Goal: Complete application form: Complete application form

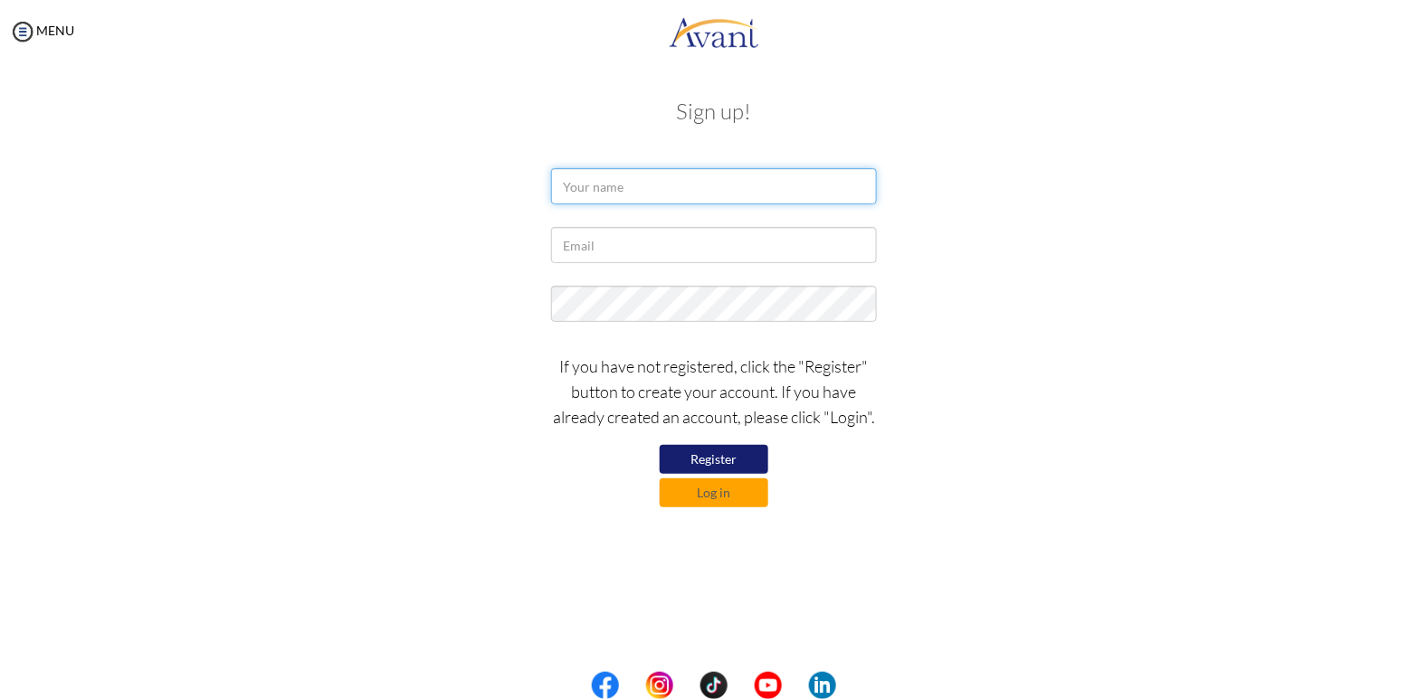
click at [736, 190] on input "text" at bounding box center [714, 186] width 326 height 36
type input "Leanne Ka"
click at [734, 505] on button "Log in" at bounding box center [714, 493] width 109 height 29
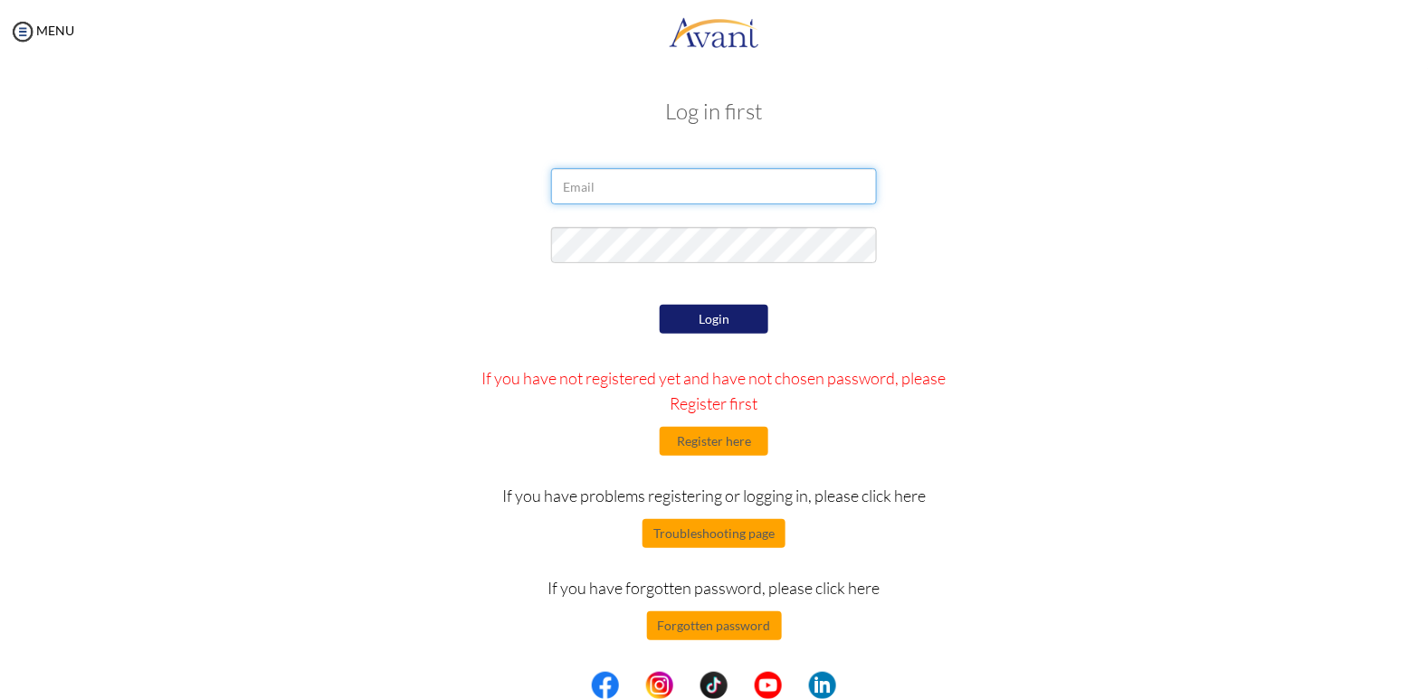
click at [785, 192] on input "email" at bounding box center [714, 186] width 326 height 36
type input "leannekatebalantin@gmail.com"
click at [833, 282] on form "leannekatebalantin@gmail.com Login If you have not registered yet and have not …" at bounding box center [713, 404] width 1031 height 472
click at [727, 325] on button "Login" at bounding box center [714, 319] width 109 height 29
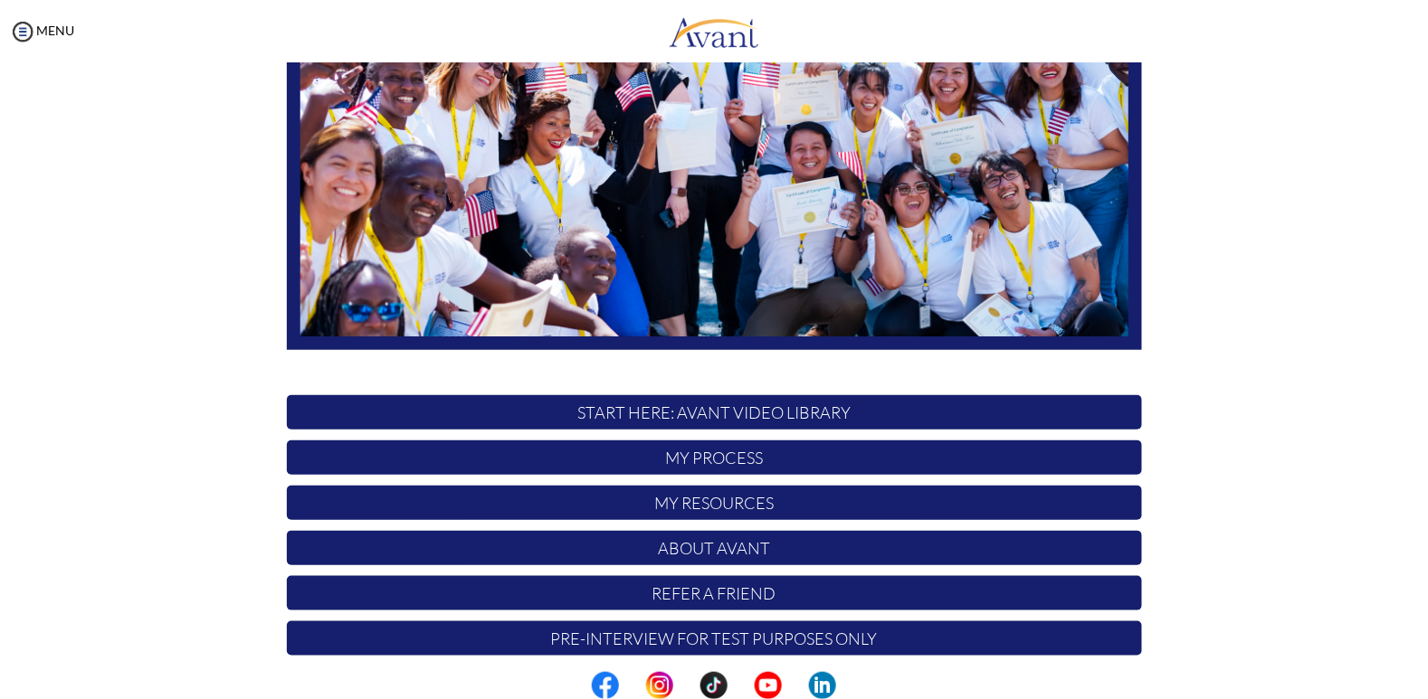
scroll to position [305, 0]
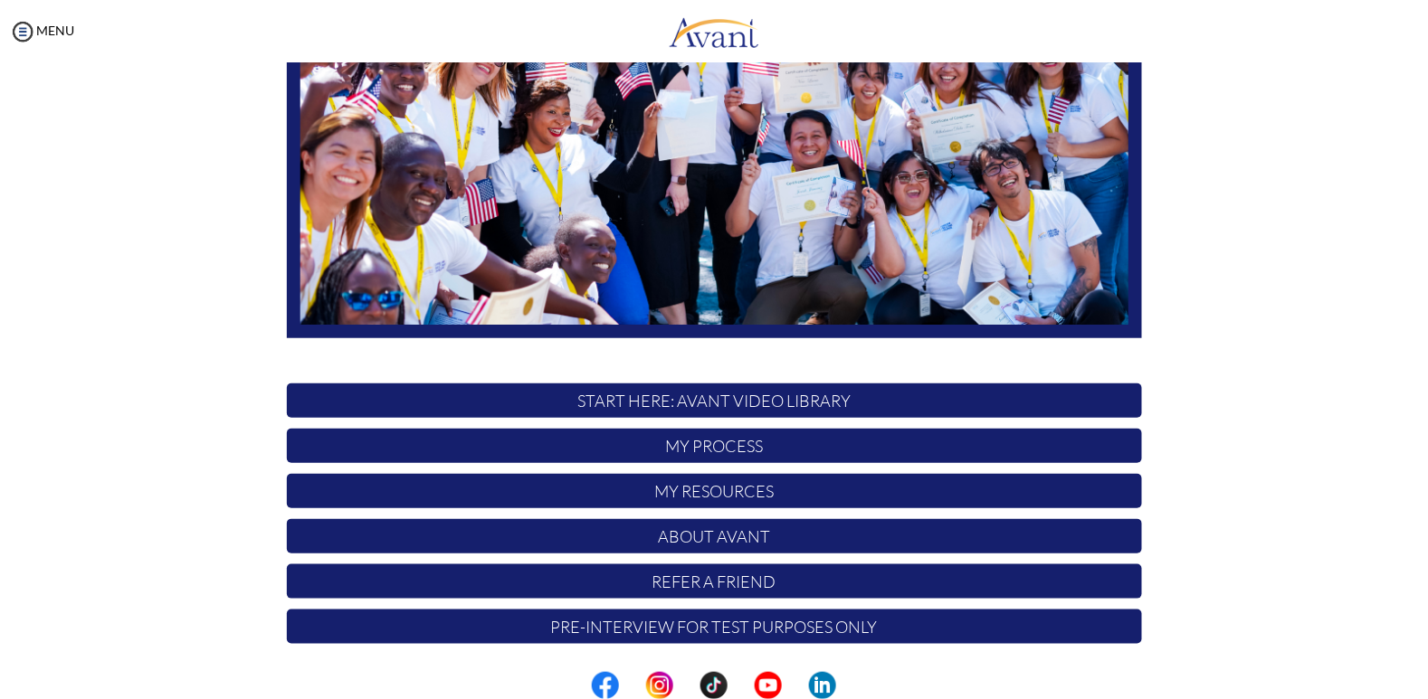
click at [888, 403] on p "START HERE: Avant Video Library" at bounding box center [714, 401] width 855 height 34
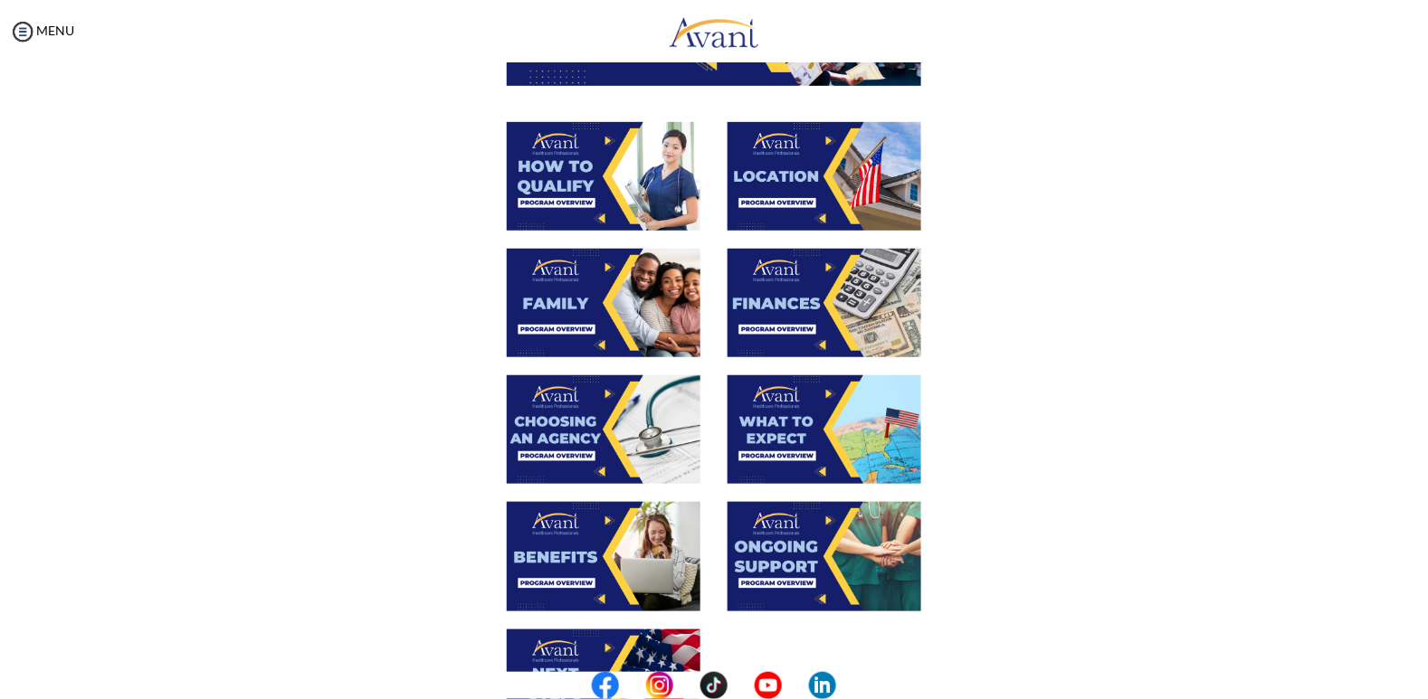
scroll to position [306, 0]
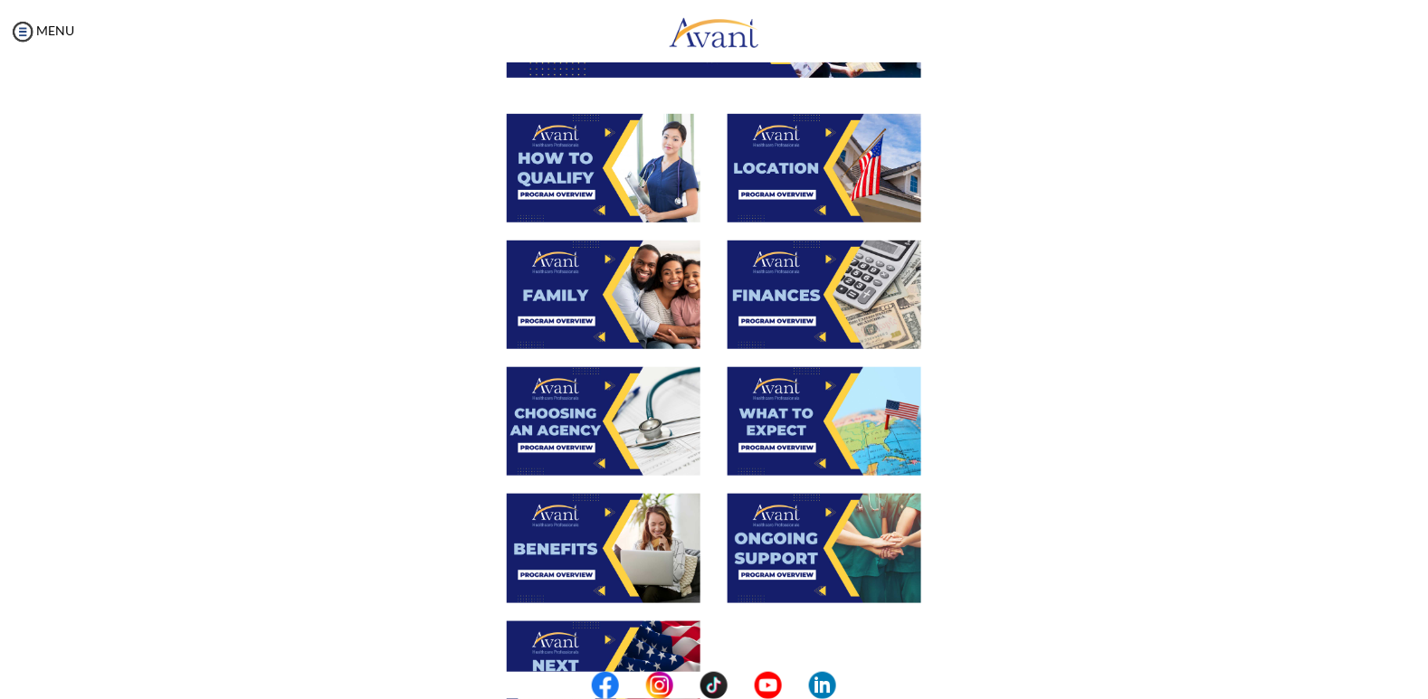
click at [633, 163] on img at bounding box center [604, 168] width 194 height 109
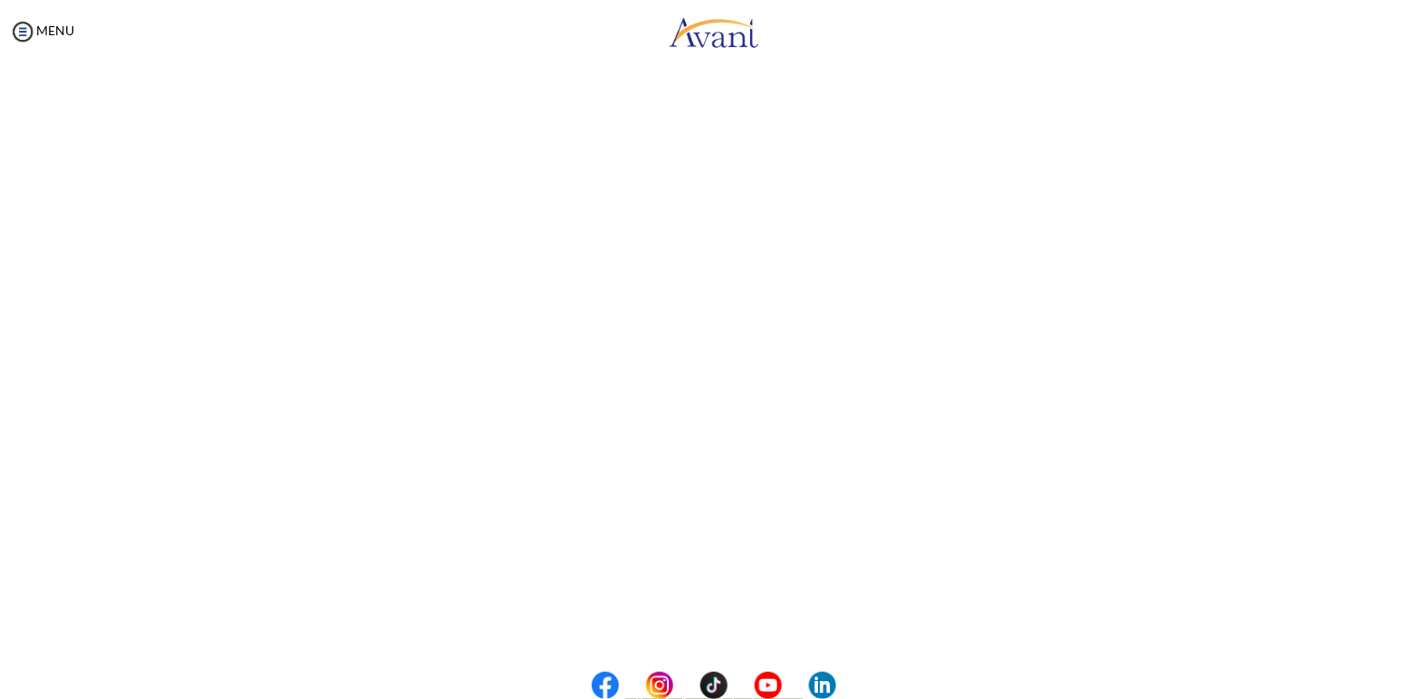
scroll to position [190, 0]
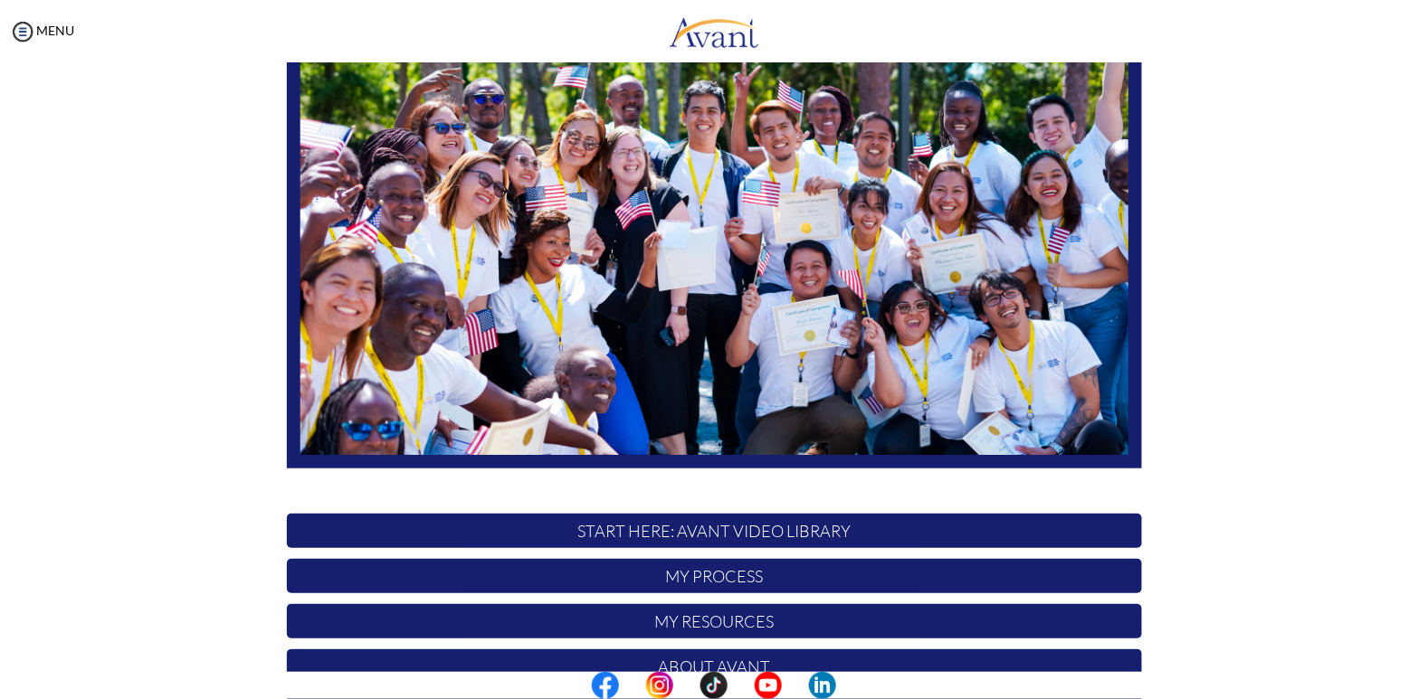
scroll to position [305, 0]
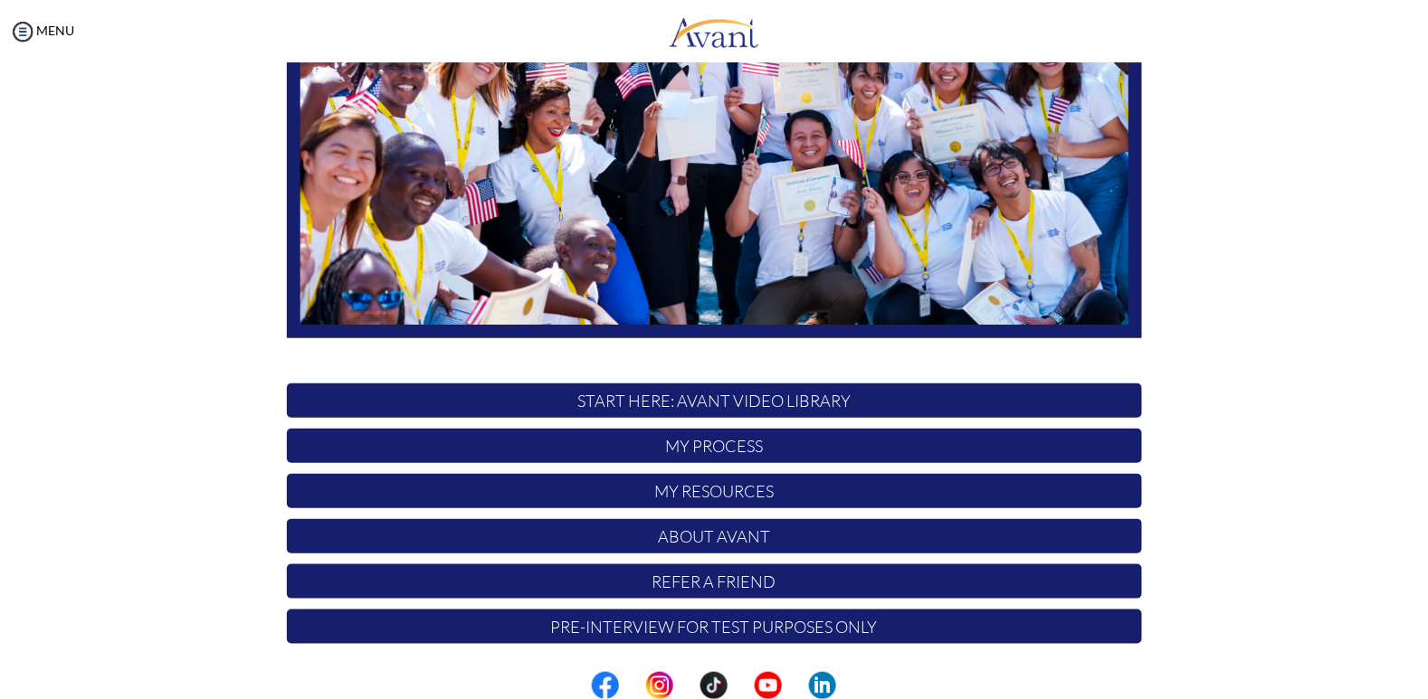
click at [803, 451] on p "My Process" at bounding box center [714, 446] width 855 height 34
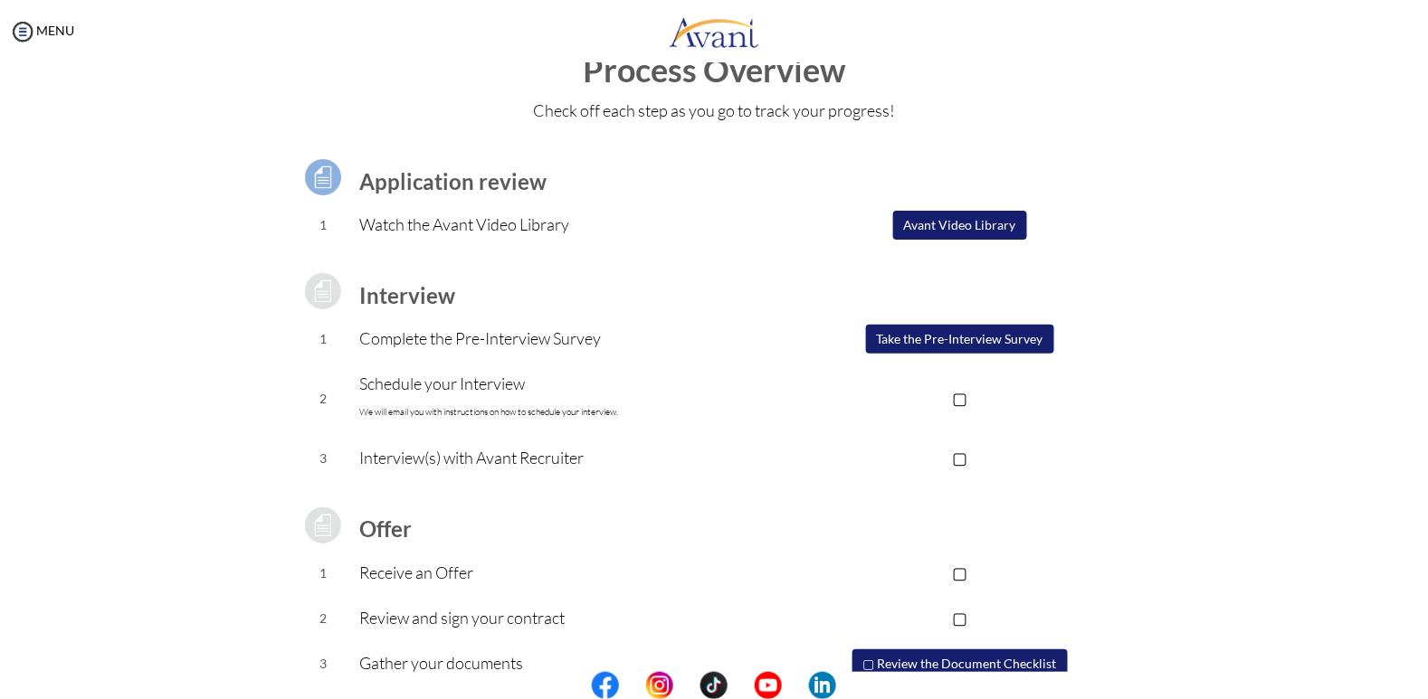
scroll to position [51, 0]
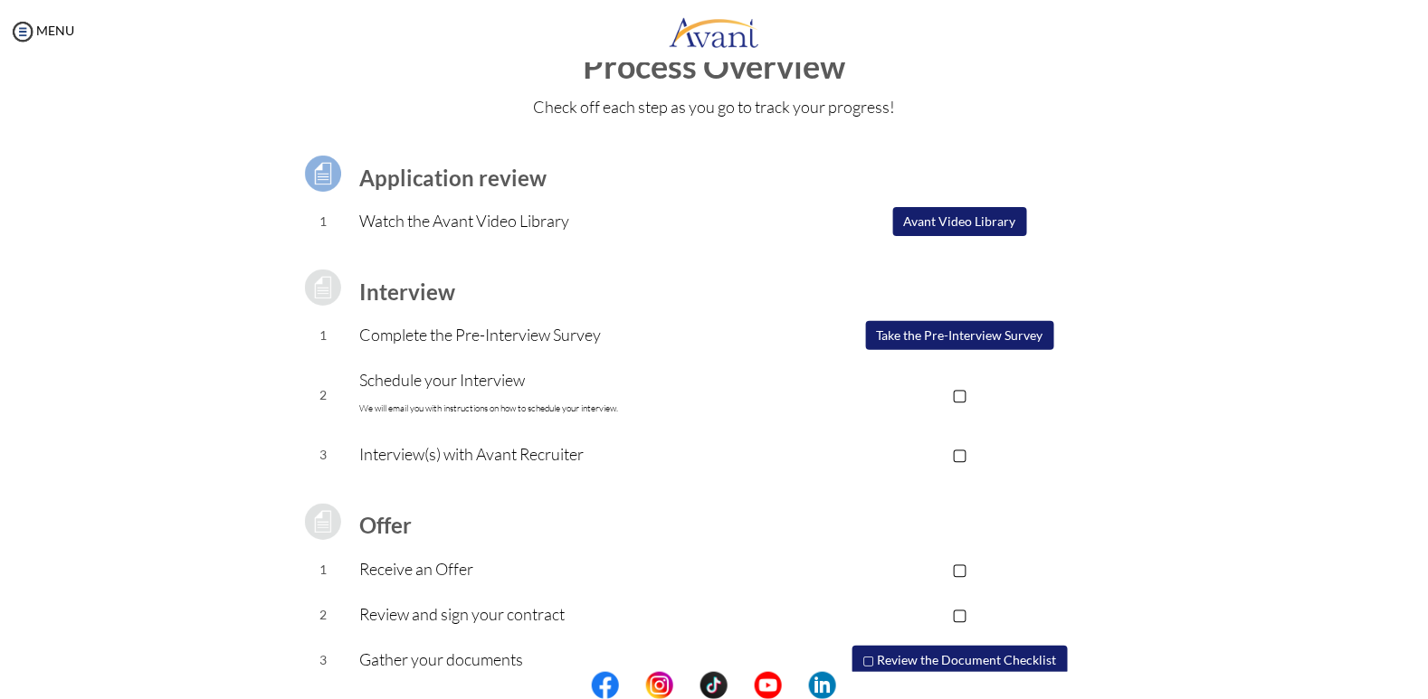
click at [987, 214] on button "Avant Video Library" at bounding box center [960, 221] width 134 height 29
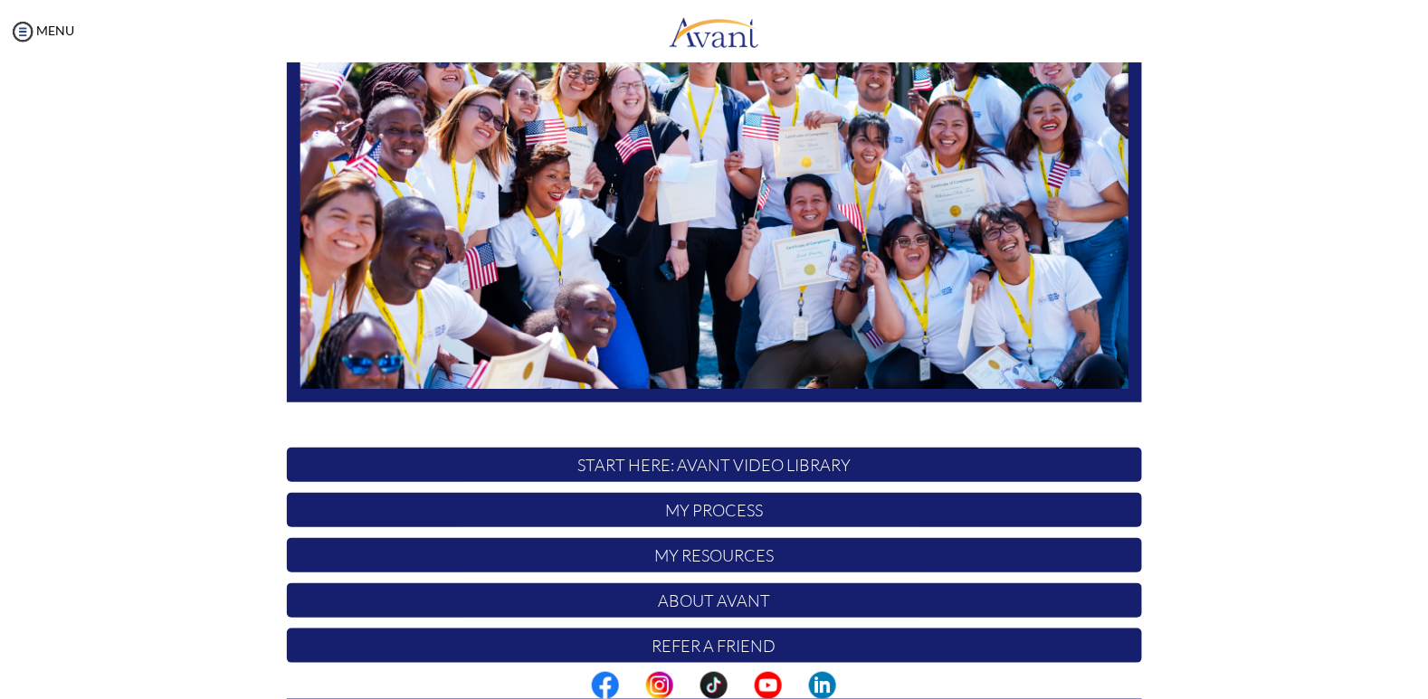
scroll to position [305, 0]
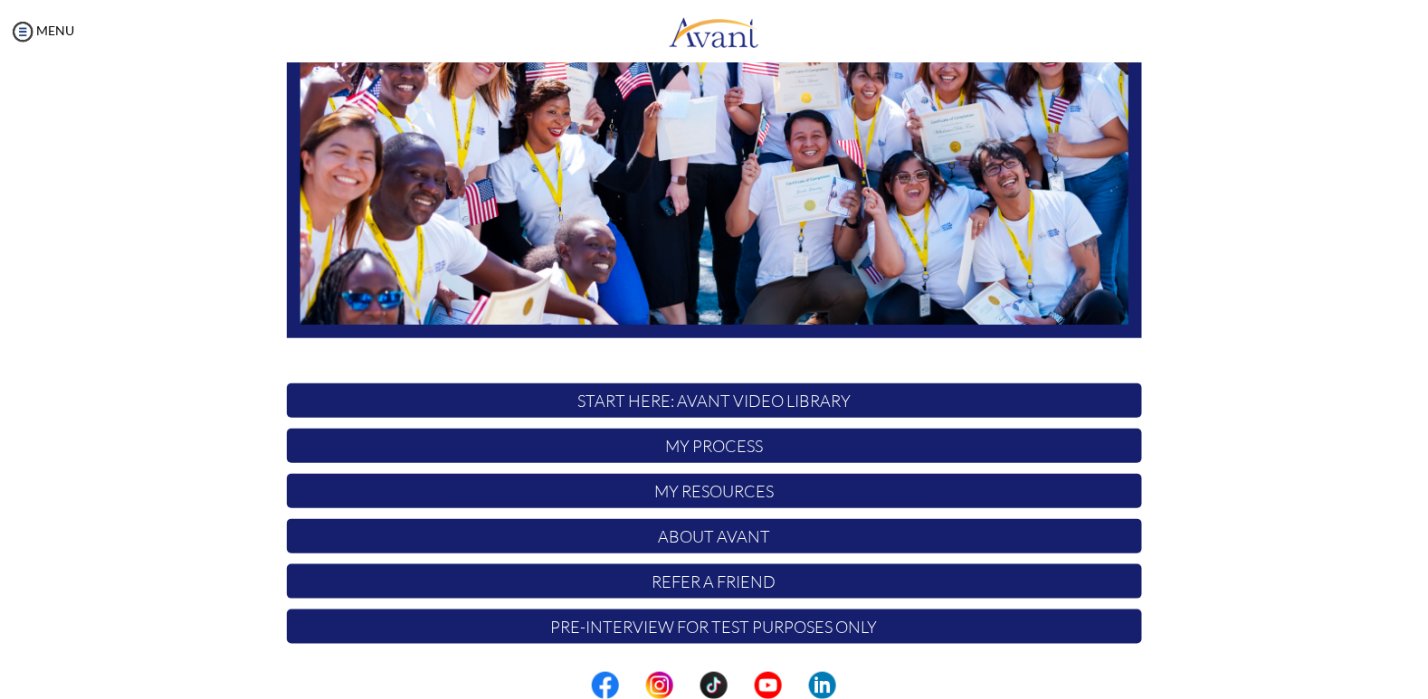
click at [903, 451] on p "My Process" at bounding box center [714, 446] width 855 height 34
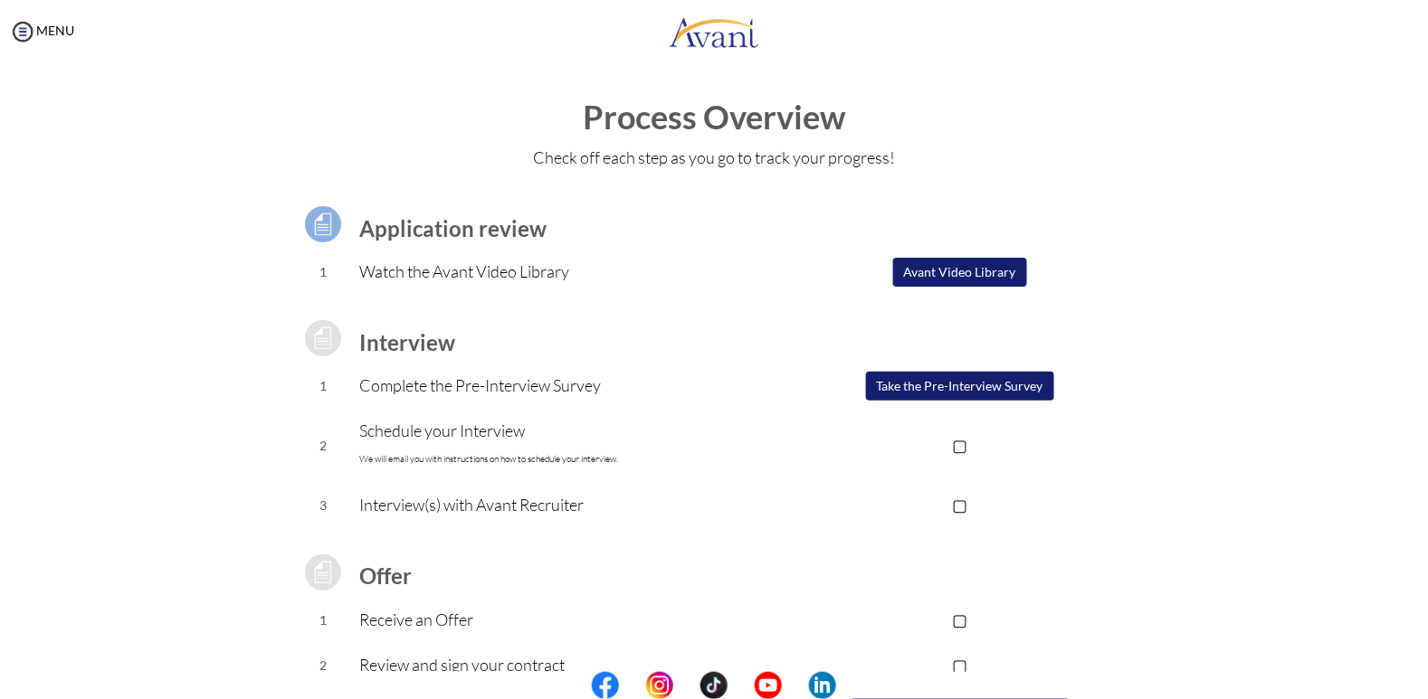
click at [1000, 269] on button "Avant Video Library" at bounding box center [960, 272] width 134 height 29
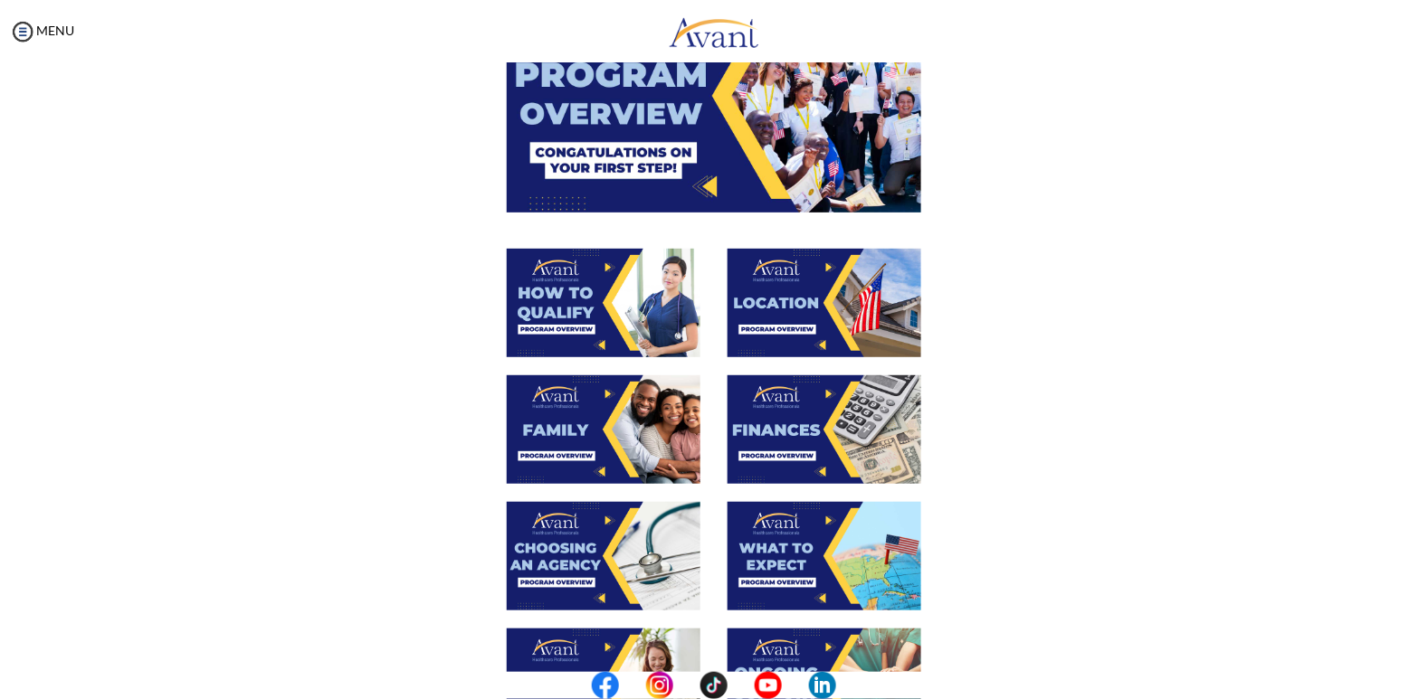
click at [1064, 393] on div at bounding box center [714, 438] width 882 height 127
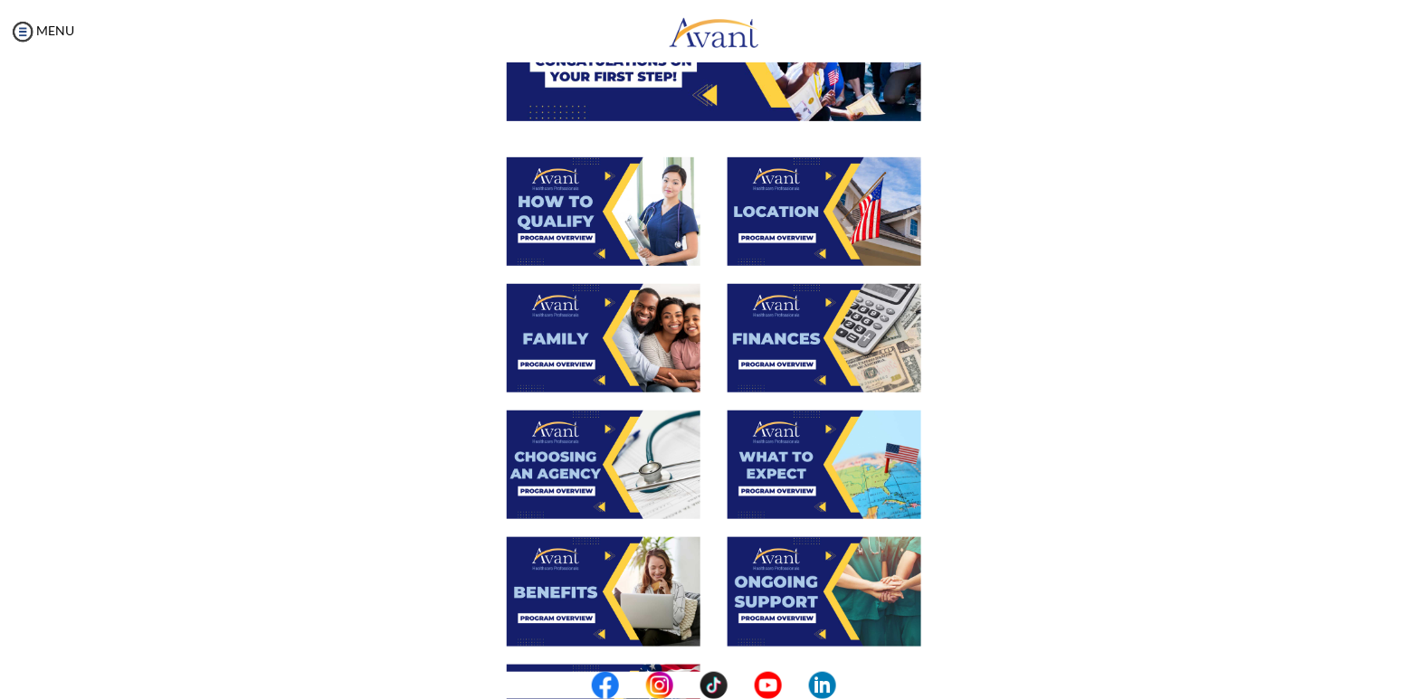
scroll to position [271, 0]
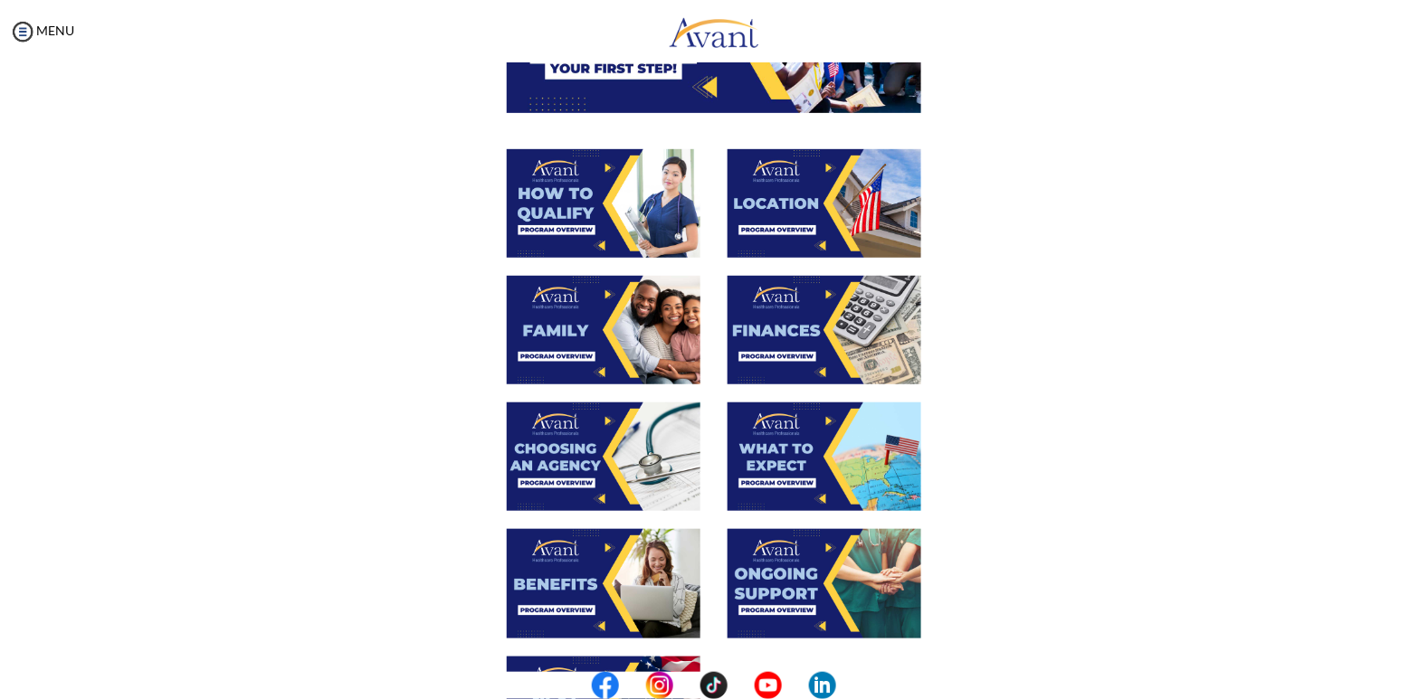
click at [864, 357] on img at bounding box center [824, 330] width 194 height 109
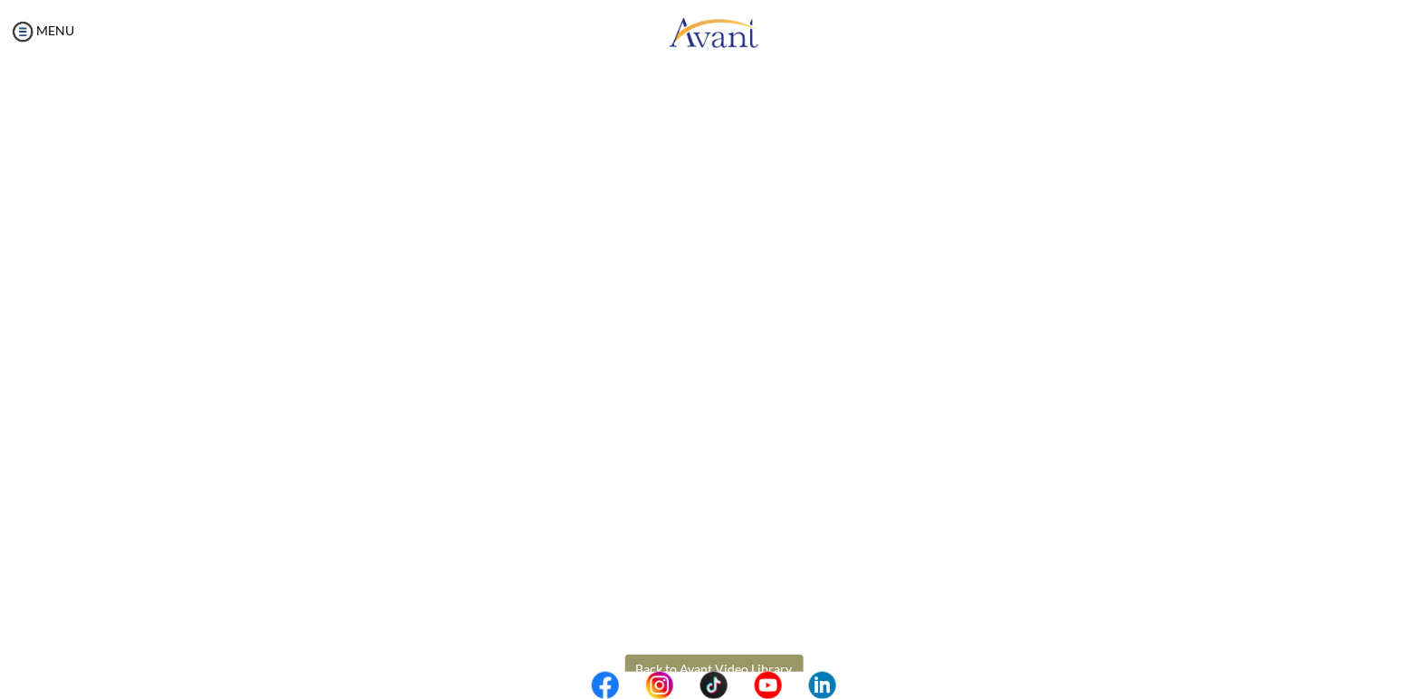
scroll to position [190, 0]
click at [767, 626] on body "Maintenance break. Please come back in 2 hours. MENU My Status What is the next…" at bounding box center [714, 349] width 1428 height 699
click at [767, 630] on button "Back to Avant Video Library" at bounding box center [714, 625] width 178 height 29
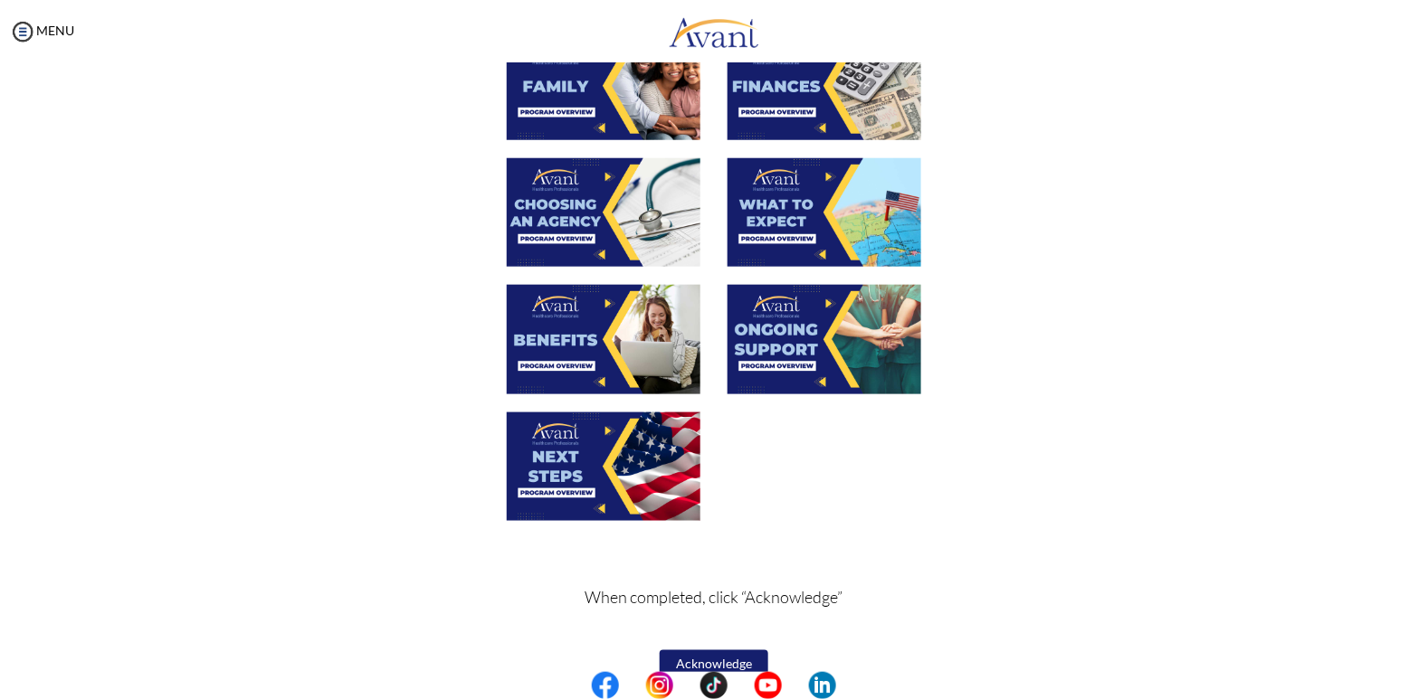
scroll to position [544, 0]
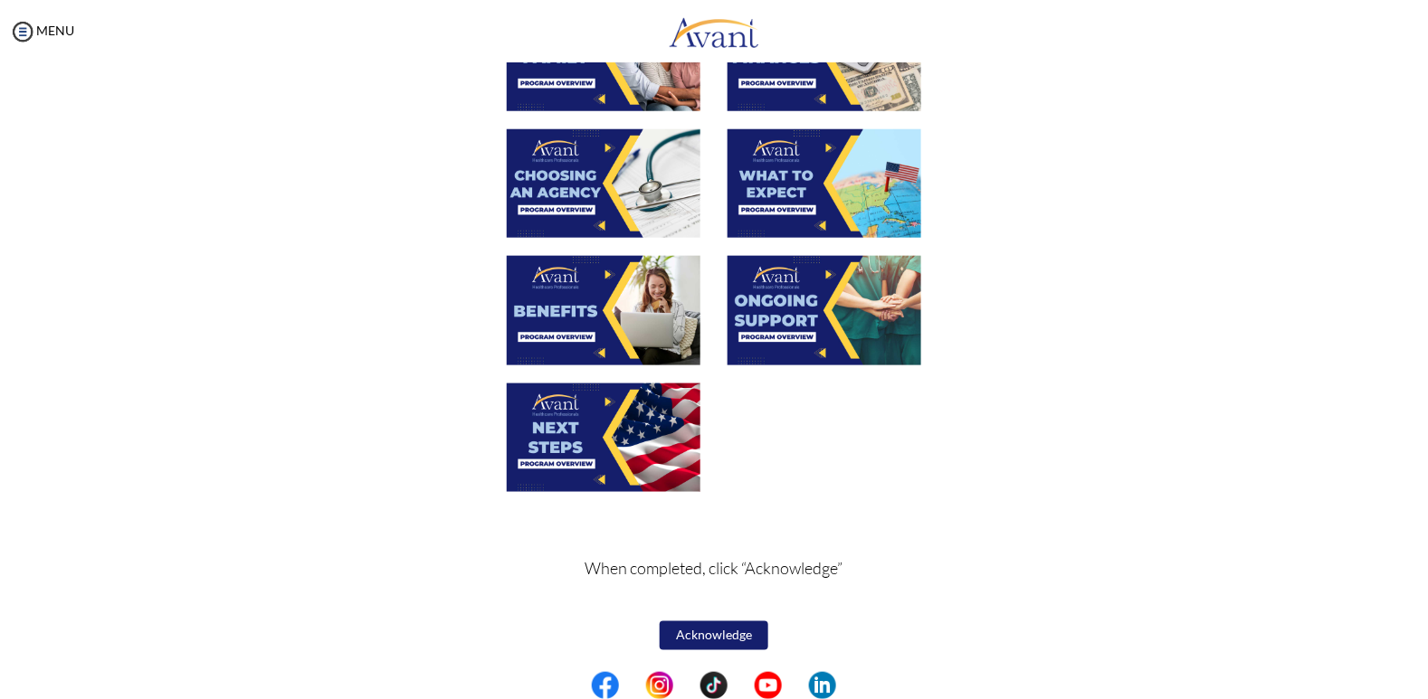
click at [655, 456] on img at bounding box center [604, 438] width 194 height 109
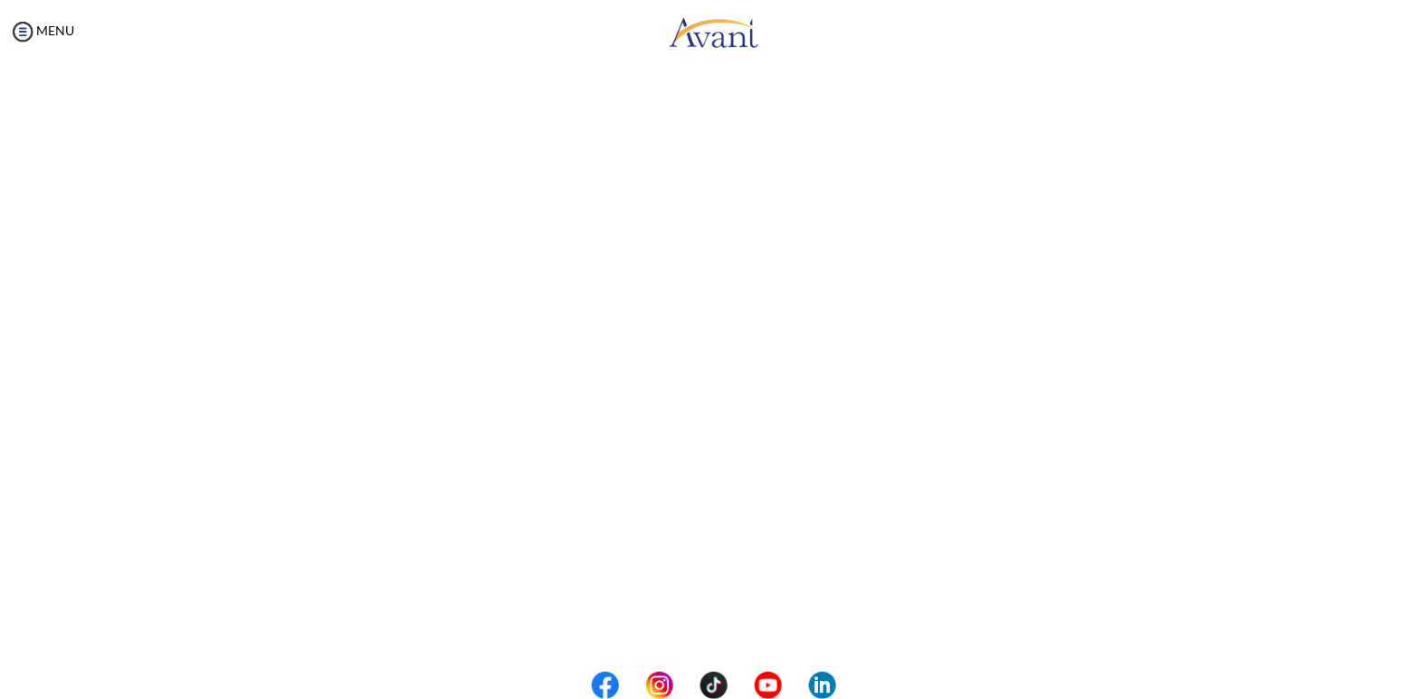
scroll to position [384, 0]
click at [780, 613] on body "Maintenance break. Please come back in 2 hours. MENU My Status What is the next…" at bounding box center [714, 349] width 1428 height 699
click at [717, 630] on button "Back to Avant Video Library" at bounding box center [714, 624] width 178 height 29
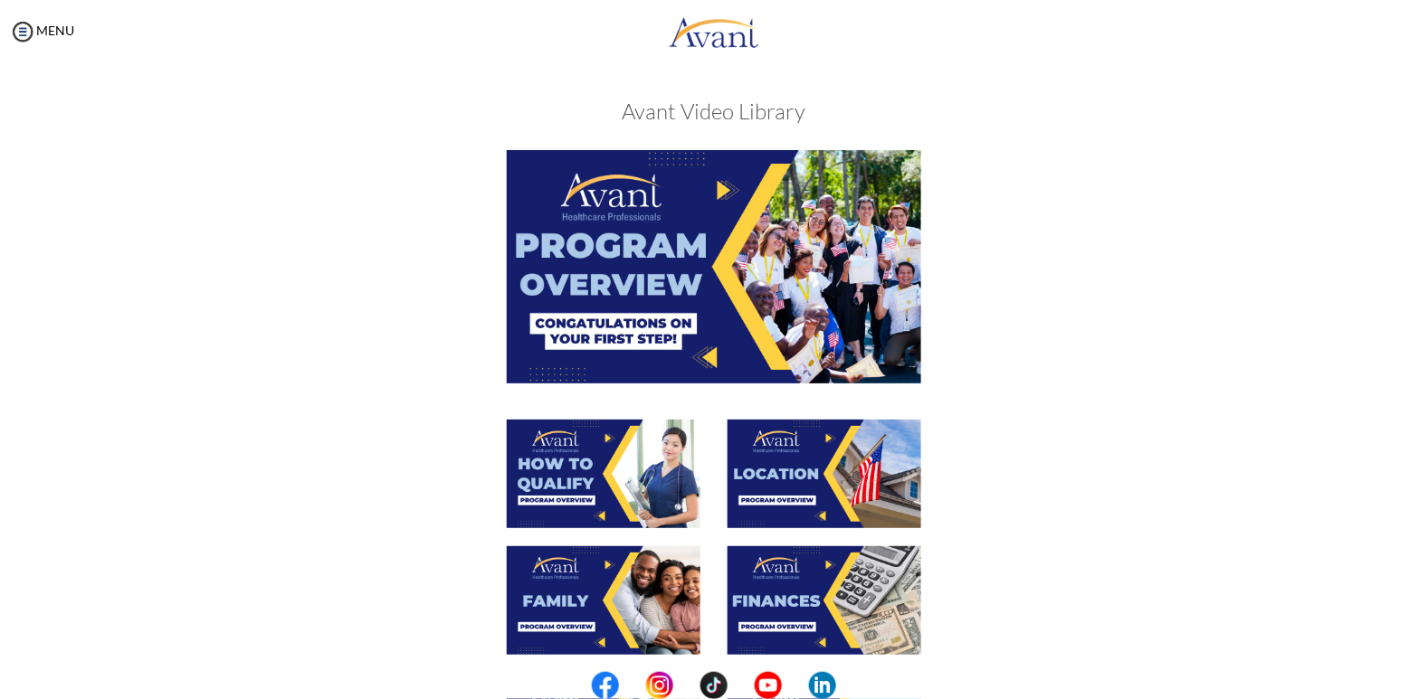
click at [646, 479] on img at bounding box center [604, 474] width 194 height 109
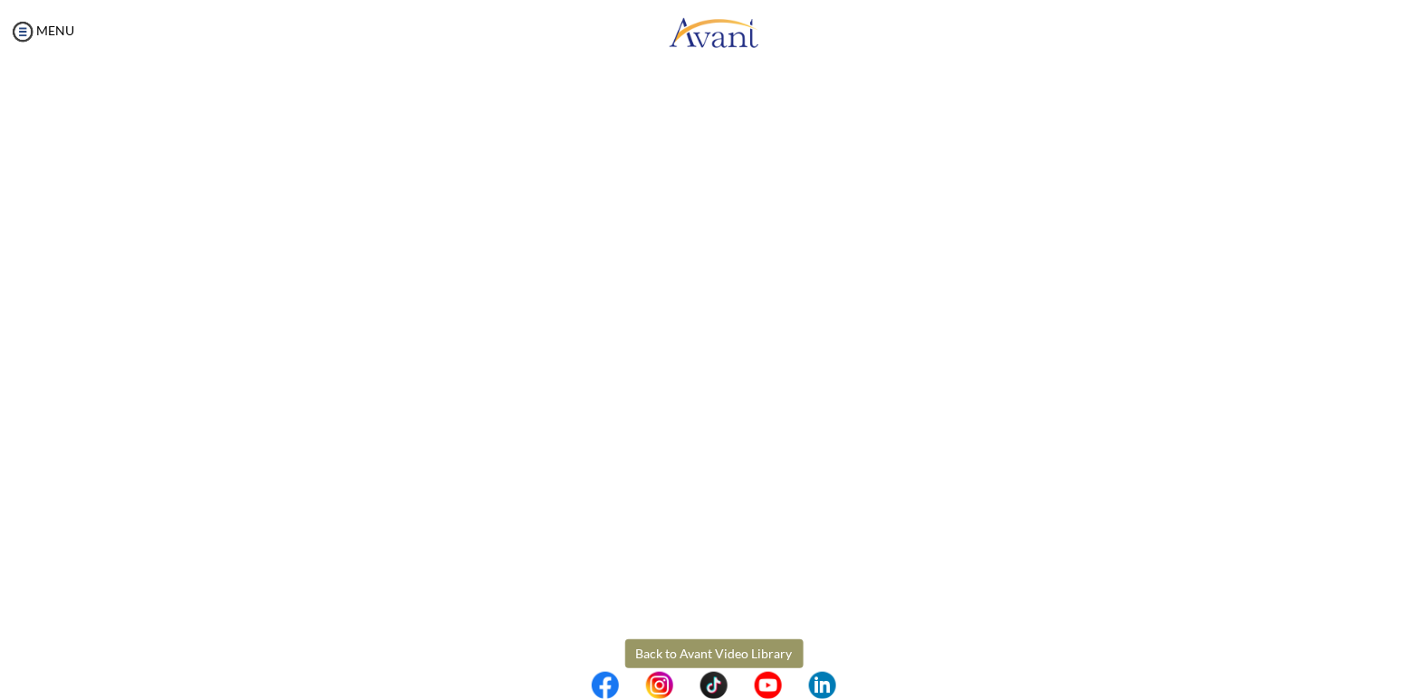
scroll to position [150, 0]
click at [739, 660] on body "Maintenance break. Please come back in 2 hours. MENU My Status What is the next…" at bounding box center [714, 349] width 1428 height 699
click at [761, 656] on button "Back to Avant Video Library" at bounding box center [714, 665] width 178 height 29
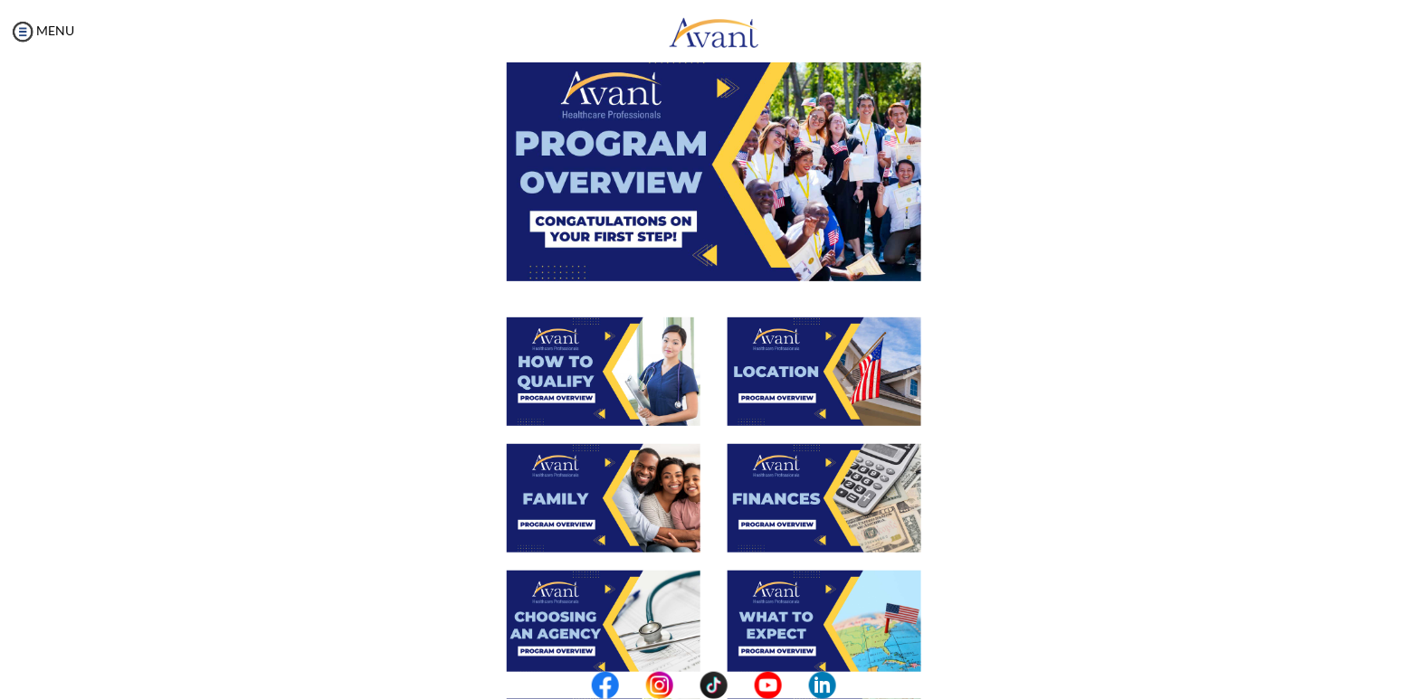
scroll to position [98, 0]
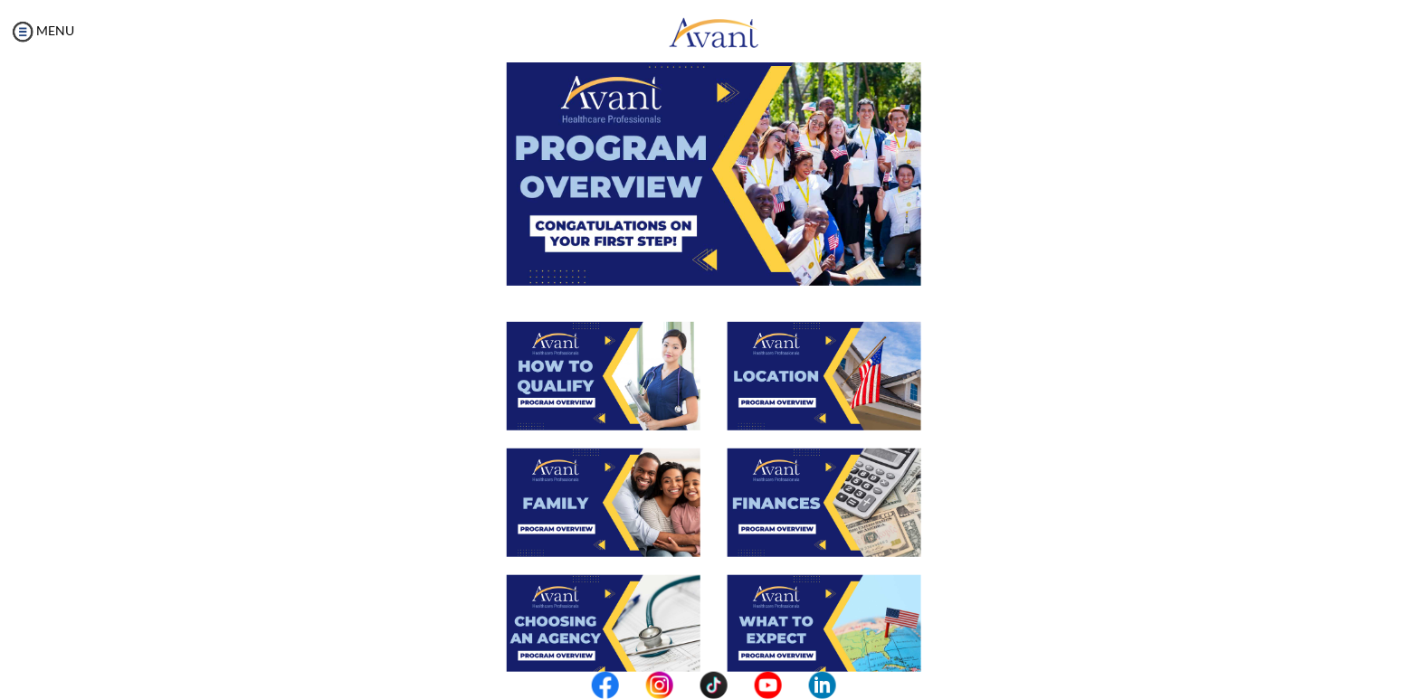
click at [822, 398] on img at bounding box center [824, 376] width 194 height 109
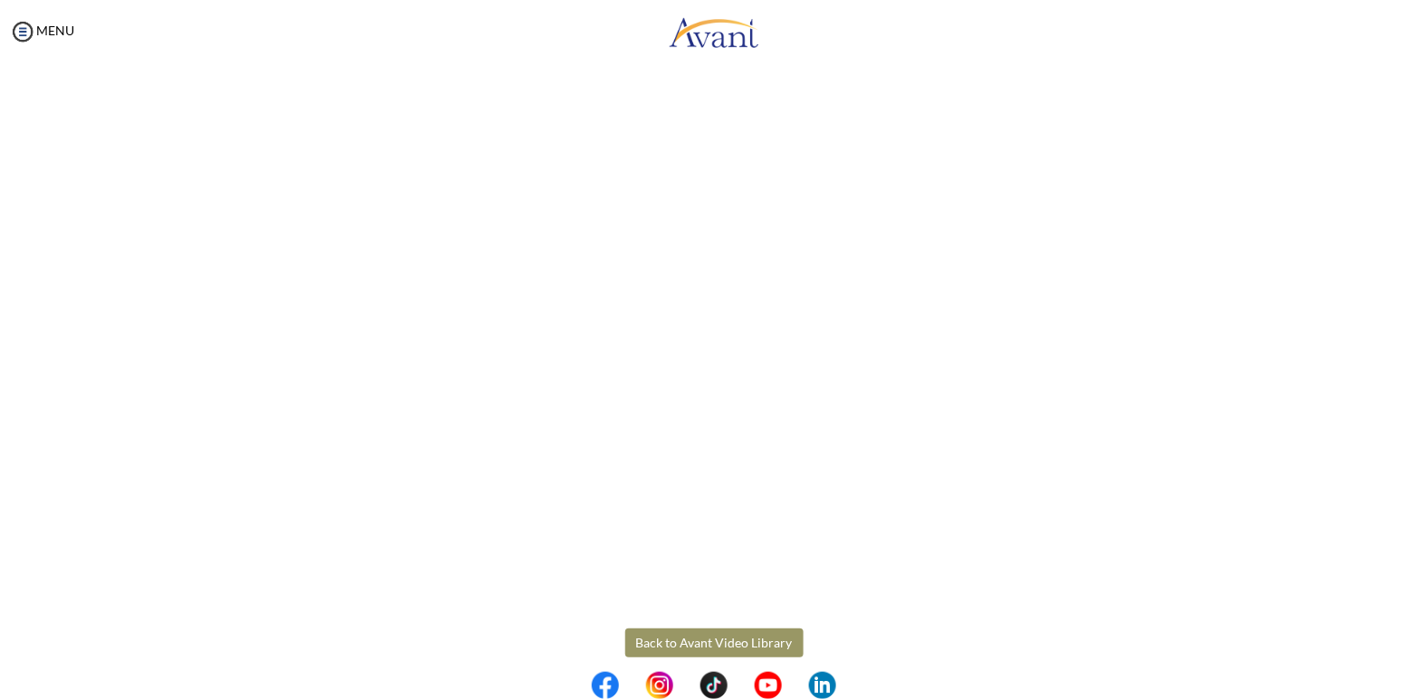
scroll to position [190, 0]
click at [742, 634] on body "Maintenance break. Please come back in 2 hours. MENU My Status What is the next…" at bounding box center [714, 349] width 1428 height 699
click at [782, 615] on button "Back to Avant Video Library" at bounding box center [714, 625] width 178 height 29
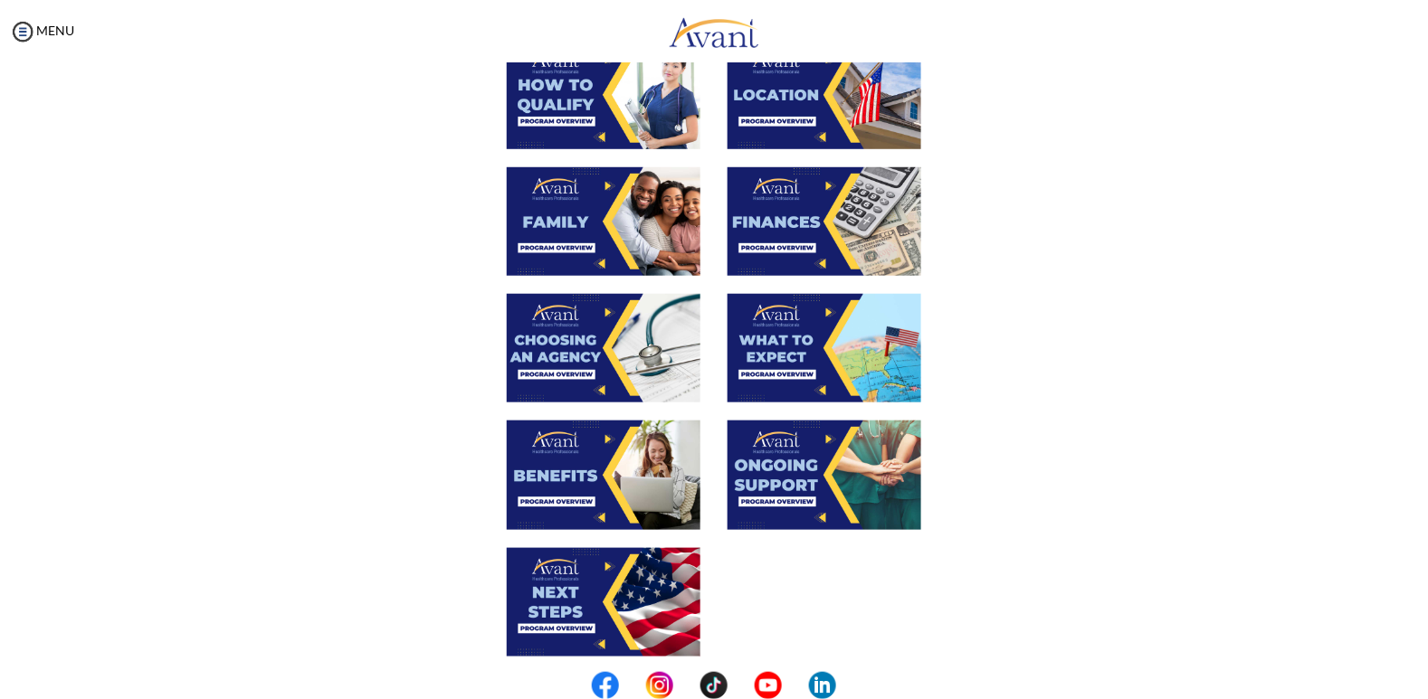
scroll to position [387, 0]
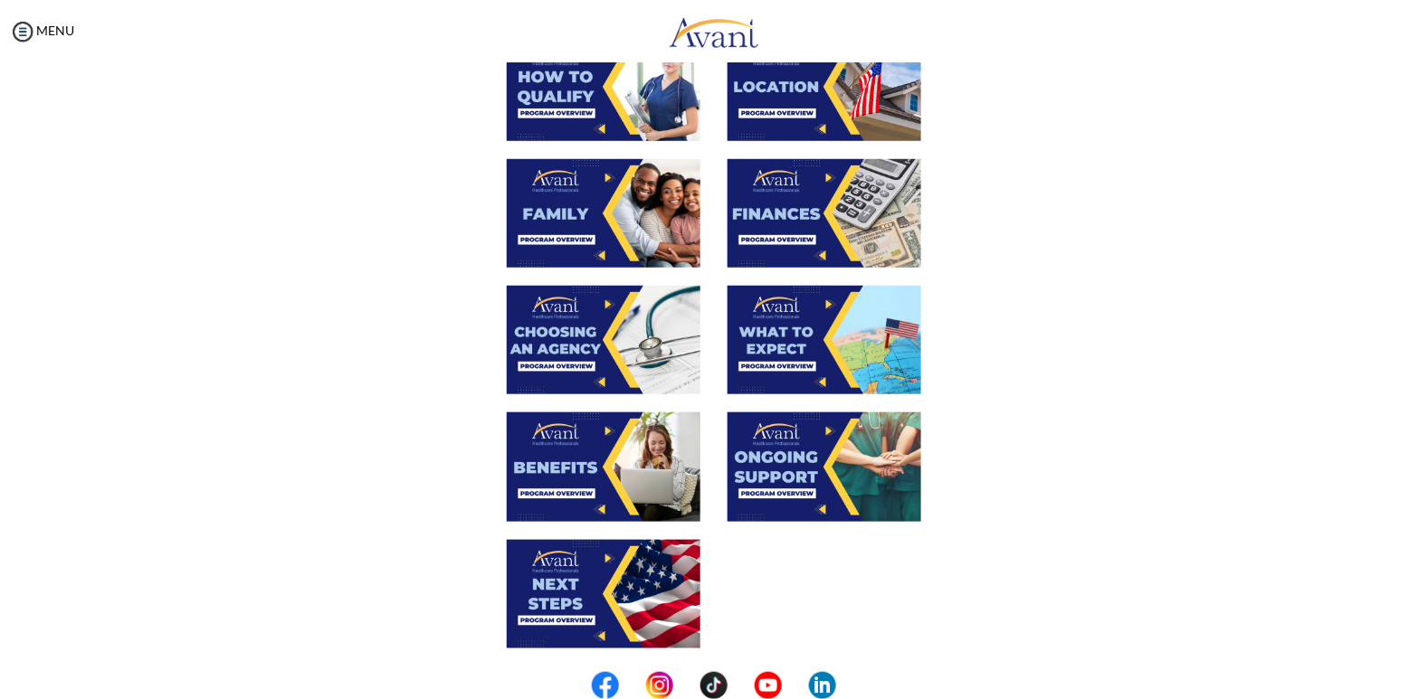
click at [870, 357] on img at bounding box center [824, 340] width 194 height 109
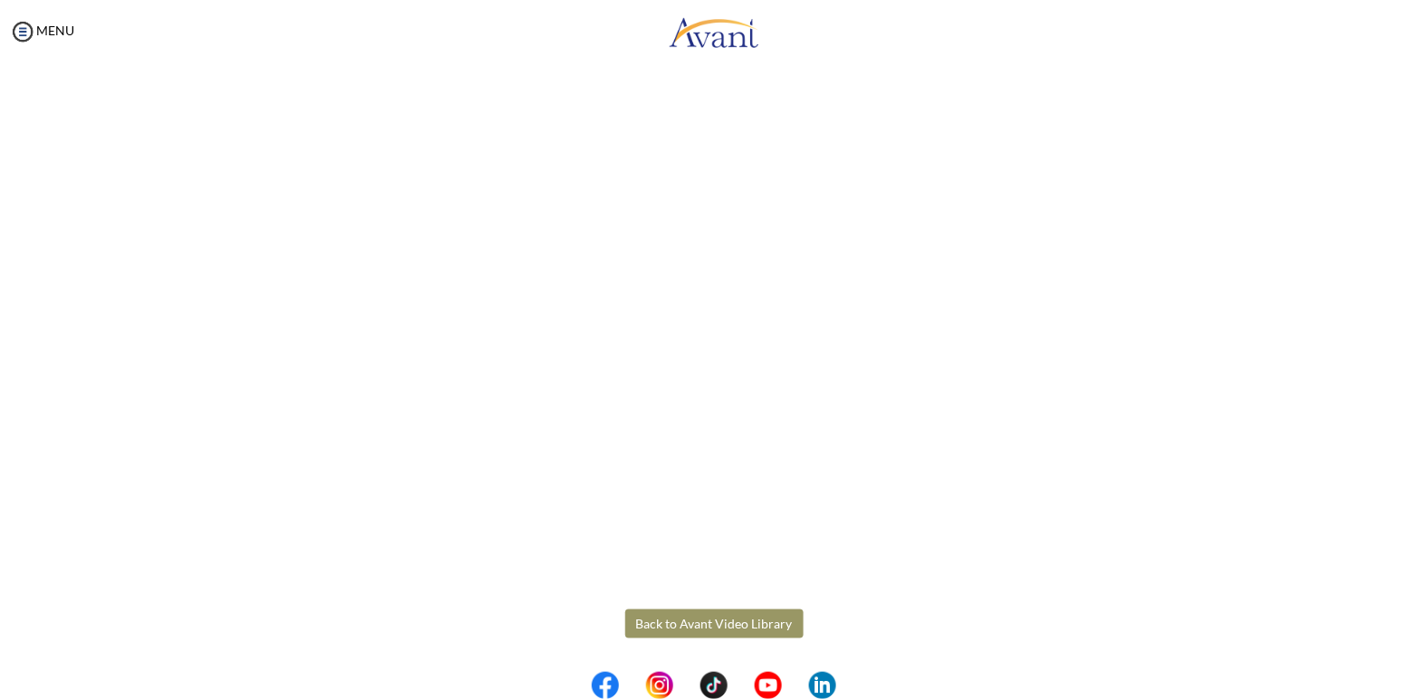
click at [784, 632] on button "Back to Avant Video Library" at bounding box center [714, 624] width 178 height 29
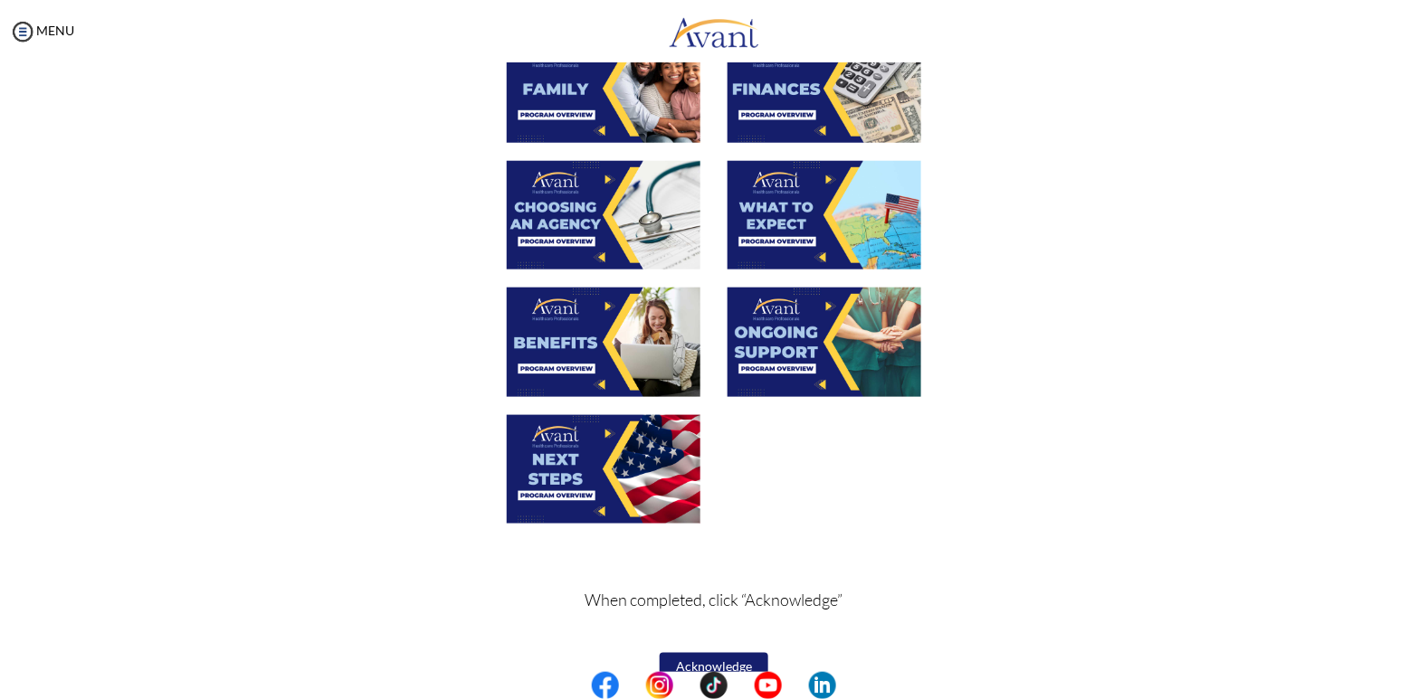
scroll to position [544, 0]
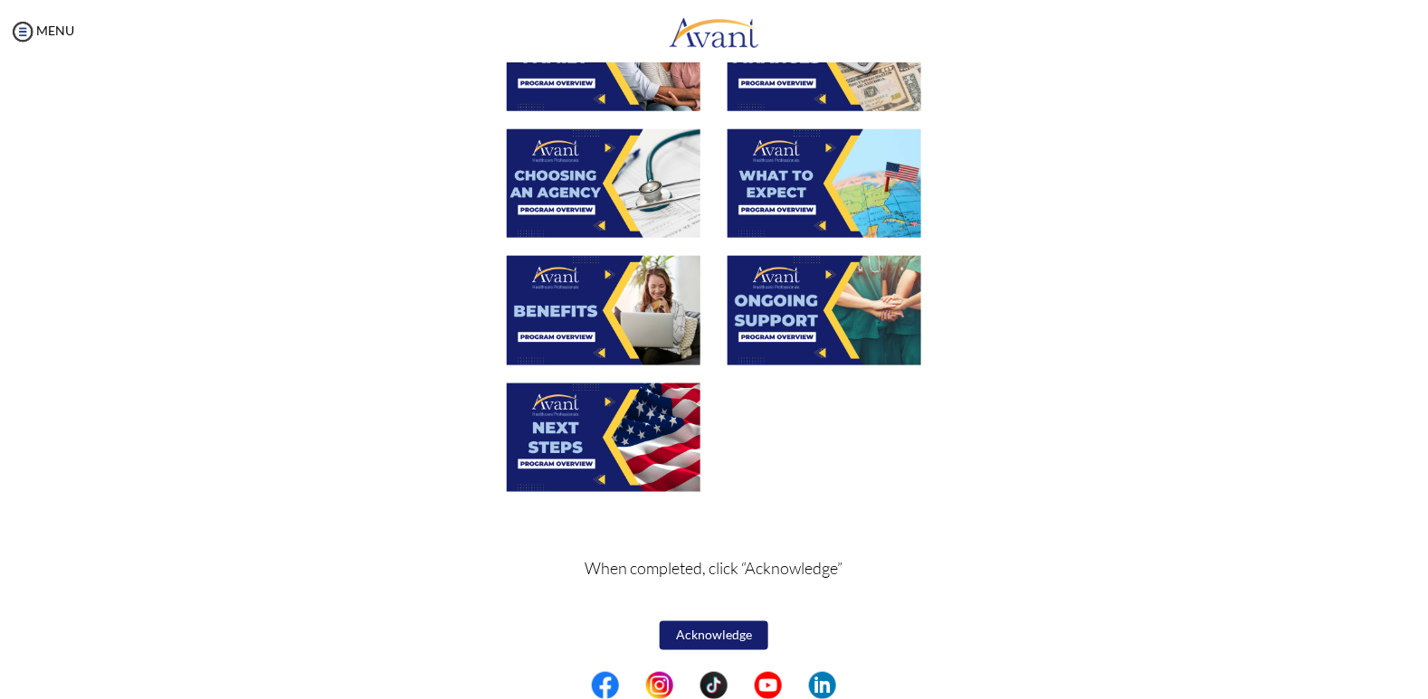
click at [865, 173] on img at bounding box center [824, 183] width 194 height 109
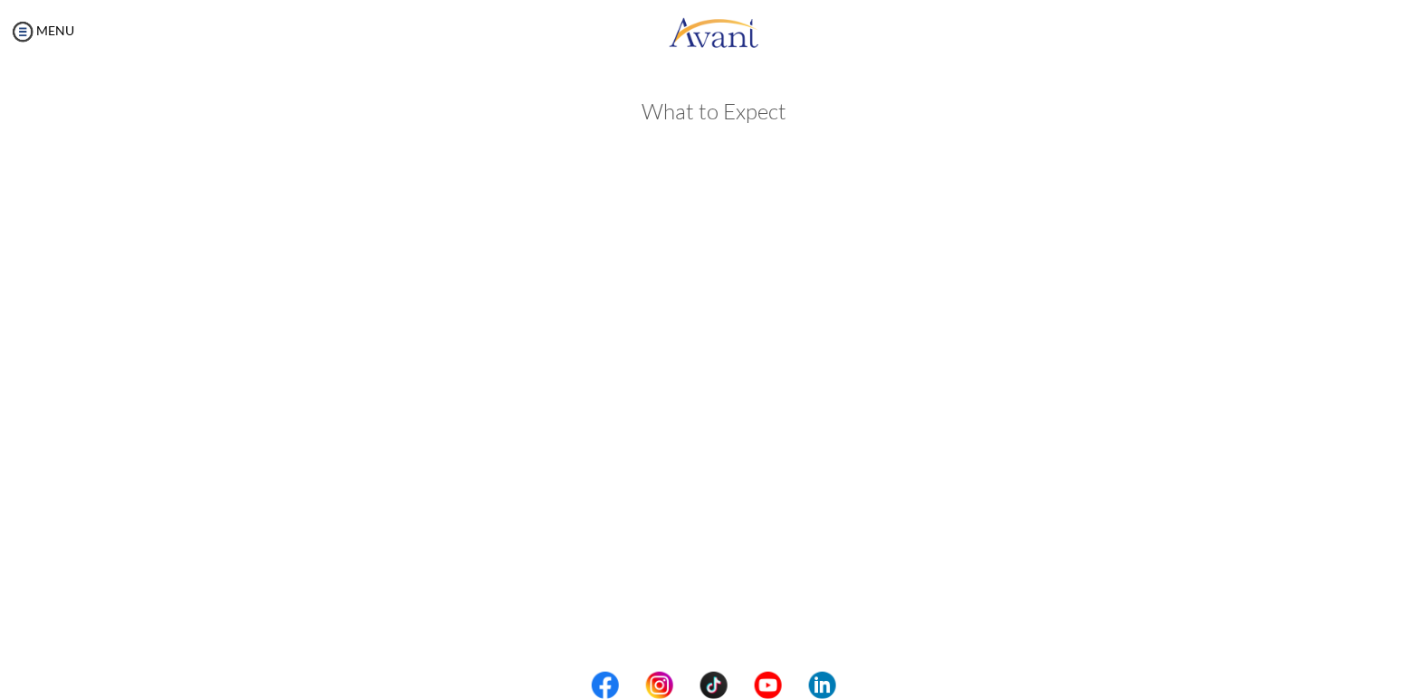
scroll to position [384, 0]
click at [784, 613] on body "Maintenance break. Please come back in 2 hours. MENU My Status What is the next…" at bounding box center [714, 349] width 1428 height 699
click at [728, 628] on button "Back to Avant Video Library" at bounding box center [714, 624] width 178 height 29
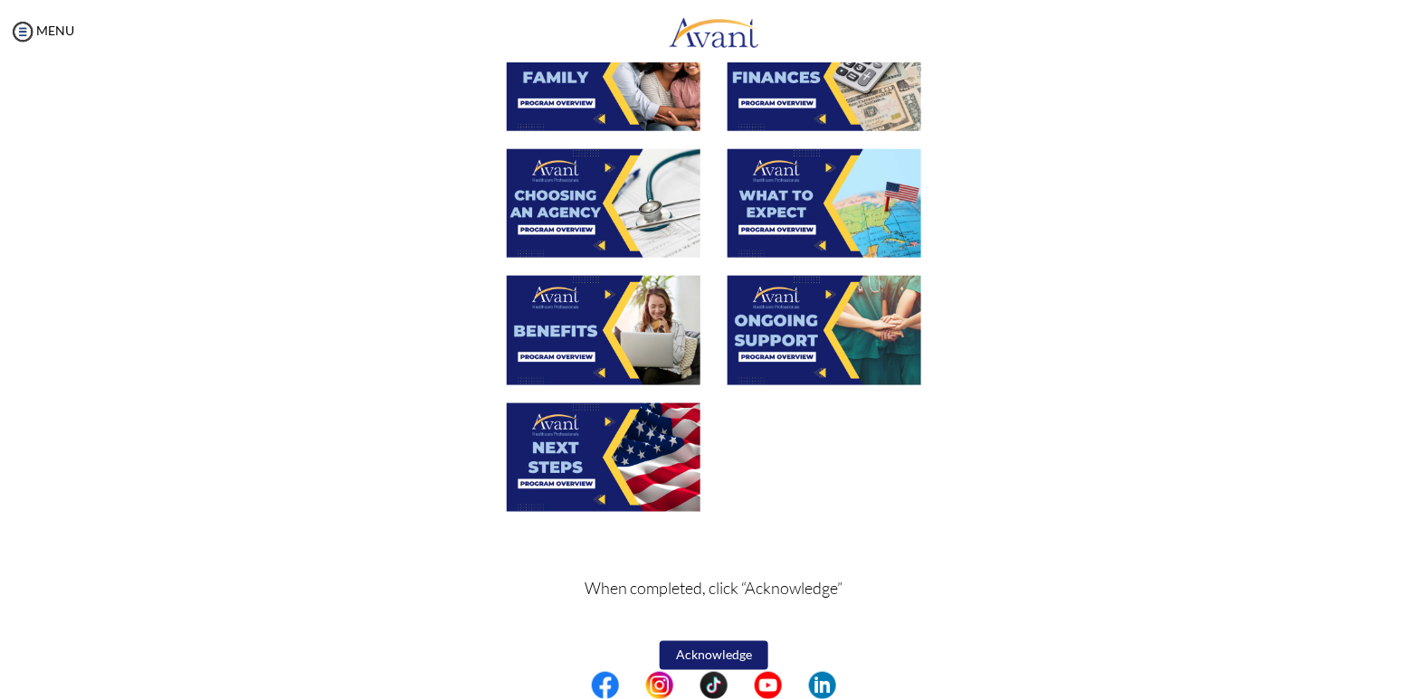
scroll to position [544, 0]
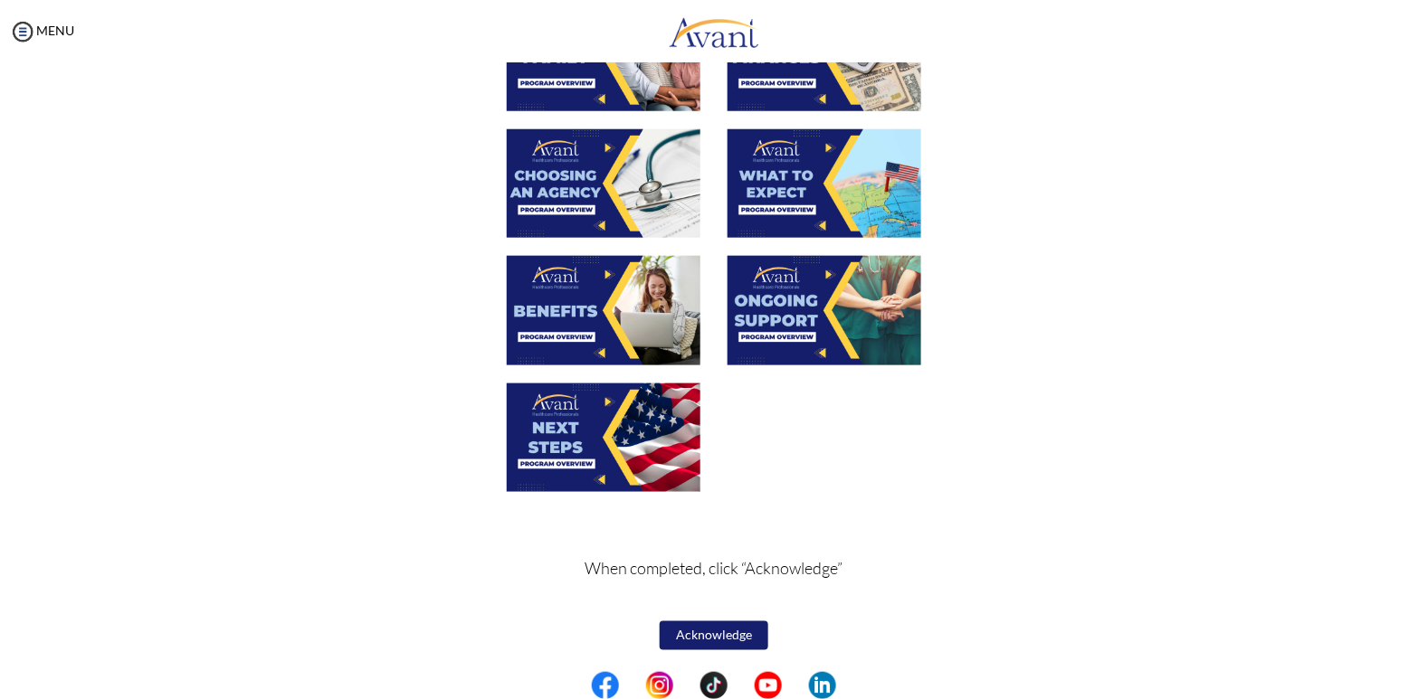
click at [732, 642] on button "Acknowledge" at bounding box center [714, 636] width 109 height 29
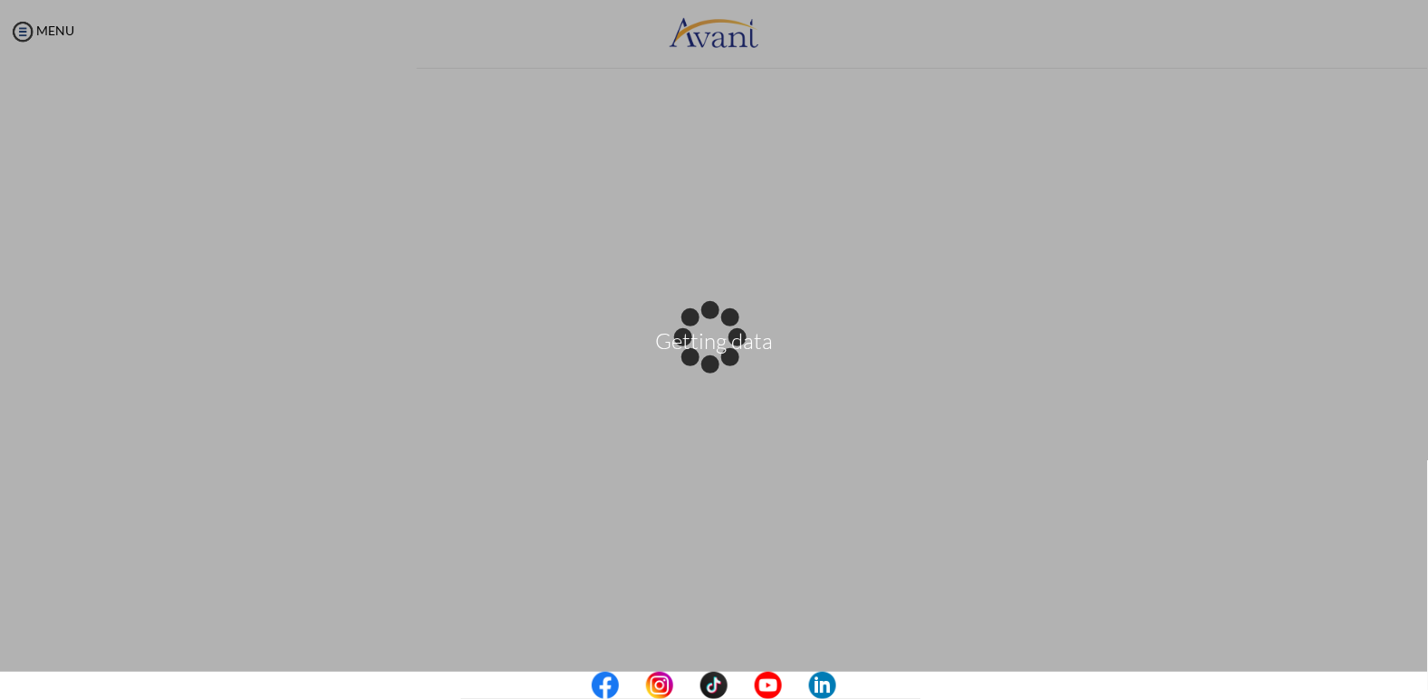
scroll to position [545, 0]
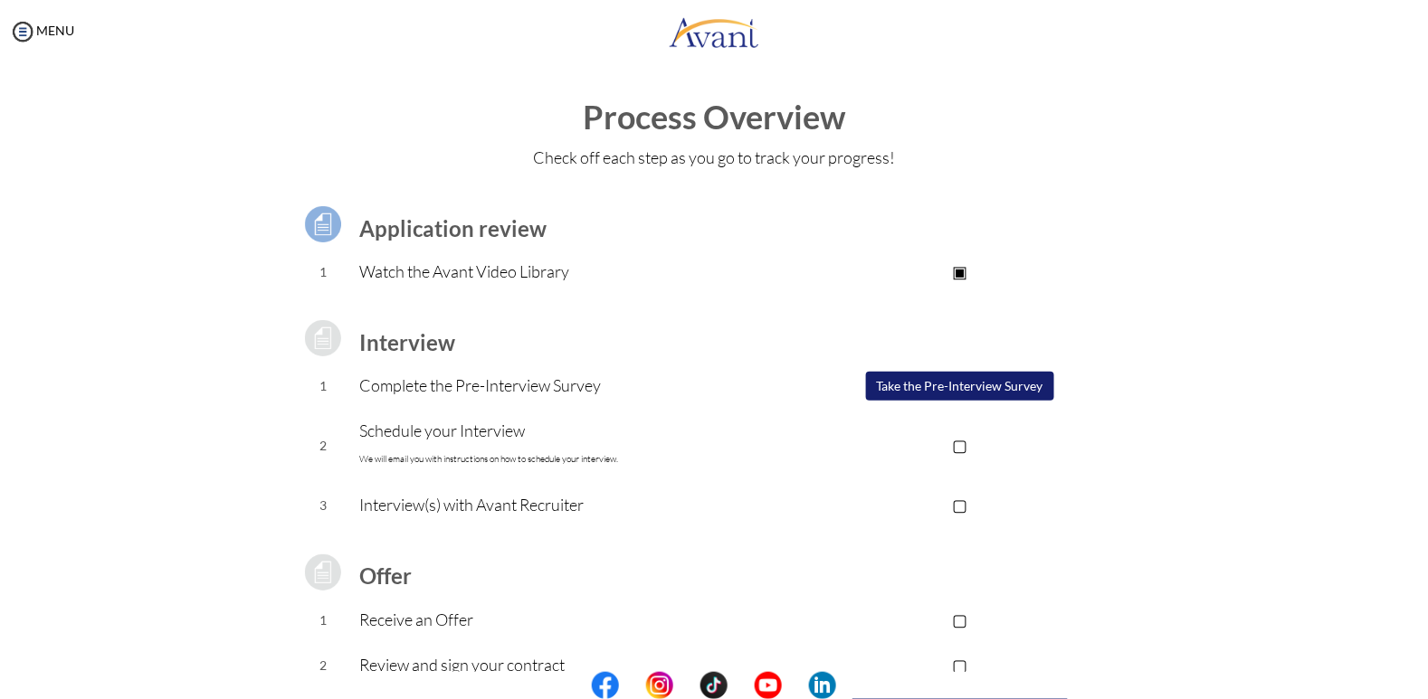
click at [1022, 386] on button "Take the Pre-Interview Survey" at bounding box center [960, 386] width 188 height 29
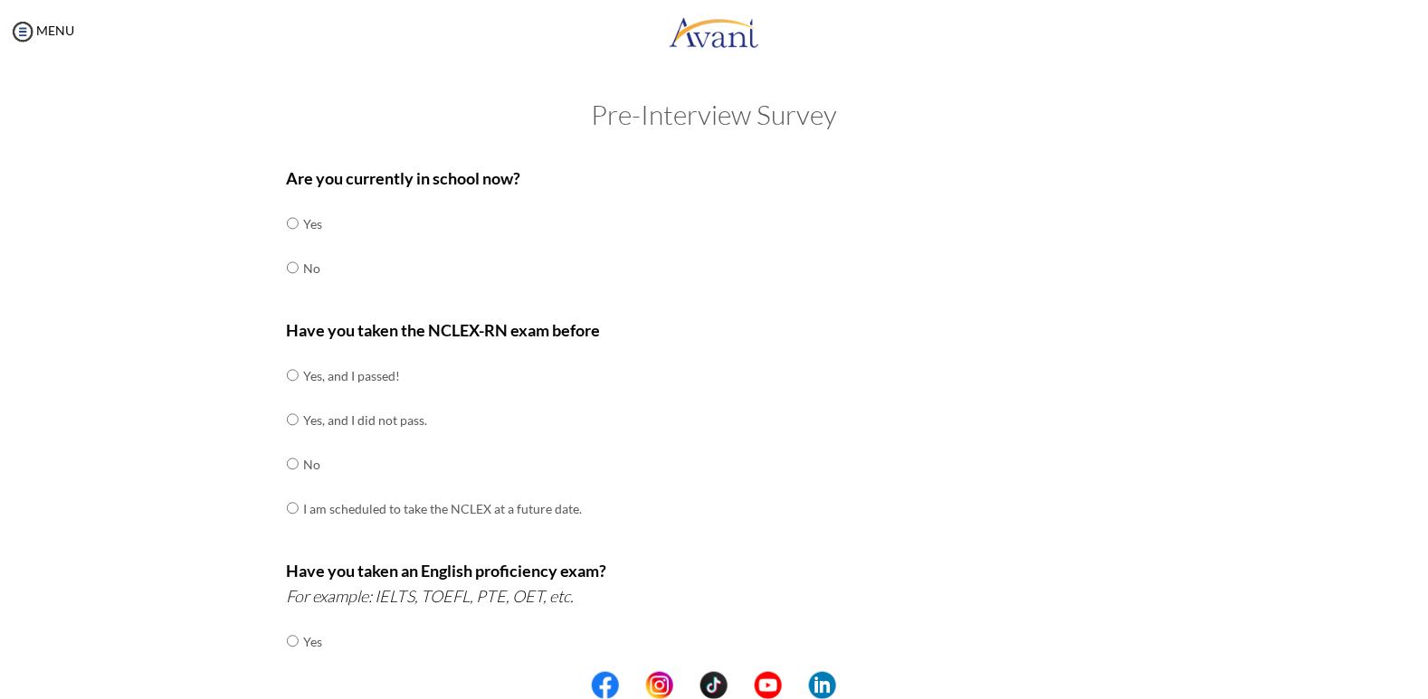
click at [320, 276] on td "No" at bounding box center [313, 268] width 19 height 44
click at [299, 242] on input "radio" at bounding box center [293, 223] width 12 height 36
radio input "true"
click at [366, 377] on td "Yes, and I passed!" at bounding box center [443, 376] width 279 height 44
click at [297, 365] on input "radio" at bounding box center [293, 375] width 12 height 36
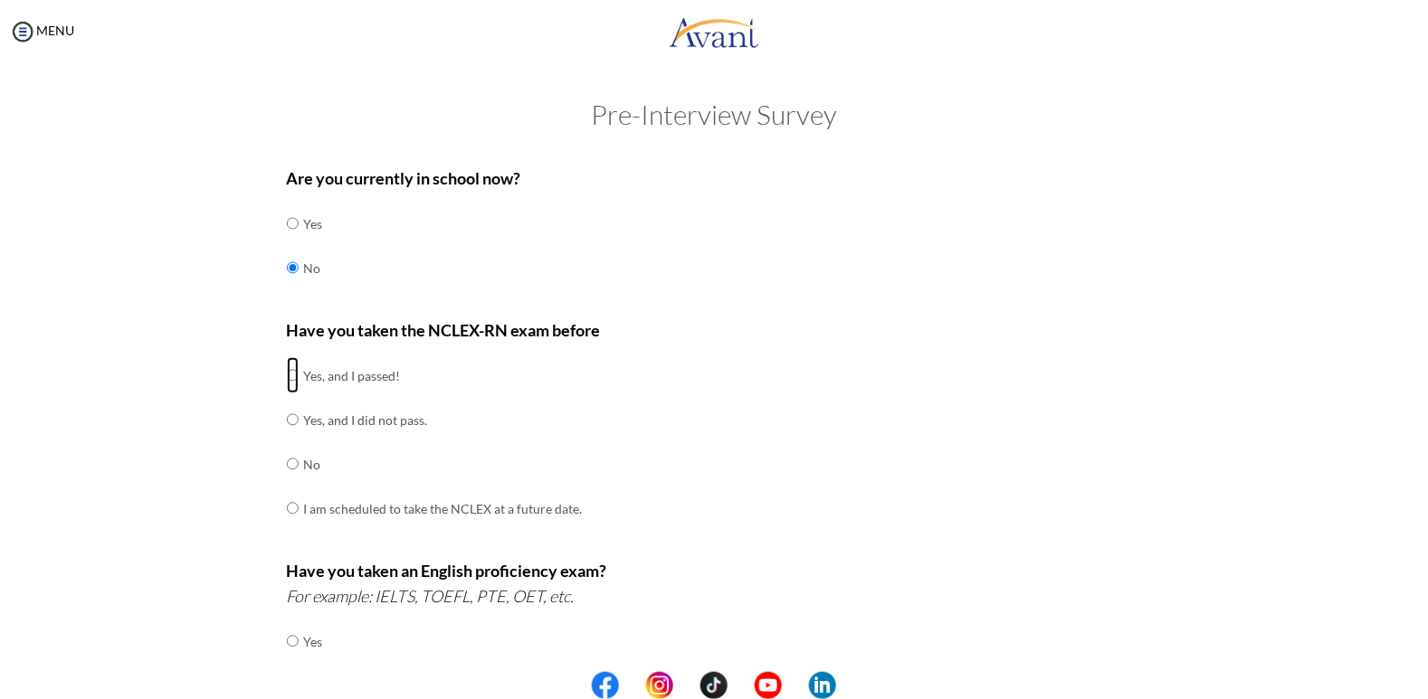
radio input "true"
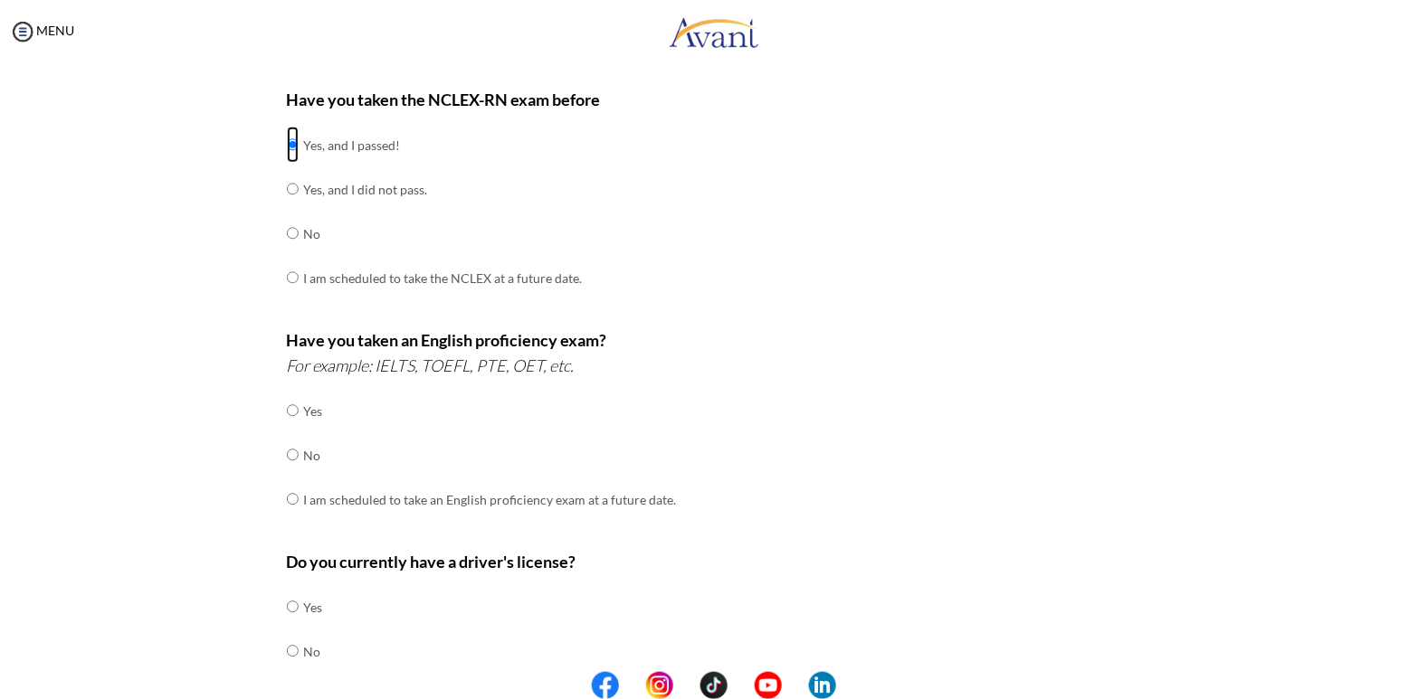
scroll to position [235, 0]
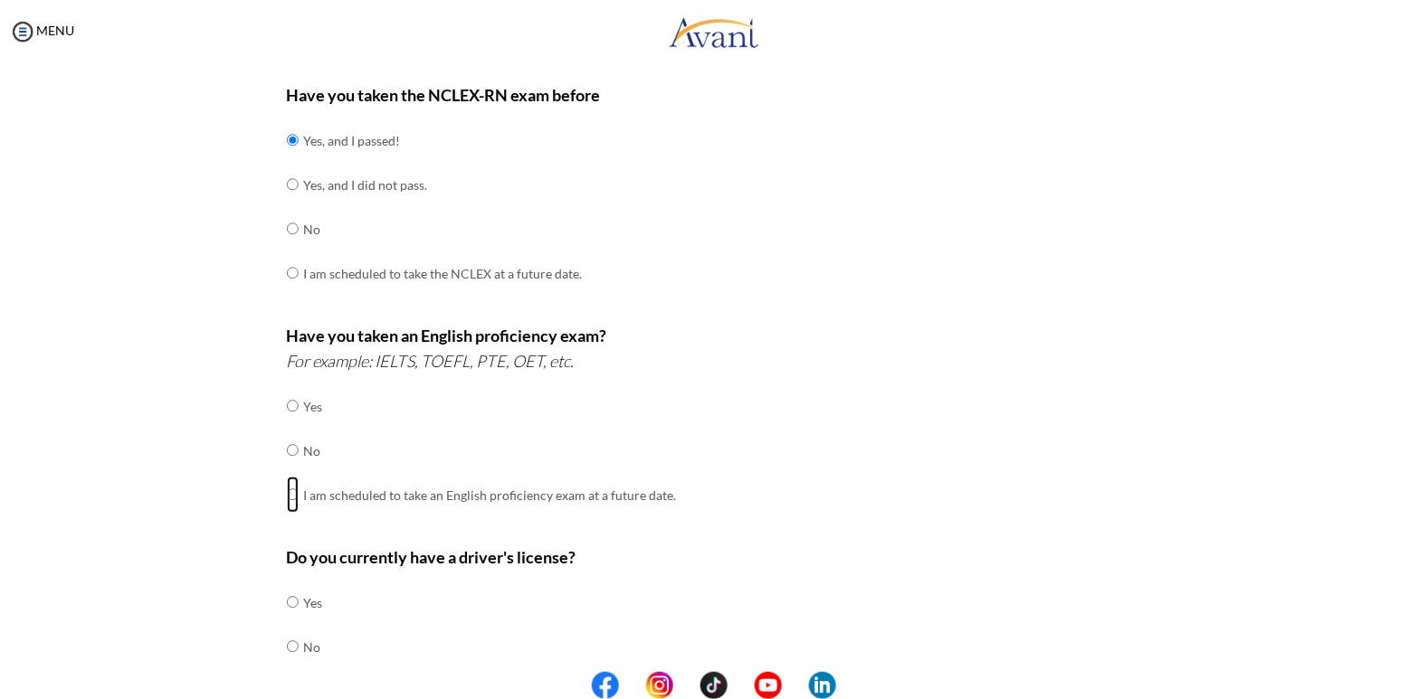
click at [290, 424] on input "radio" at bounding box center [293, 406] width 12 height 36
radio input "true"
click at [294, 400] on input "radio" at bounding box center [293, 406] width 12 height 36
radio input "true"
click at [300, 451] on td at bounding box center [301, 451] width 5 height 44
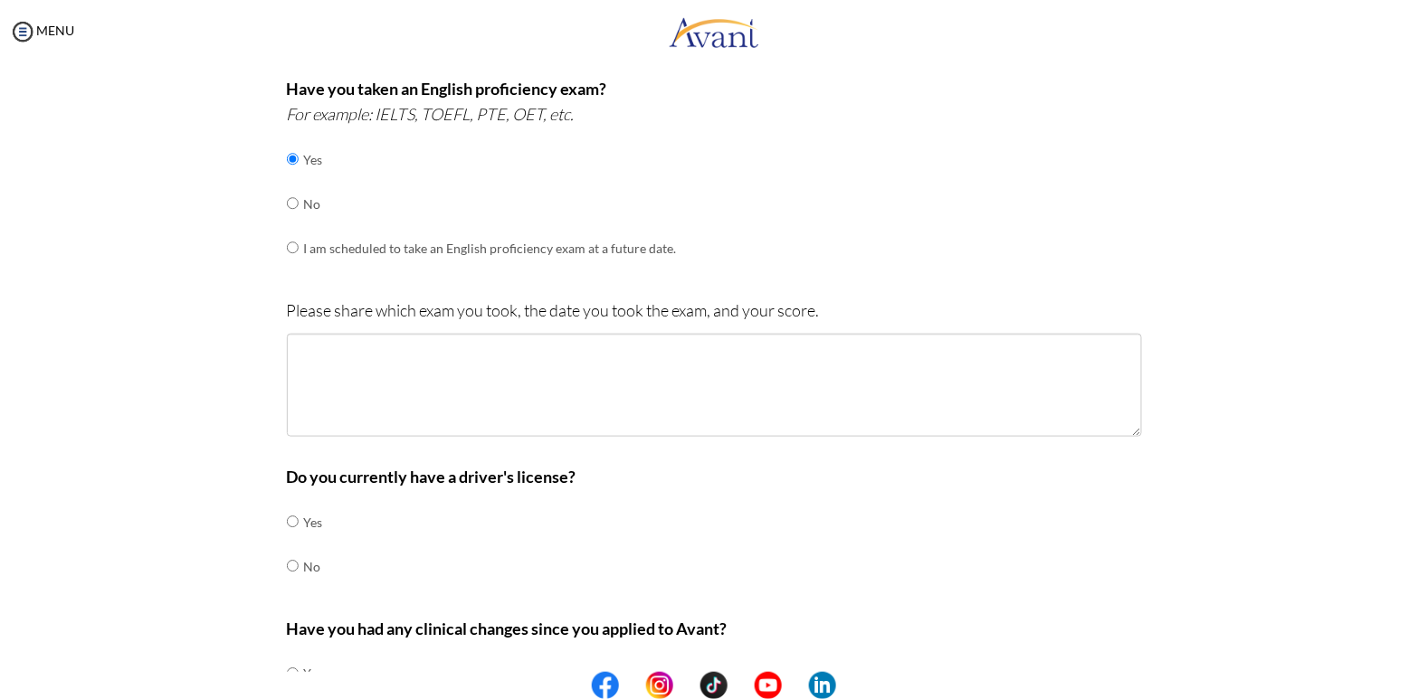
scroll to position [487, 0]
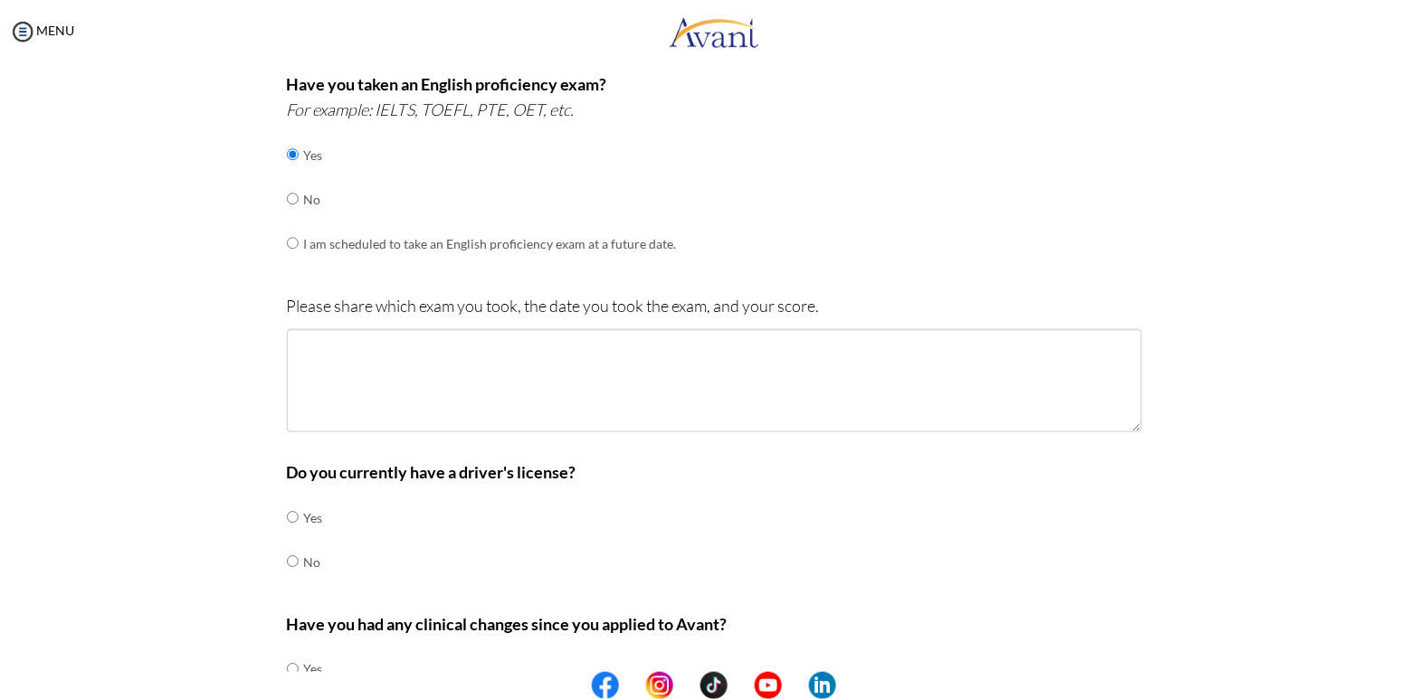
click at [310, 514] on td "Yes" at bounding box center [313, 518] width 19 height 44
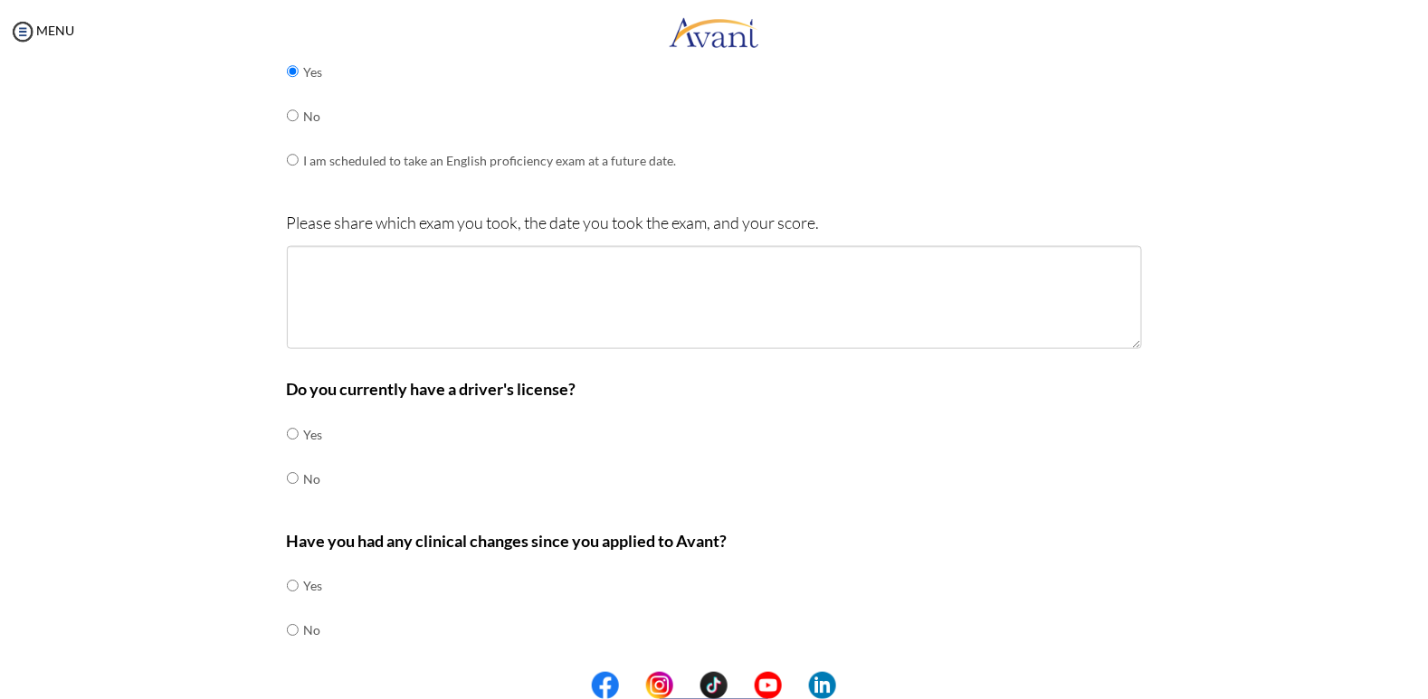
scroll to position [624, 0]
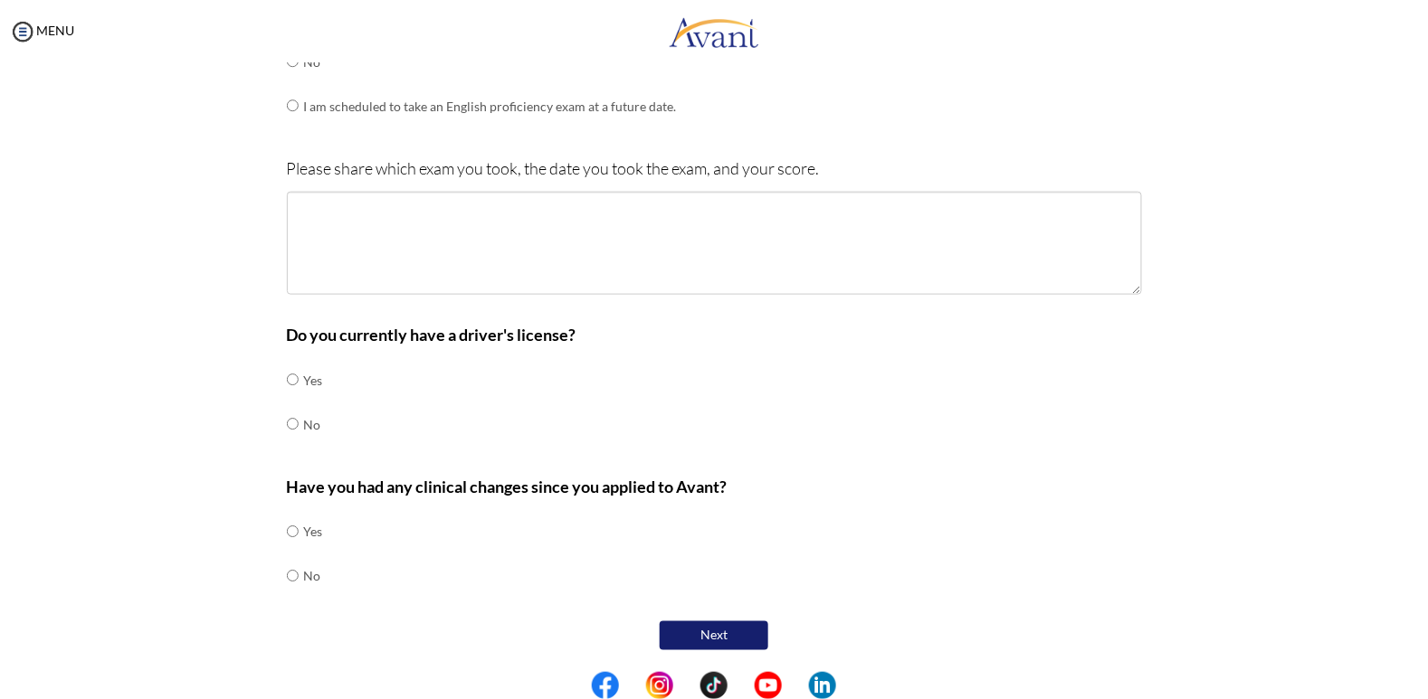
click at [315, 384] on td "Yes" at bounding box center [313, 380] width 19 height 44
click at [288, 384] on input "radio" at bounding box center [293, 380] width 12 height 36
radio input "true"
click at [311, 576] on td "No" at bounding box center [313, 577] width 19 height 44
click at [299, 550] on input "radio" at bounding box center [293, 532] width 12 height 36
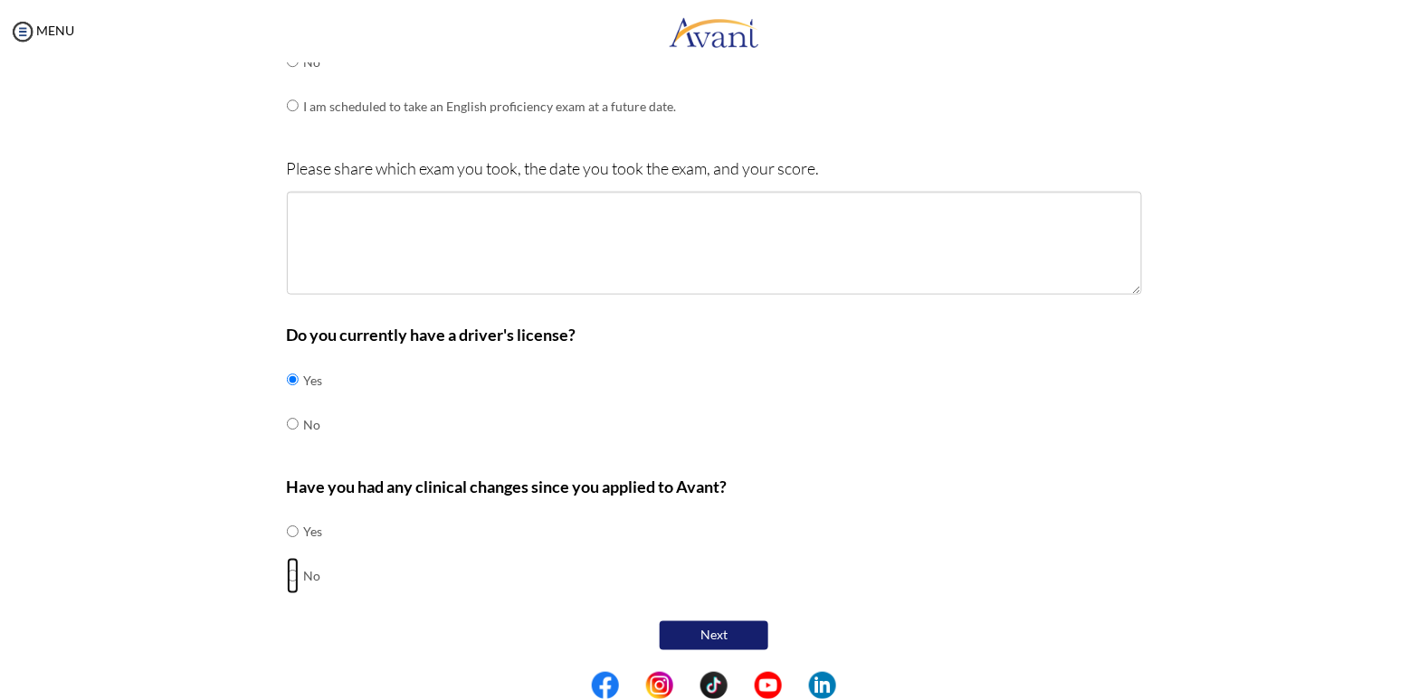
radio input "true"
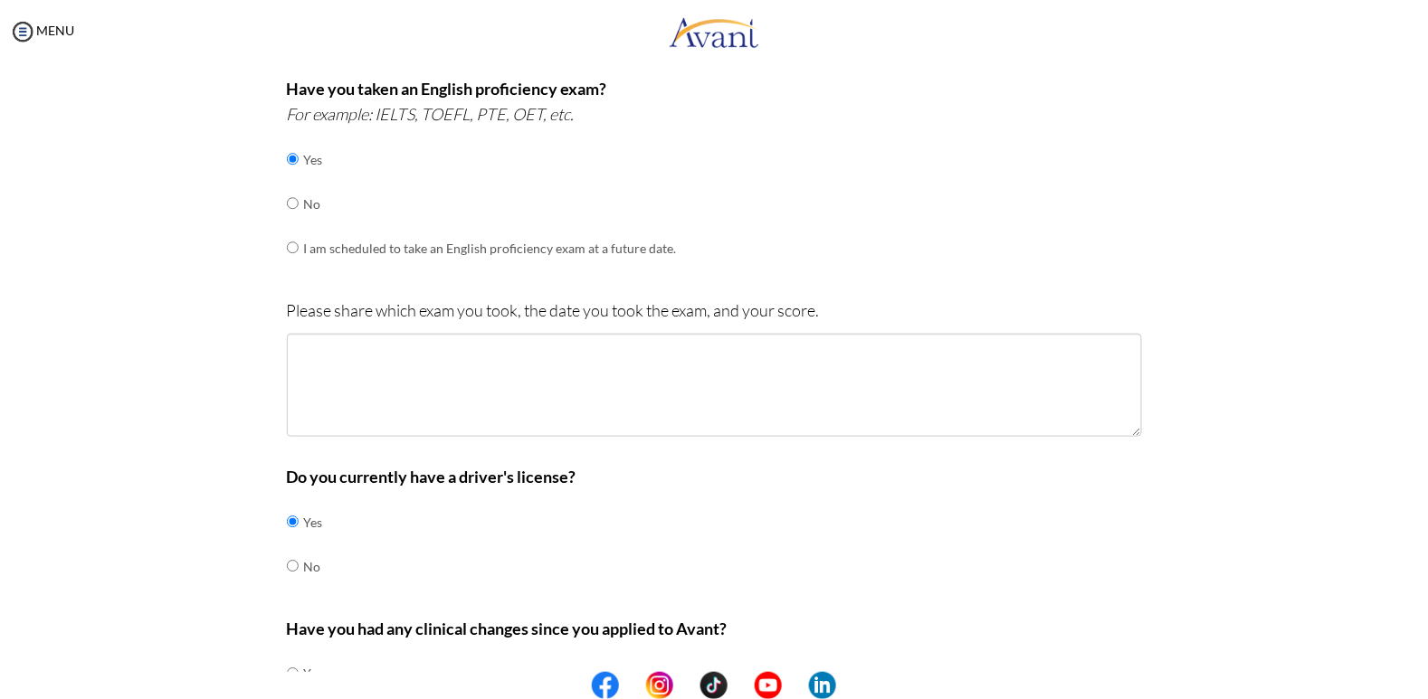
scroll to position [483, 0]
click at [604, 250] on td "I am scheduled to take an English proficiency exam at a future date." at bounding box center [490, 247] width 373 height 44
click at [581, 252] on td "I am scheduled to take an English proficiency exam at a future date." at bounding box center [490, 247] width 373 height 44
click at [524, 254] on td "I am scheduled to take an English proficiency exam at a future date." at bounding box center [490, 247] width 373 height 44
click at [359, 254] on td "I am scheduled to take an English proficiency exam at a future date." at bounding box center [490, 247] width 373 height 44
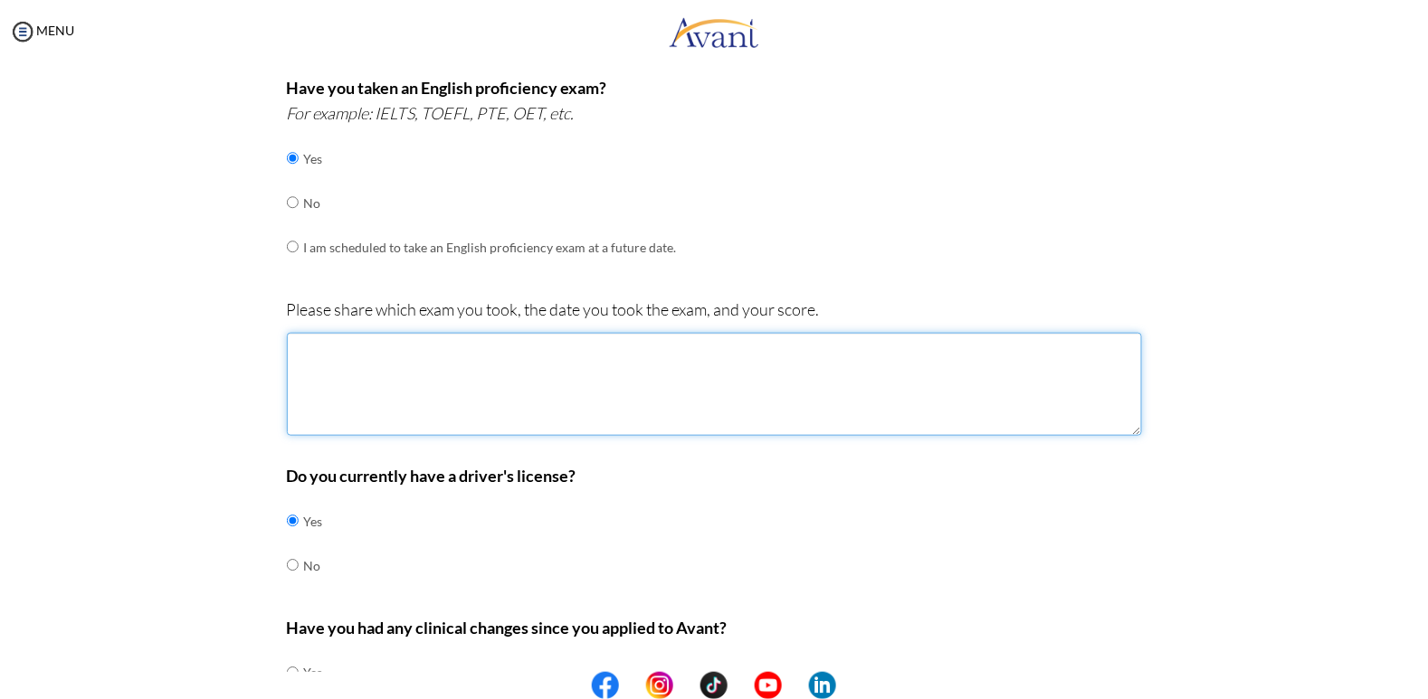
click at [414, 367] on textarea at bounding box center [714, 384] width 855 height 103
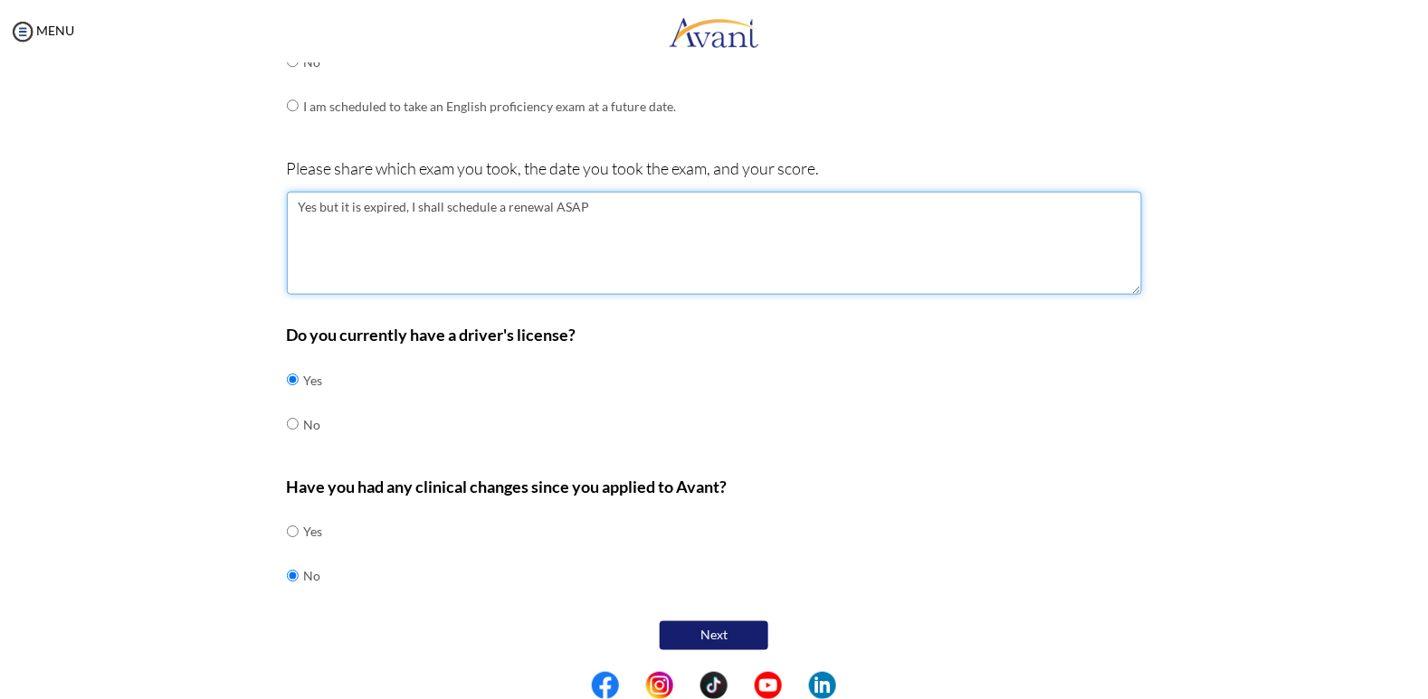
type textarea "Yes but it is expired, I shall schedule a renewal ASAP"
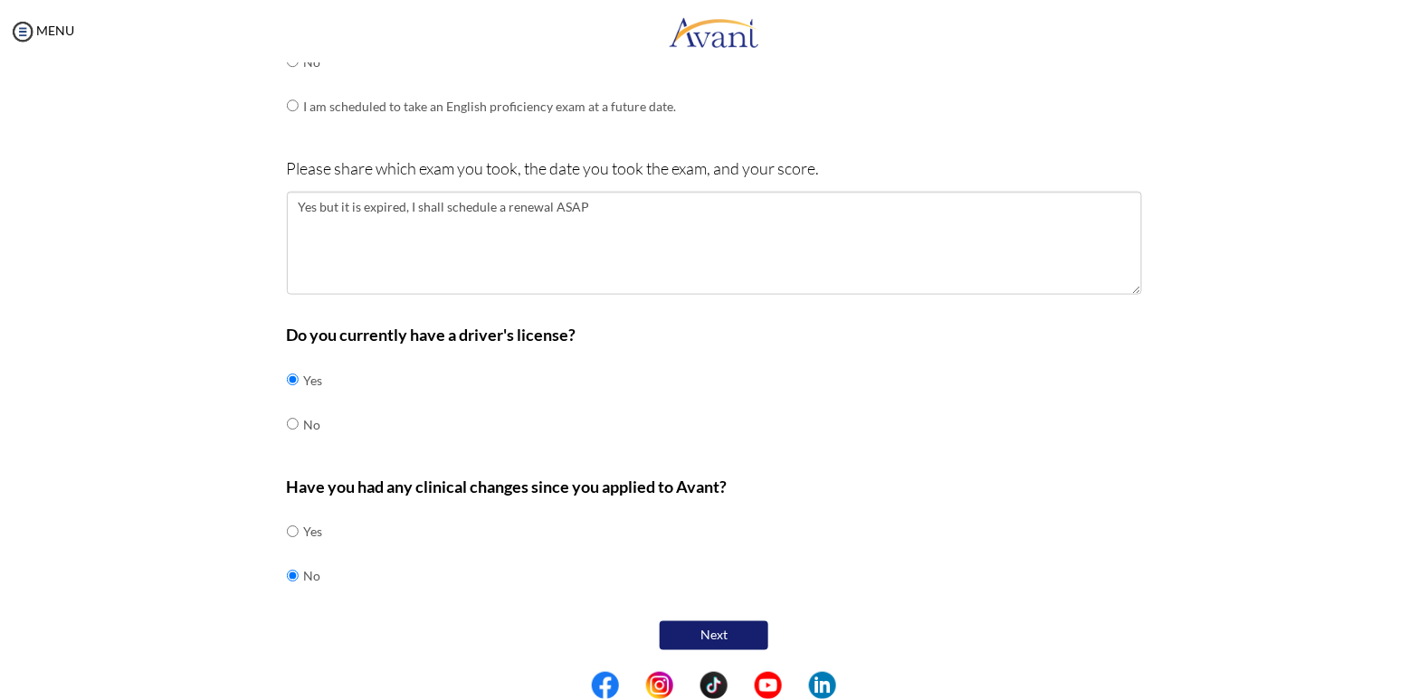
click at [756, 633] on button "Next" at bounding box center [714, 636] width 109 height 29
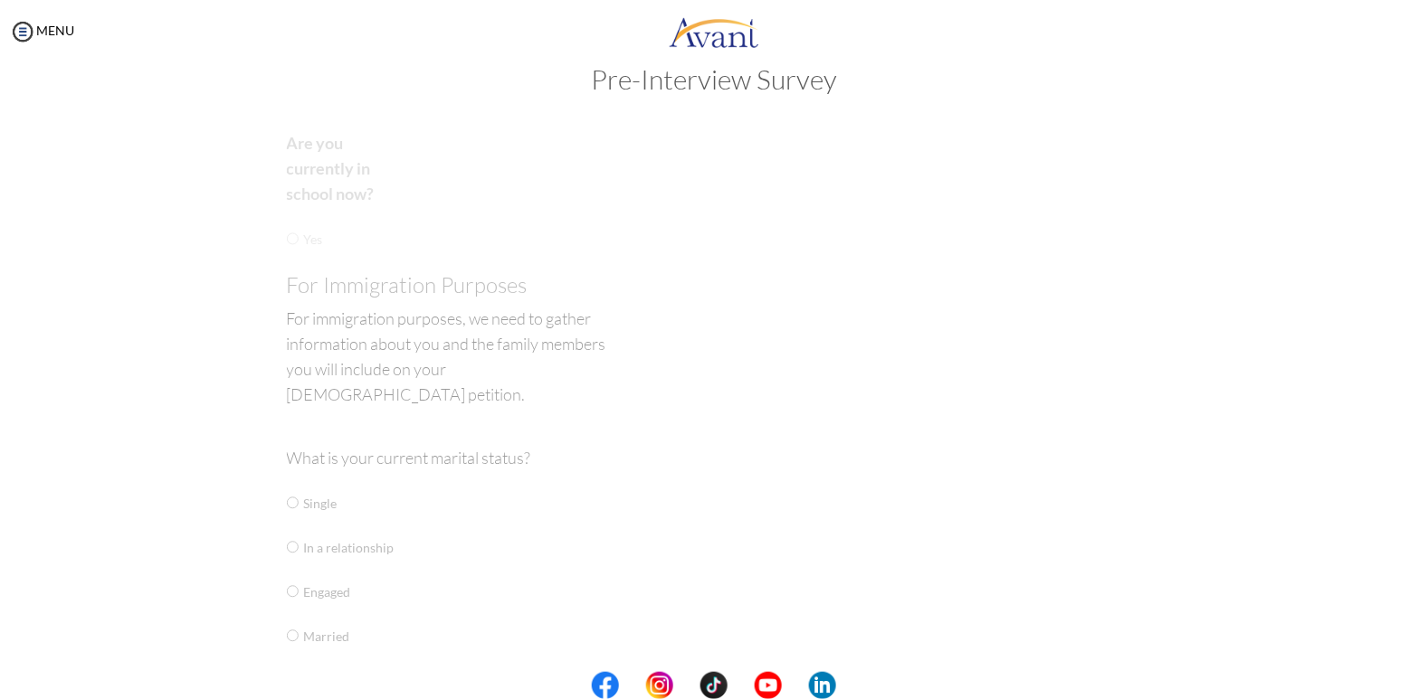
scroll to position [36, 0]
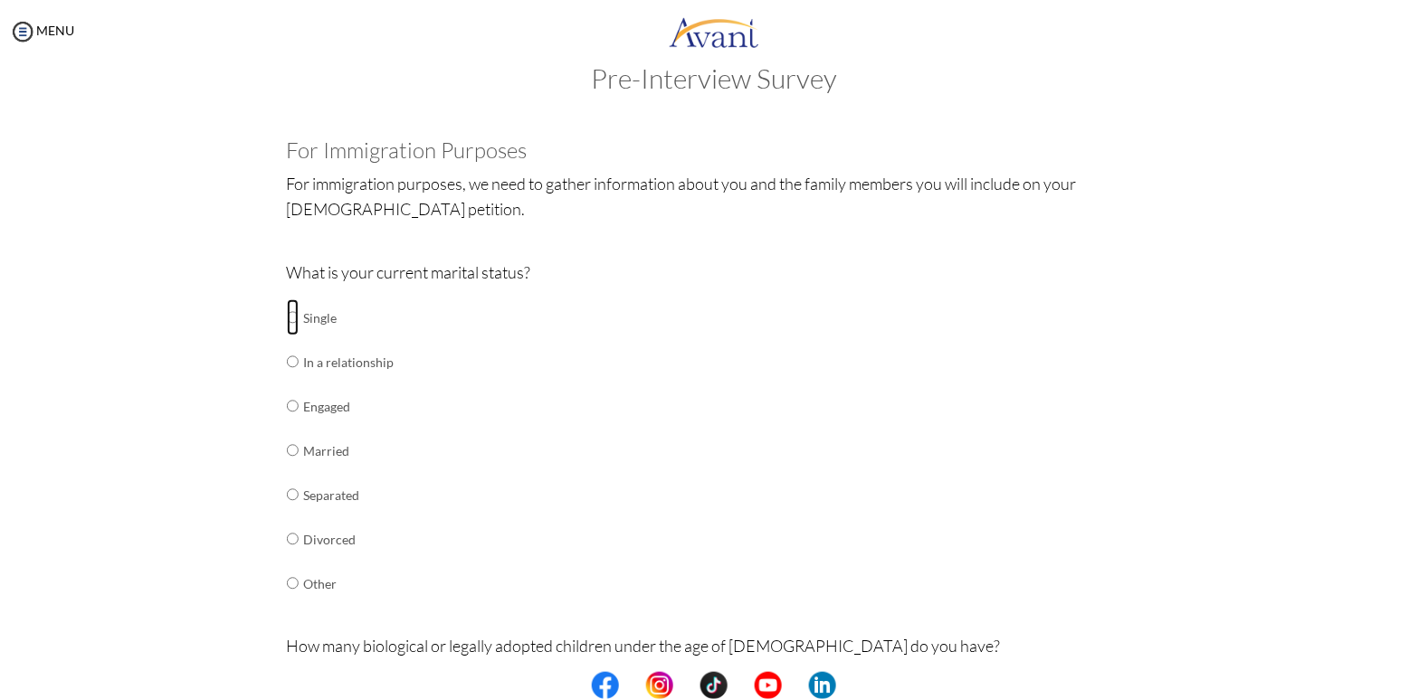
click at [299, 323] on input "radio" at bounding box center [293, 317] width 12 height 36
radio input "true"
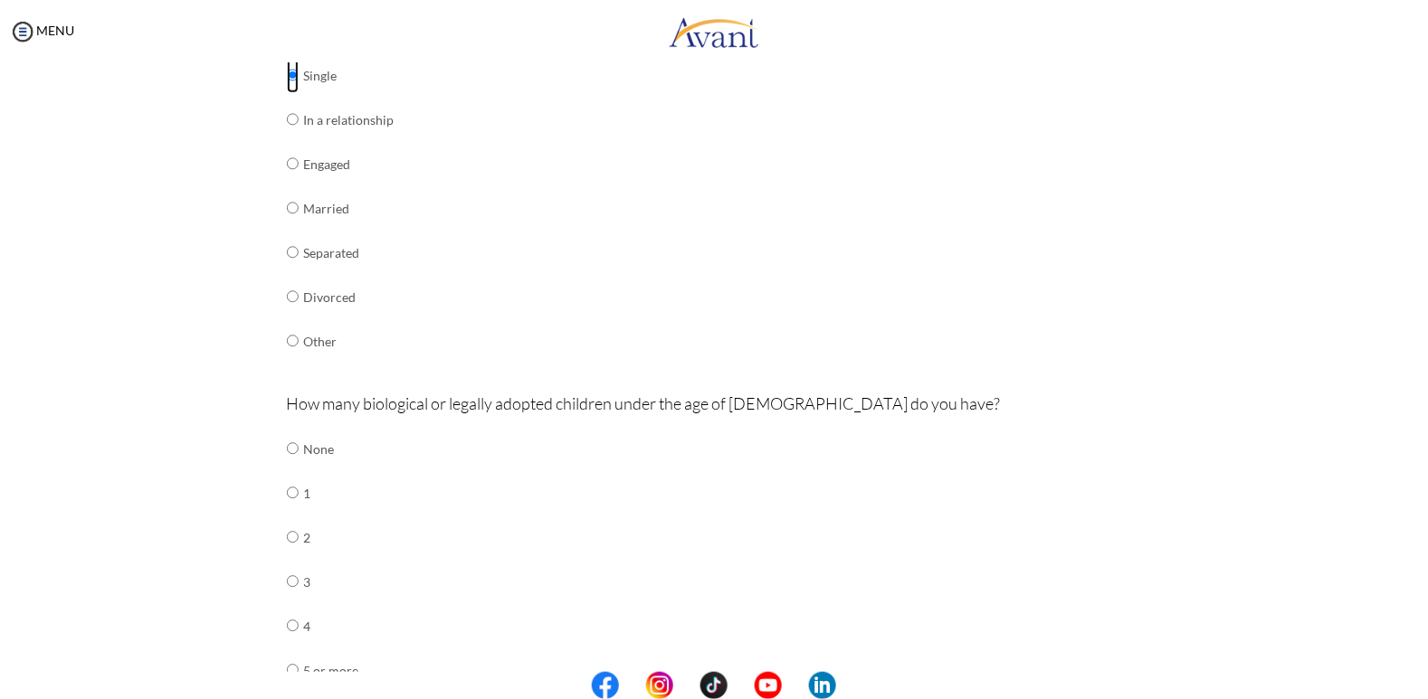
scroll to position [374, 0]
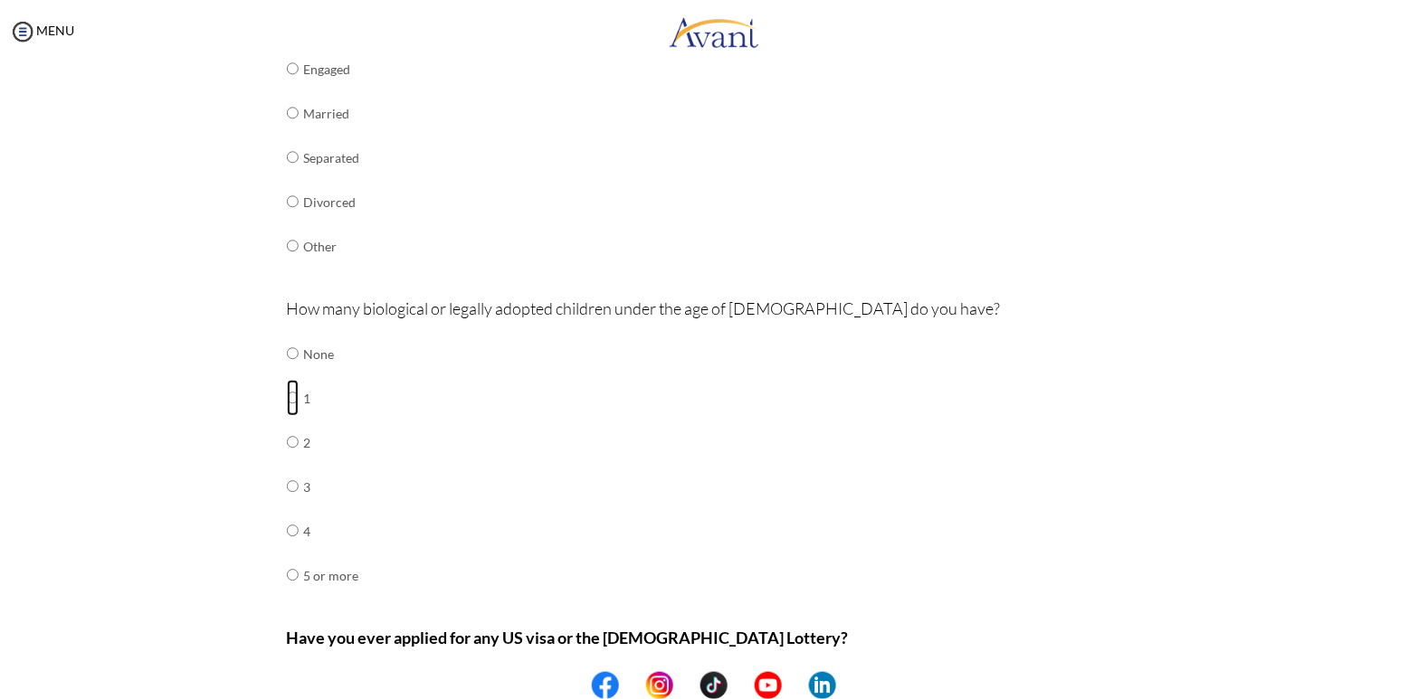
click at [297, 372] on input "radio" at bounding box center [293, 354] width 12 height 36
radio input "true"
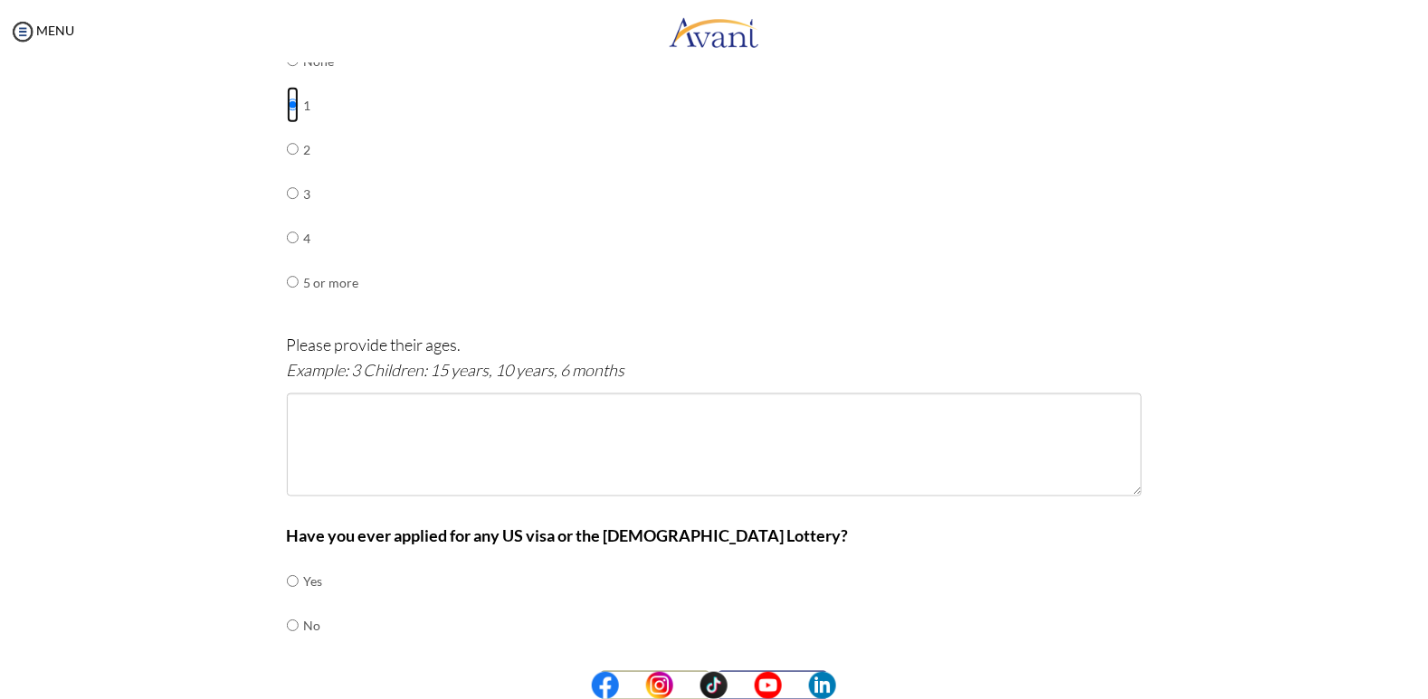
scroll to position [676, 0]
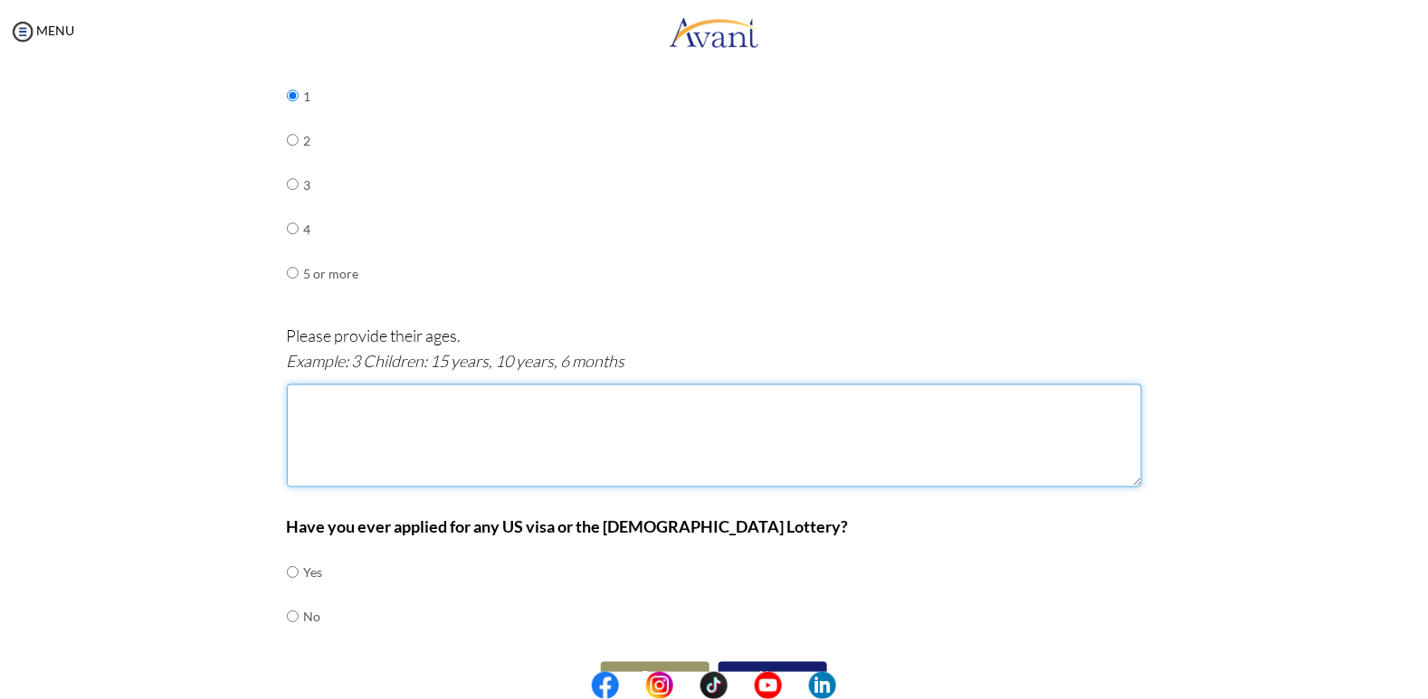
click at [756, 430] on textarea at bounding box center [714, 436] width 855 height 103
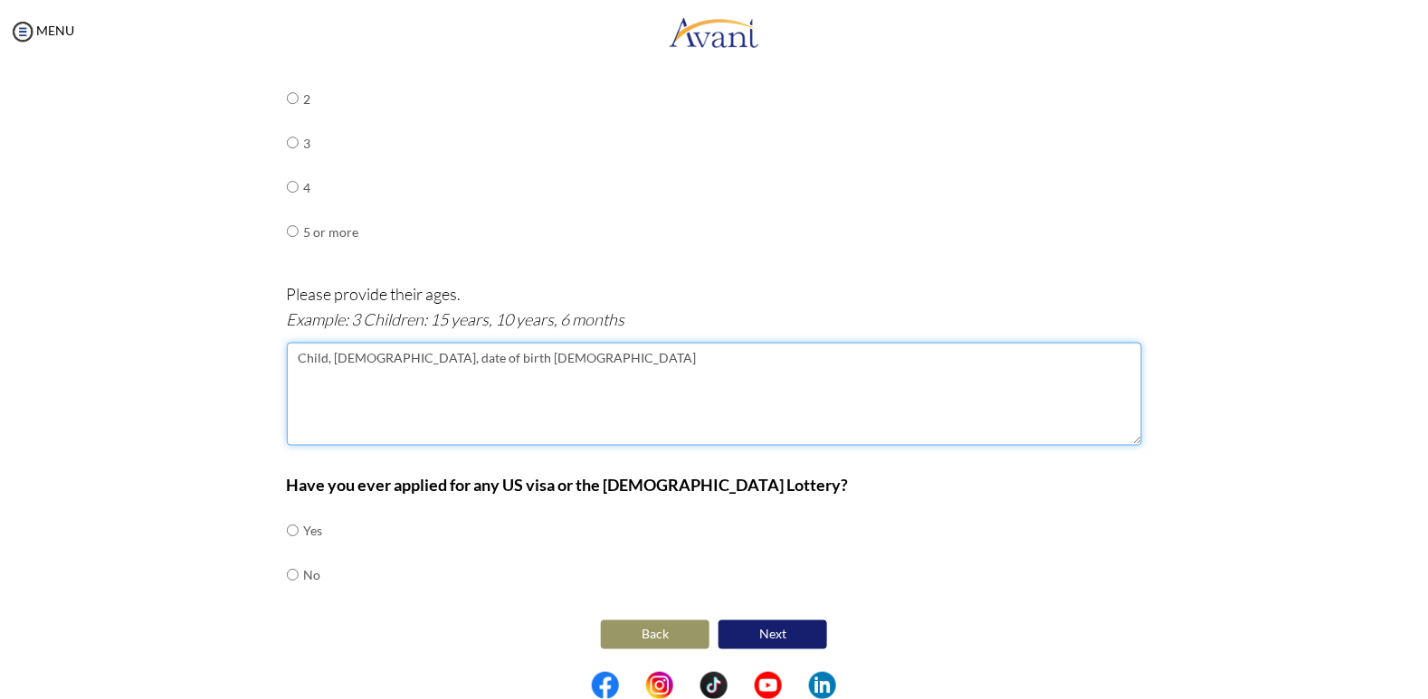
type textarea "Child, 15years old, date of birth 25 September 2009"
click at [310, 581] on td "No" at bounding box center [313, 576] width 19 height 44
click at [297, 549] on input "radio" at bounding box center [293, 531] width 12 height 36
radio input "true"
click at [793, 643] on button "Next" at bounding box center [772, 635] width 109 height 29
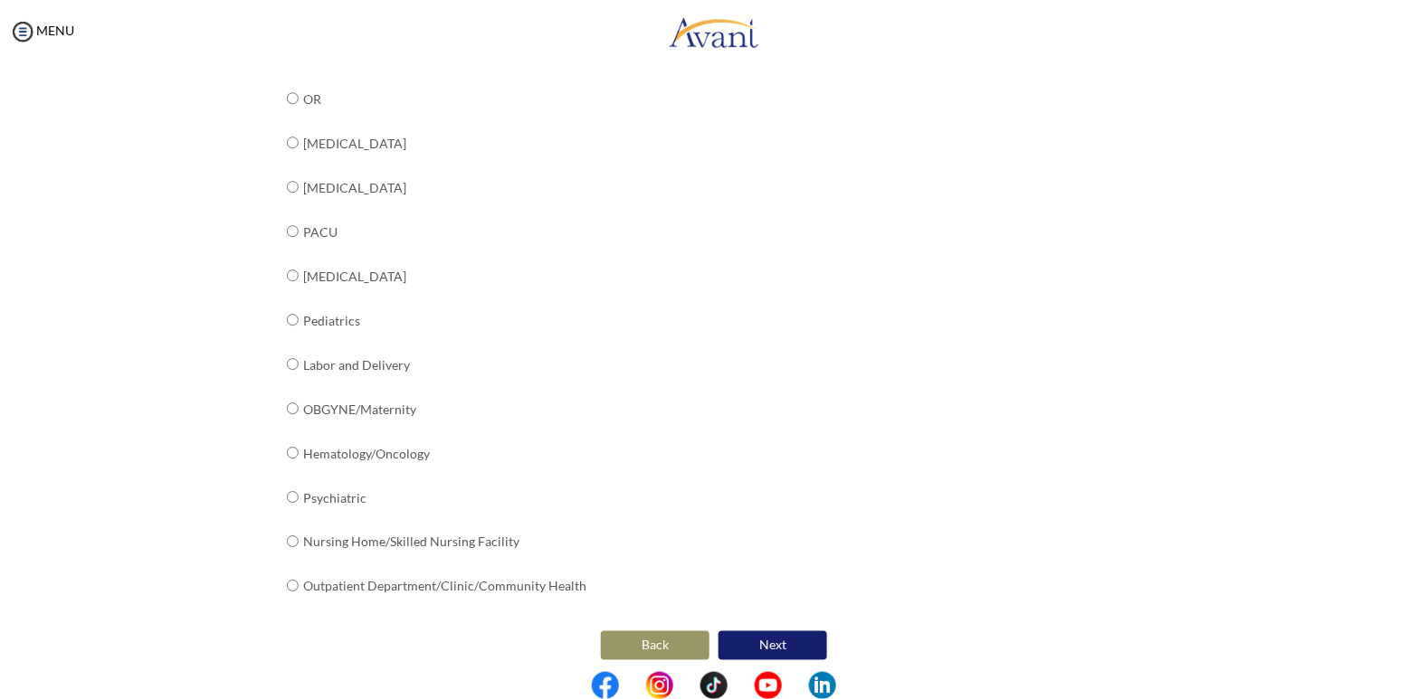
scroll to position [614, 0]
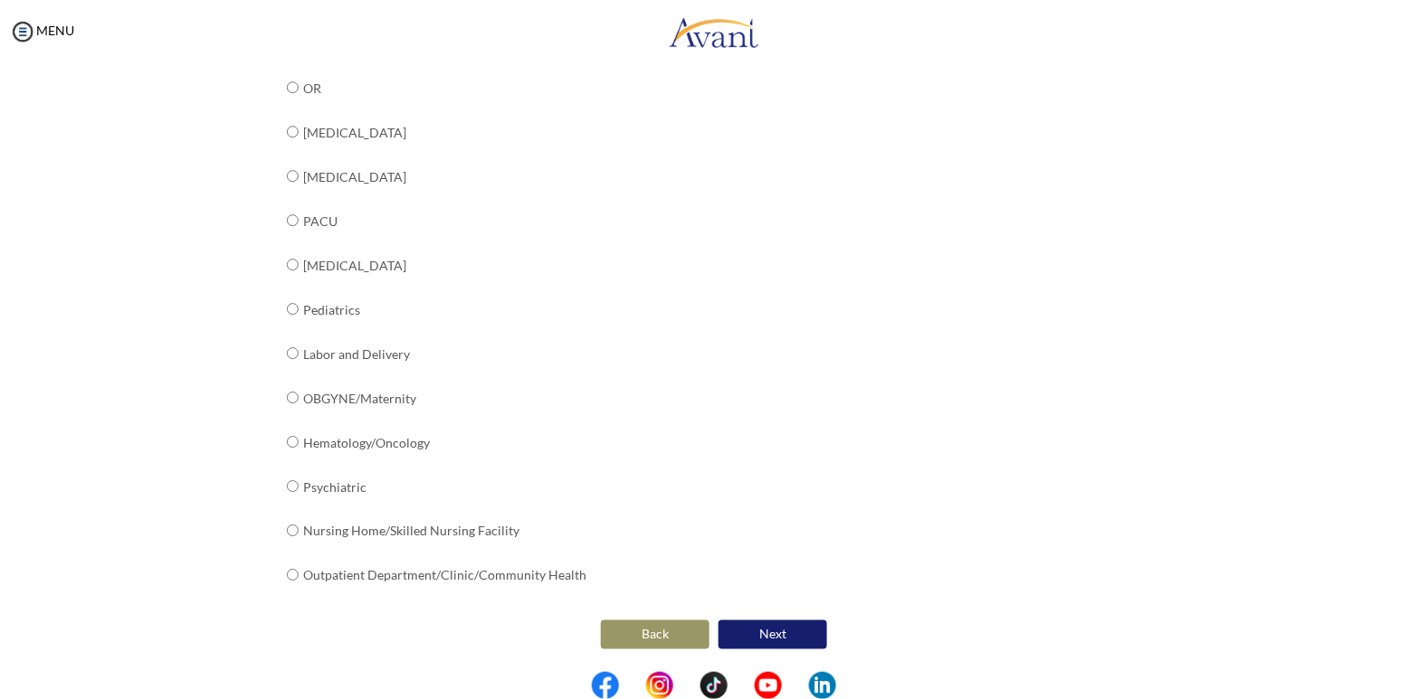
click at [505, 527] on td "Nursing Home/Skilled Nursing Facility" at bounding box center [445, 531] width 283 height 44
click at [479, 540] on td "Nursing Home/Skilled Nursing Facility" at bounding box center [445, 531] width 283 height 44
radio input "true"
click at [785, 642] on button "Next" at bounding box center [772, 635] width 109 height 29
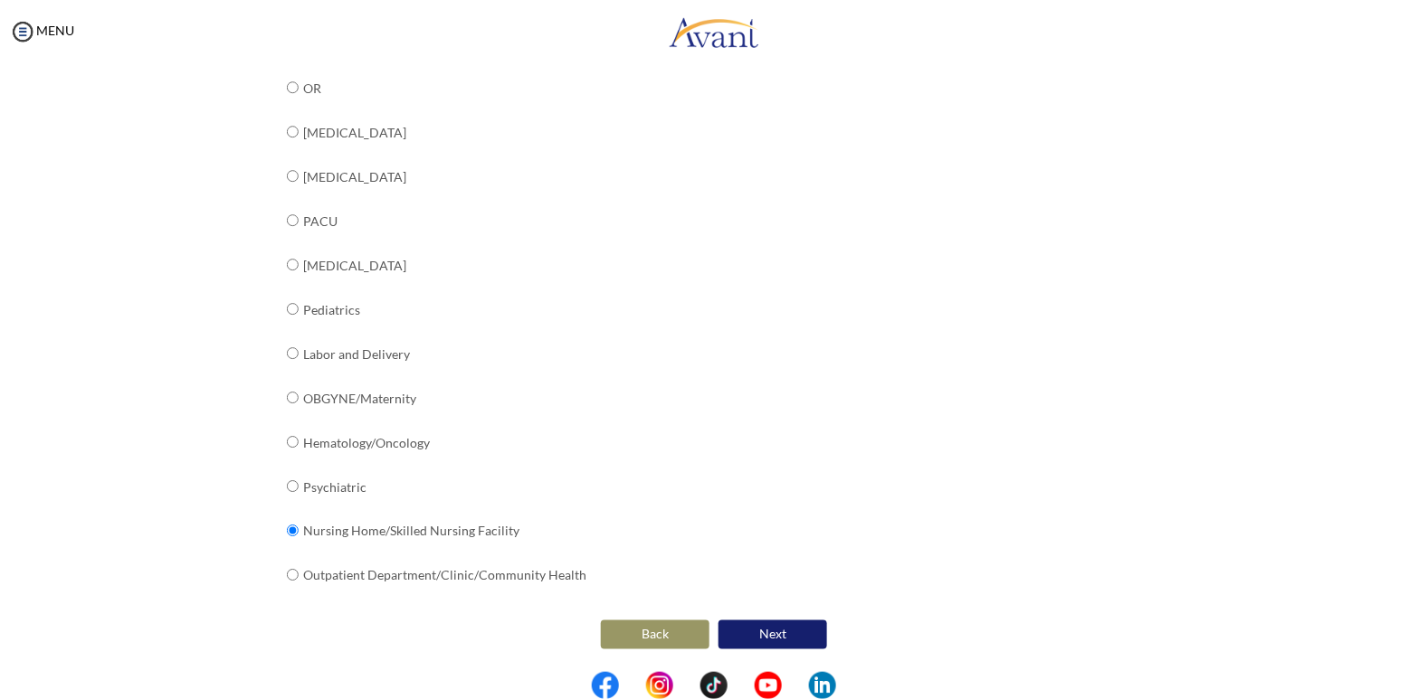
scroll to position [36, 0]
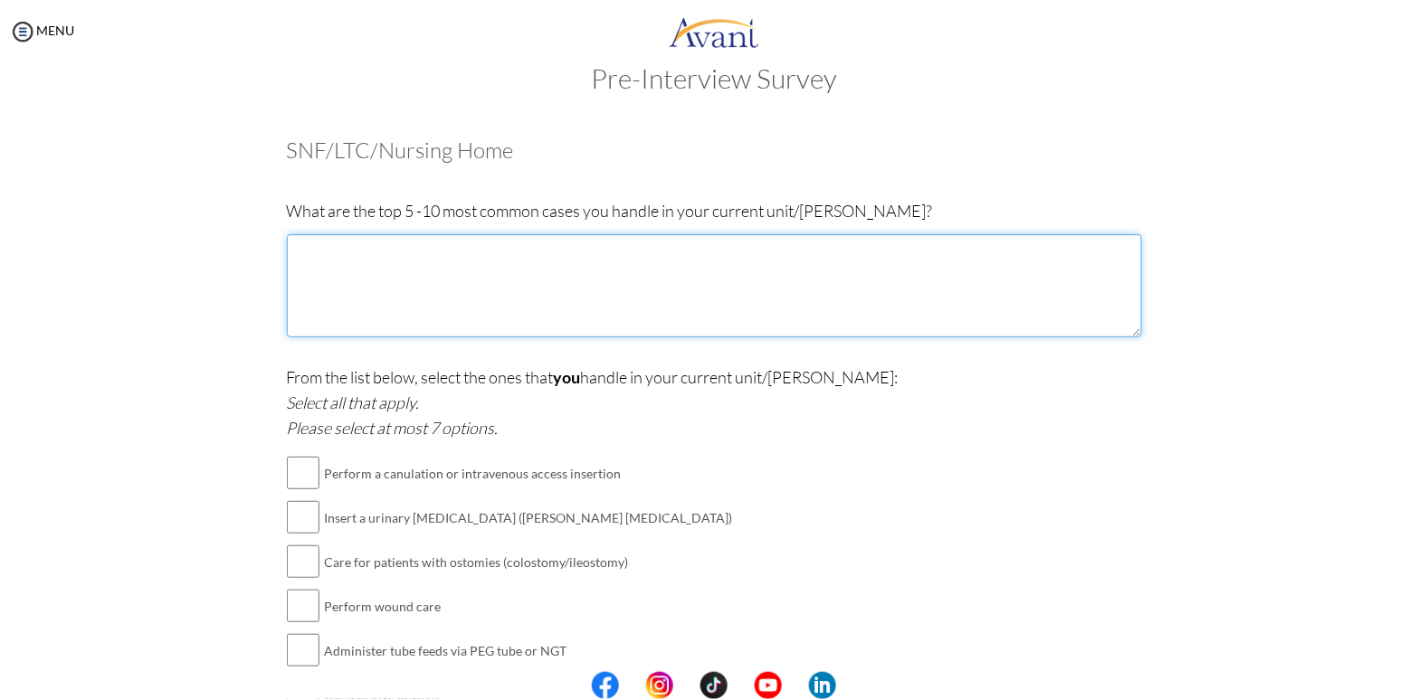
click at [964, 309] on textarea at bounding box center [714, 285] width 855 height 103
click at [862, 247] on textarea "diabetes, dementia, Parkinson's, cancer, AF," at bounding box center [714, 285] width 855 height 103
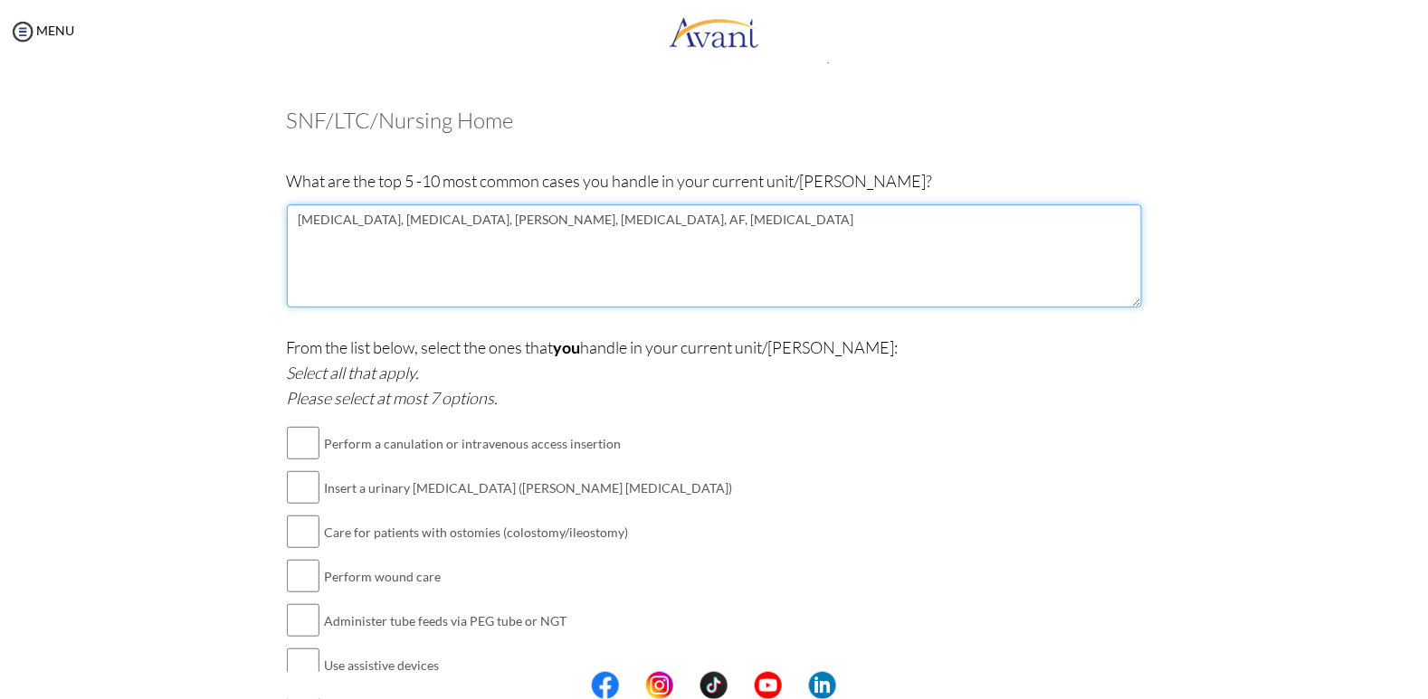
scroll to position [72, 0]
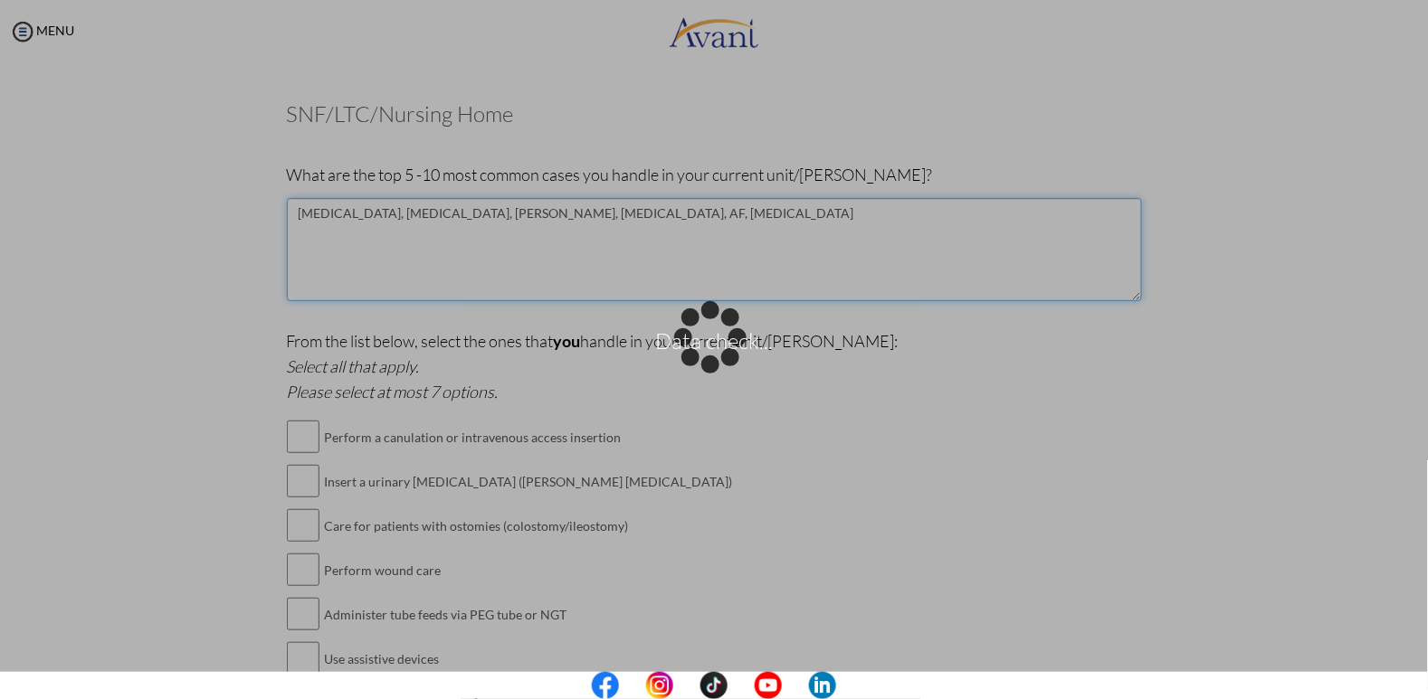
click at [881, 239] on textarea "diabetes, dementia, Parkinson's, cancer, AF, COPD" at bounding box center [714, 249] width 855 height 103
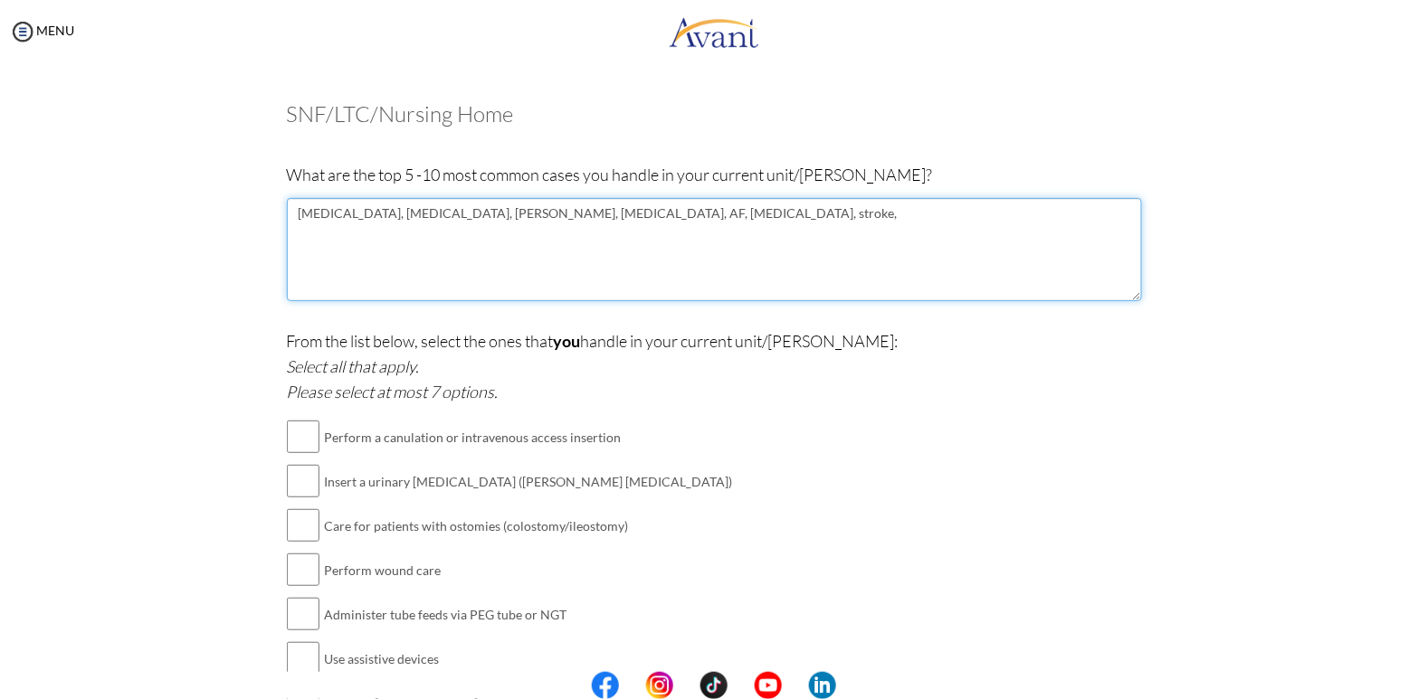
click at [869, 251] on textarea "diabetes, dementia, Parkinson's, cancer, AF, COPD, stroke," at bounding box center [714, 249] width 855 height 103
type textarea "diabetes, dementia, Parkinson's, cancer, AF, COPD, stroke, hypertension, high c…"
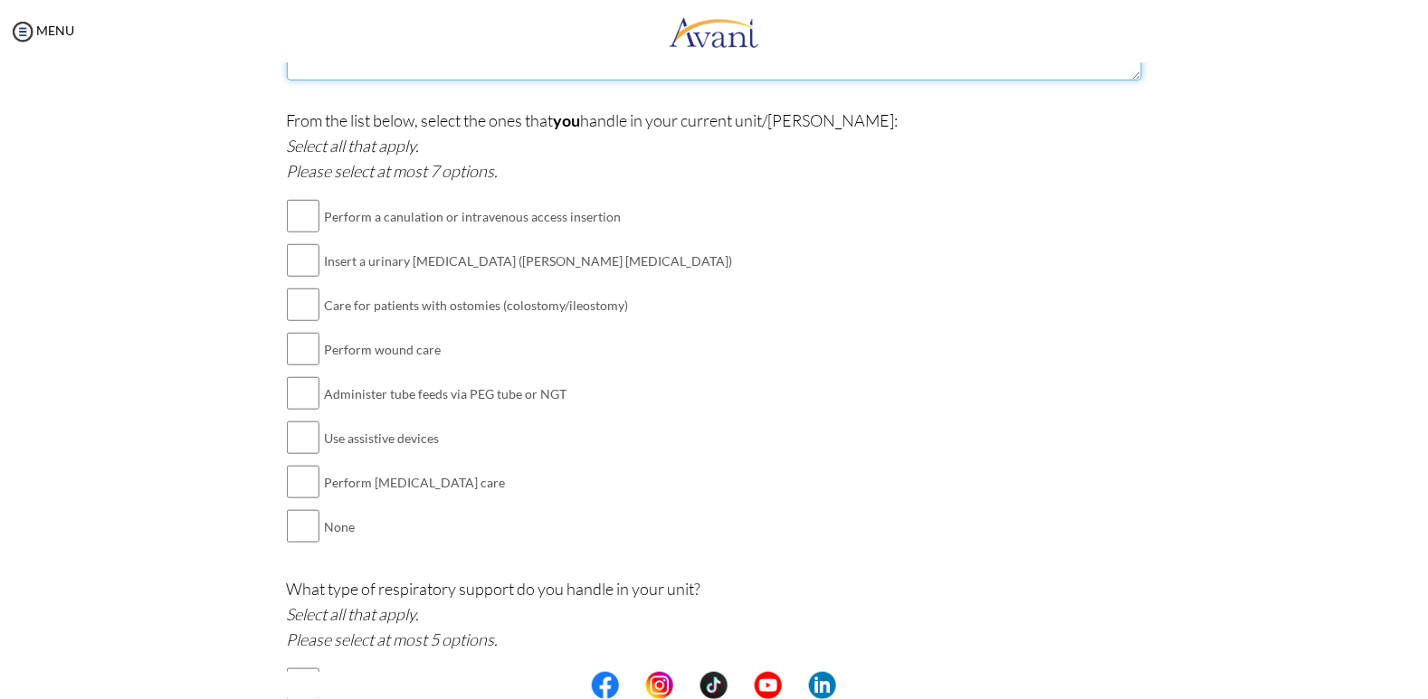
scroll to position [269, 0]
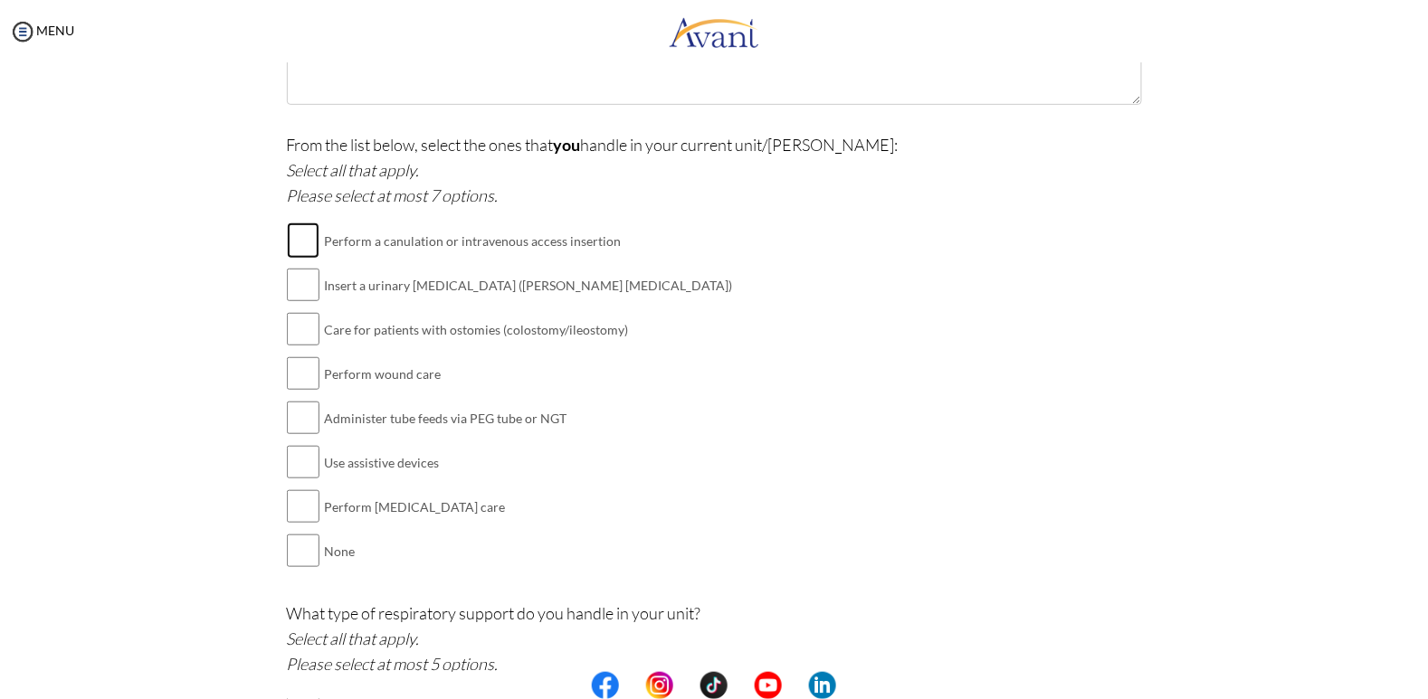
click at [309, 241] on input "checkbox" at bounding box center [303, 241] width 33 height 36
checkbox input "true"
click at [302, 292] on input "checkbox" at bounding box center [303, 285] width 33 height 36
checkbox input "true"
click at [307, 336] on input "checkbox" at bounding box center [303, 329] width 33 height 36
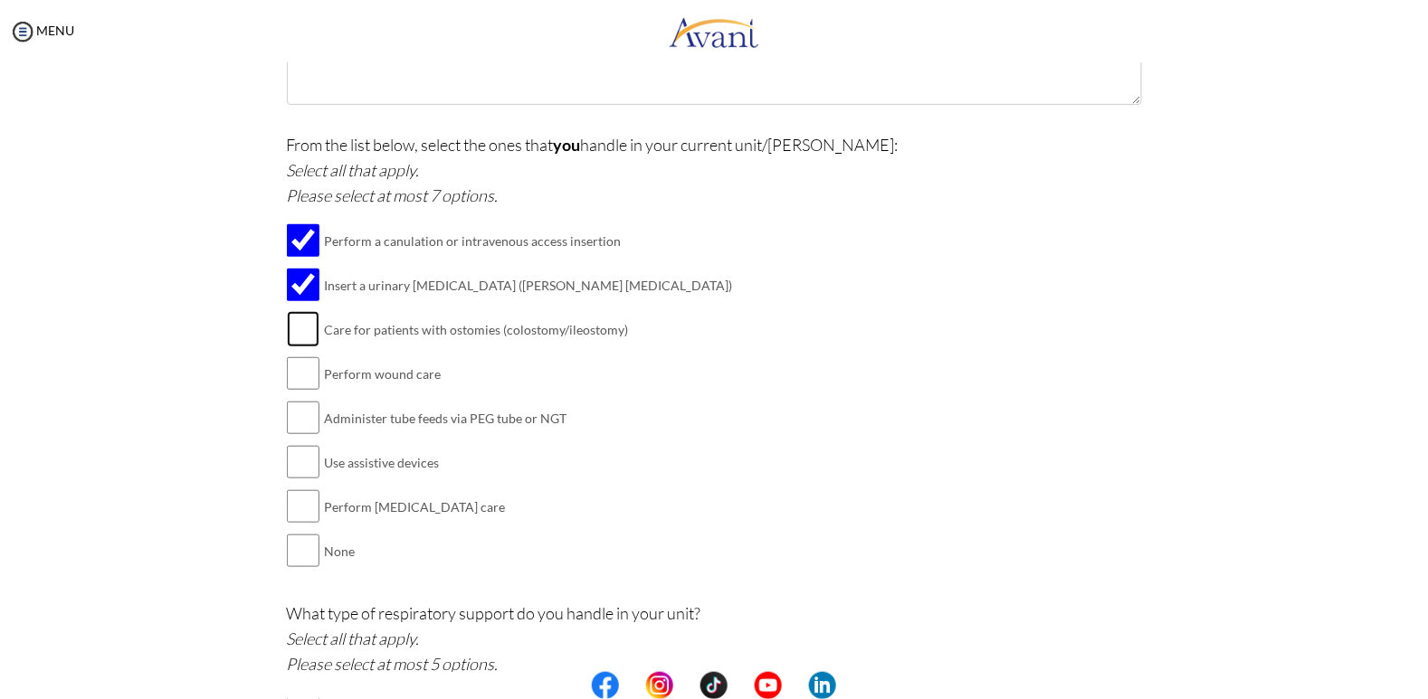
checkbox input "true"
click at [308, 378] on input "checkbox" at bounding box center [303, 374] width 33 height 36
checkbox input "true"
click at [309, 429] on input "checkbox" at bounding box center [303, 418] width 33 height 36
checkbox input "true"
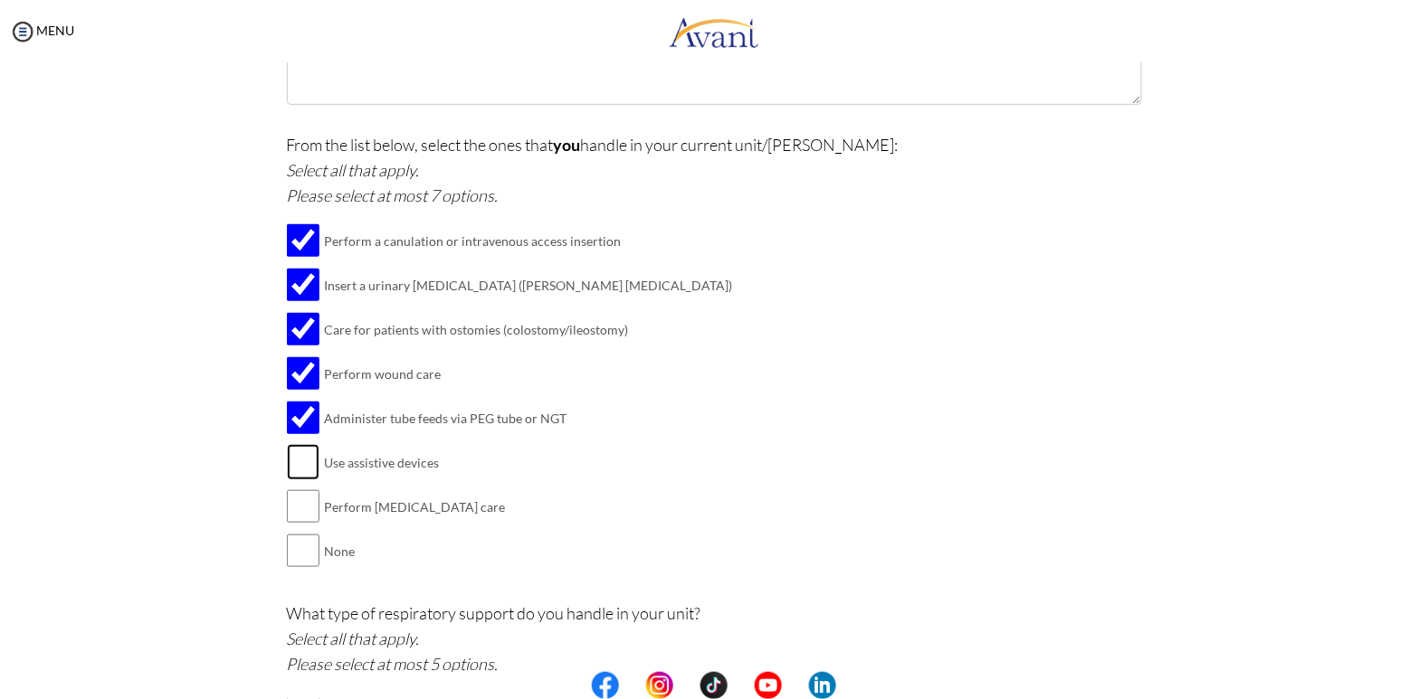
click at [308, 466] on input "checkbox" at bounding box center [303, 462] width 33 height 36
checkbox input "true"
click at [305, 512] on input "checkbox" at bounding box center [303, 507] width 33 height 36
checkbox input "true"
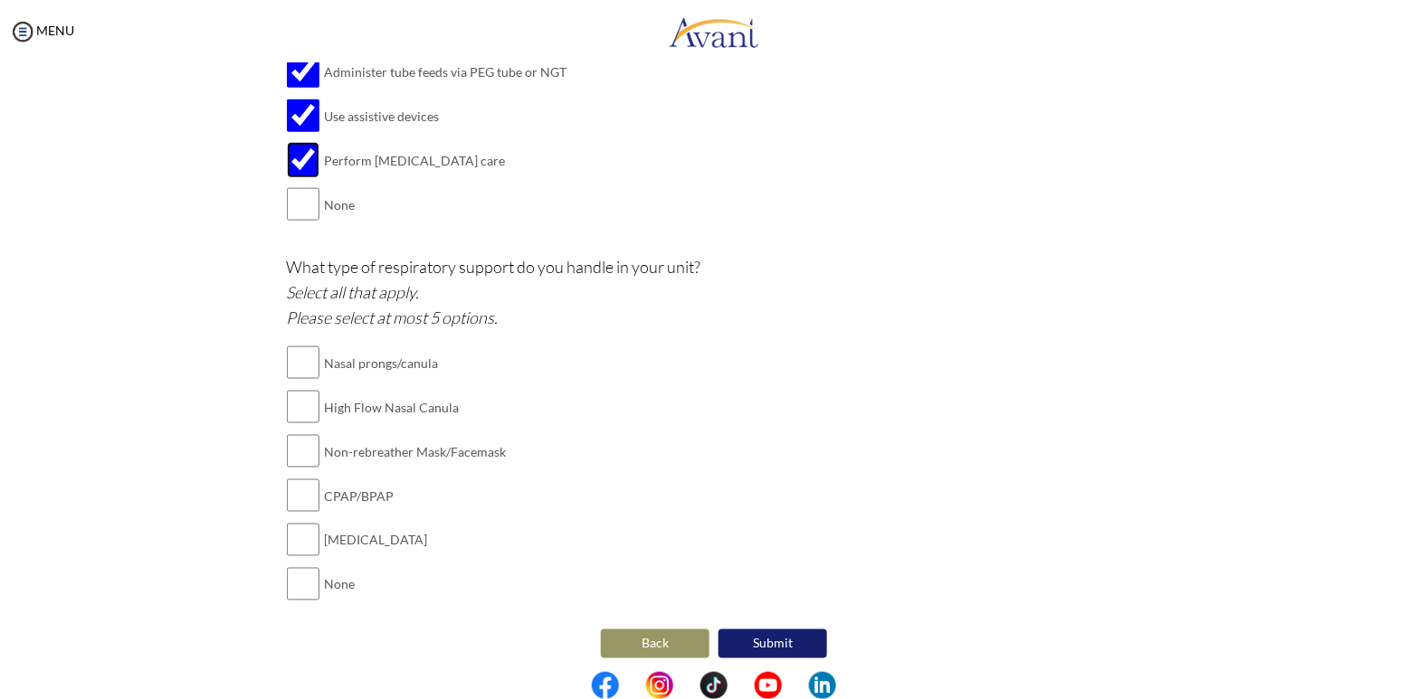
scroll to position [624, 0]
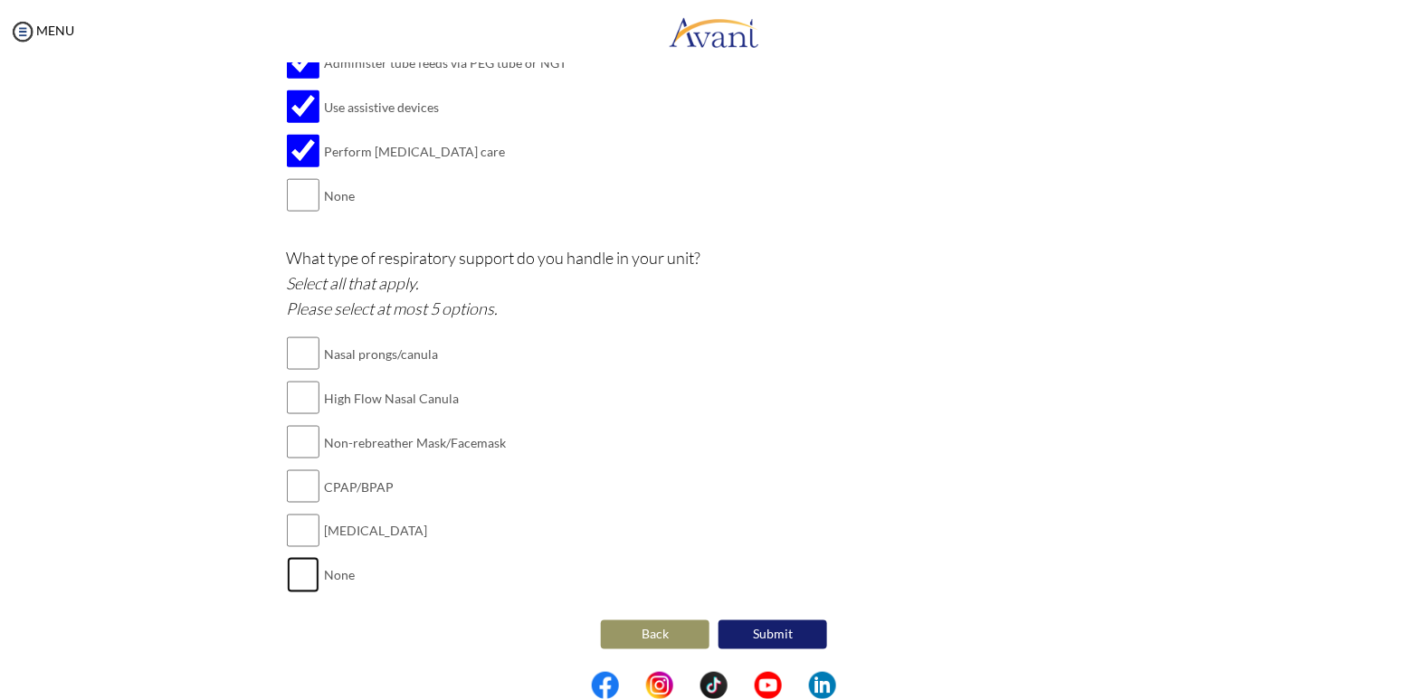
click at [315, 583] on input "checkbox" at bounding box center [303, 575] width 33 height 36
checkbox input "true"
click at [784, 628] on button "Submit" at bounding box center [772, 635] width 109 height 29
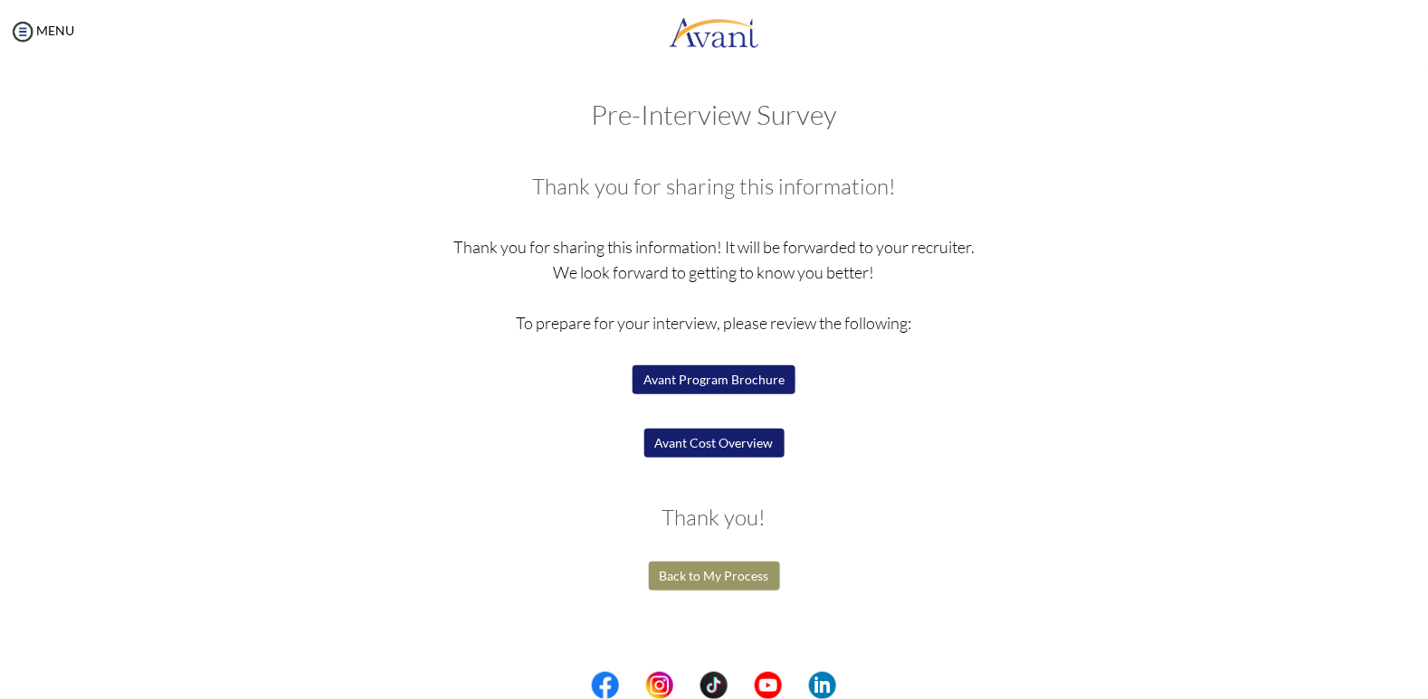
click at [746, 384] on button "Avant Program Brochure" at bounding box center [713, 380] width 163 height 29
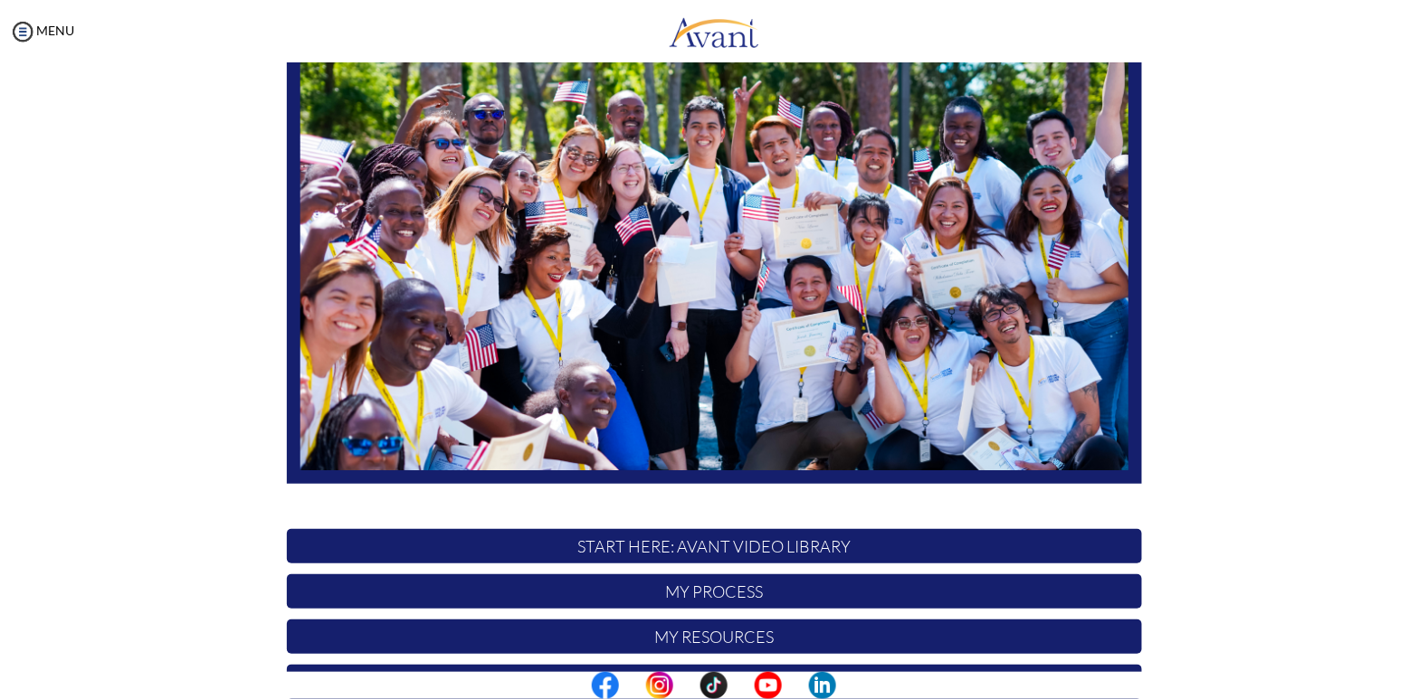
scroll to position [305, 0]
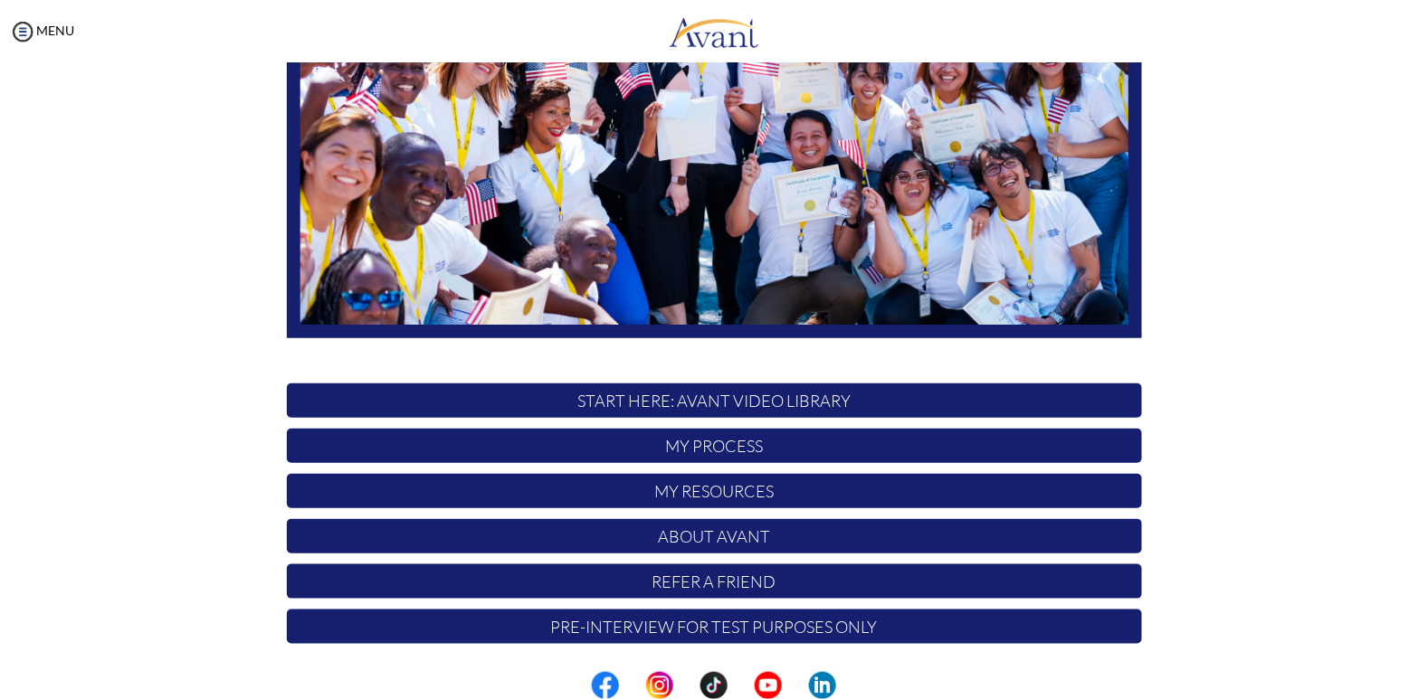
click at [830, 439] on p "My Process" at bounding box center [714, 446] width 855 height 34
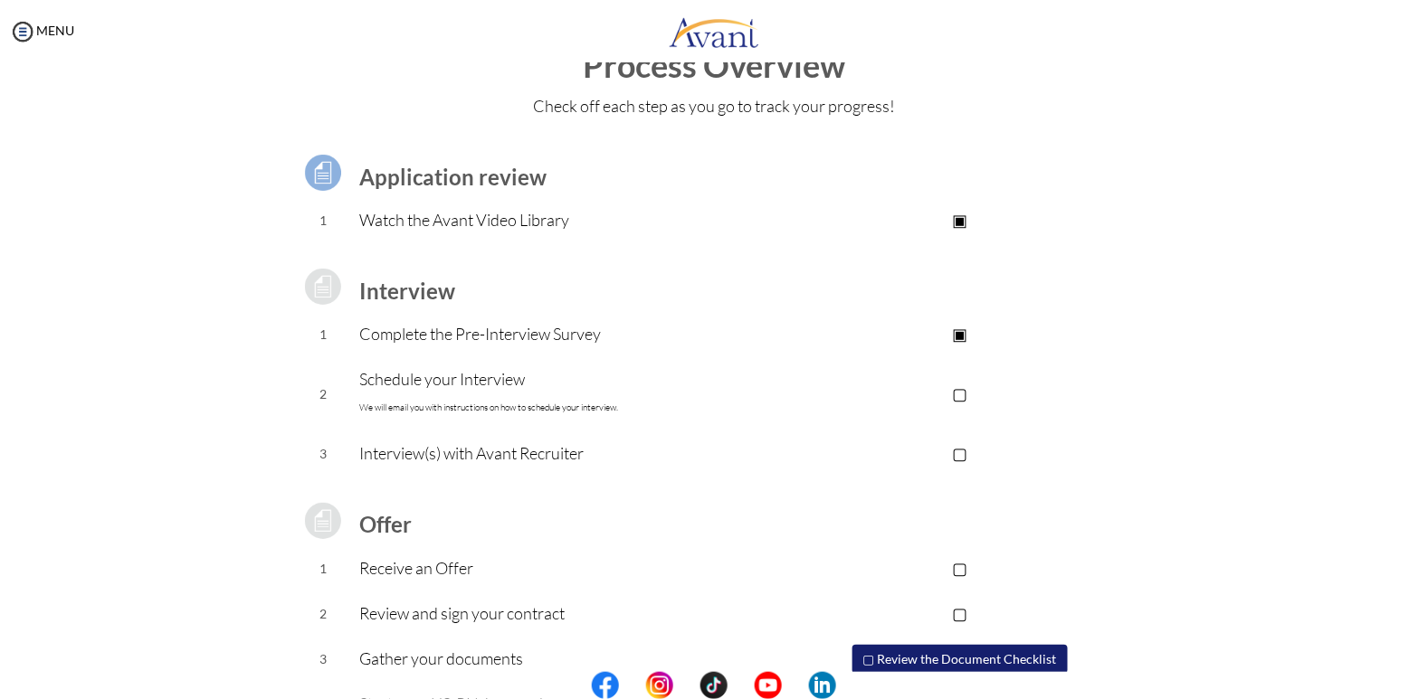
scroll to position [53, 0]
click at [970, 400] on p "▢" at bounding box center [959, 391] width 363 height 25
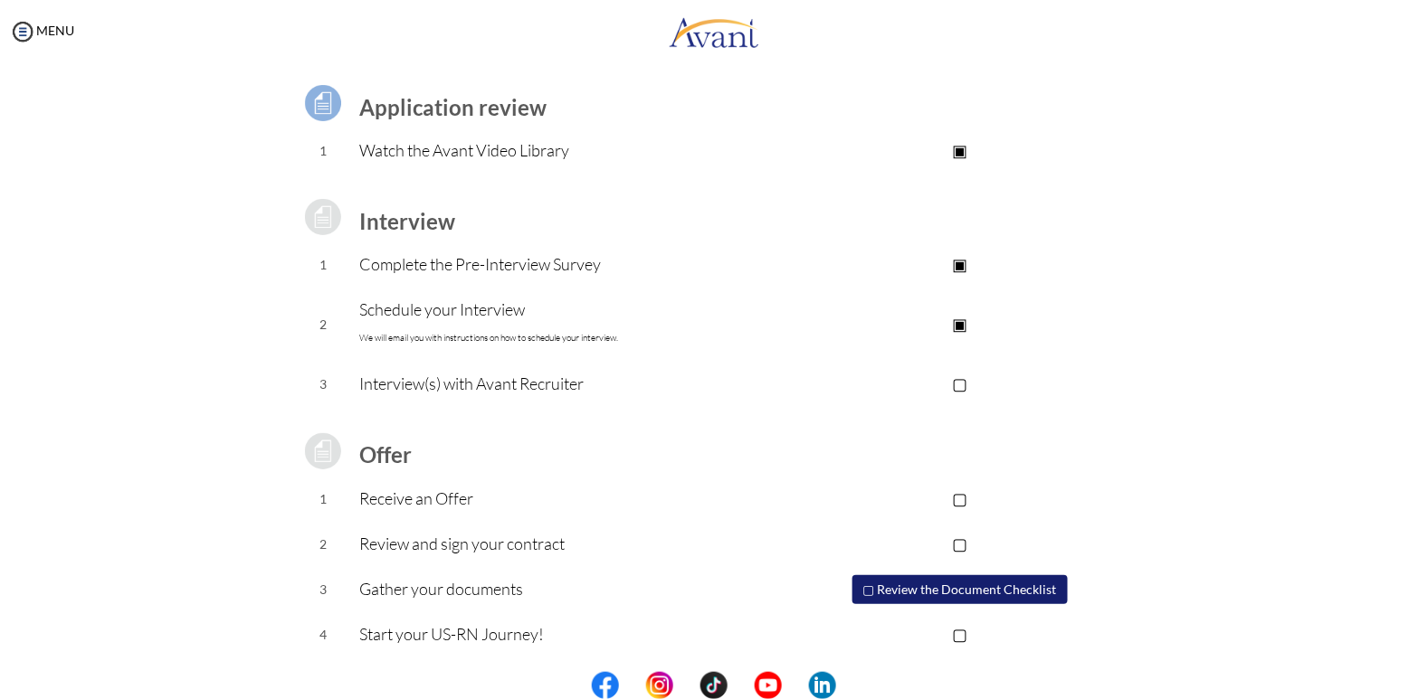
scroll to position [121, 0]
click at [961, 390] on p "▢" at bounding box center [959, 383] width 363 height 25
click at [957, 393] on p "▣" at bounding box center [959, 383] width 363 height 25
click at [961, 328] on p "▣" at bounding box center [959, 321] width 363 height 25
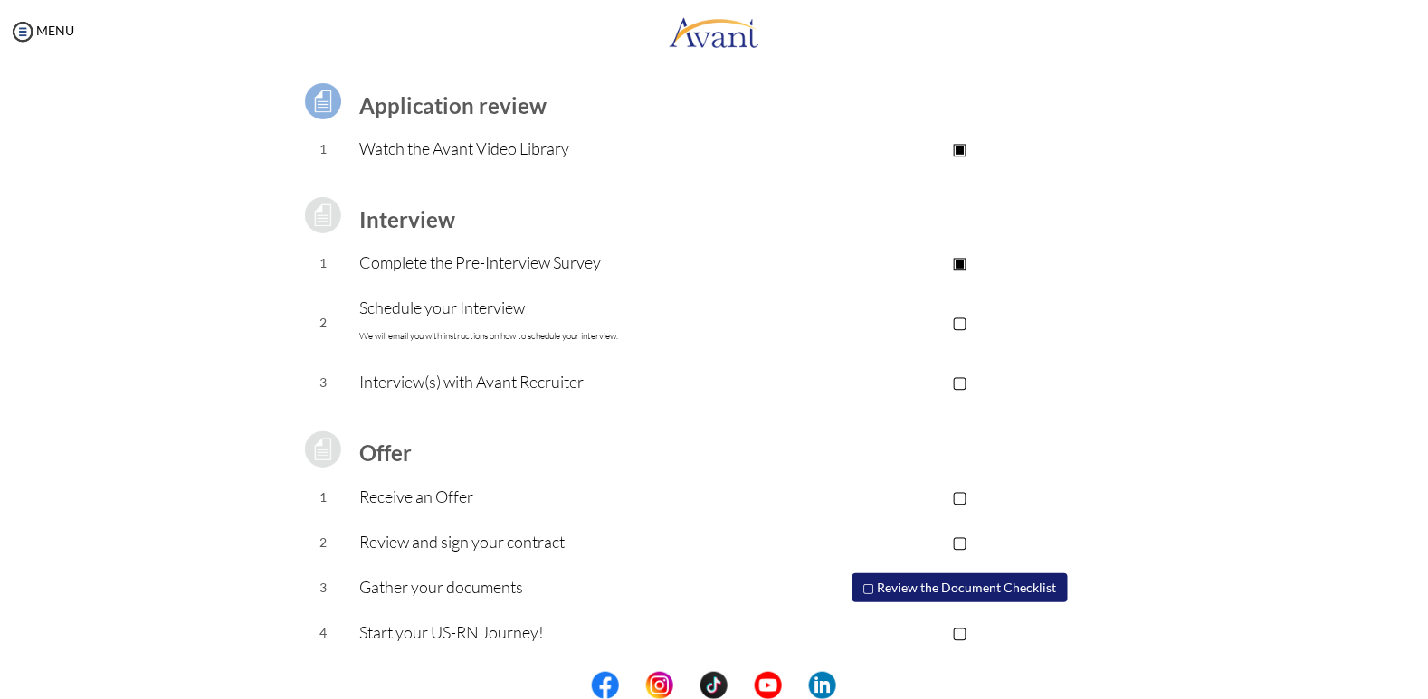
click at [964, 327] on p "▢" at bounding box center [959, 321] width 363 height 25
